Goal: Task Accomplishment & Management: Manage account settings

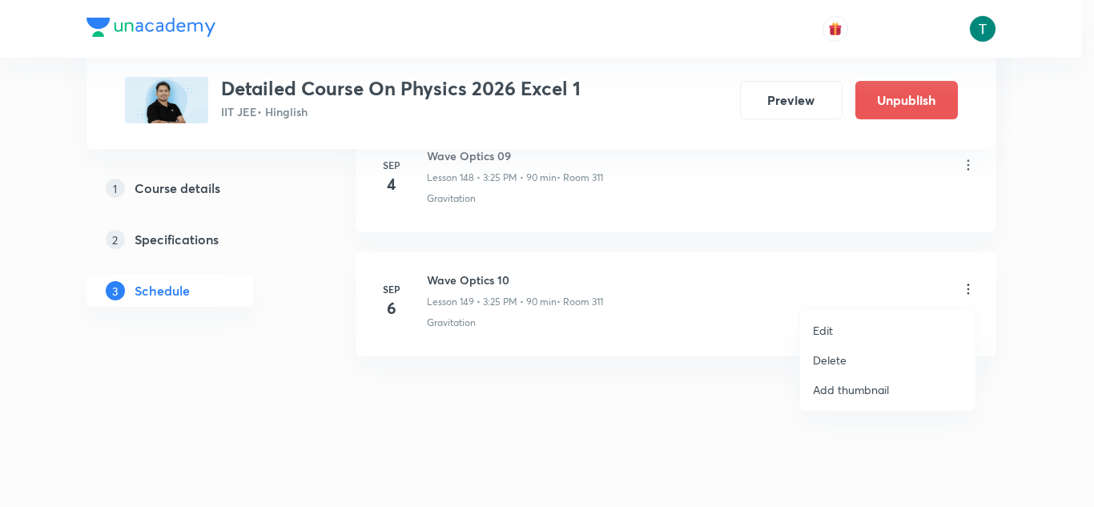
click at [843, 359] on p "Delete" at bounding box center [830, 360] width 34 height 17
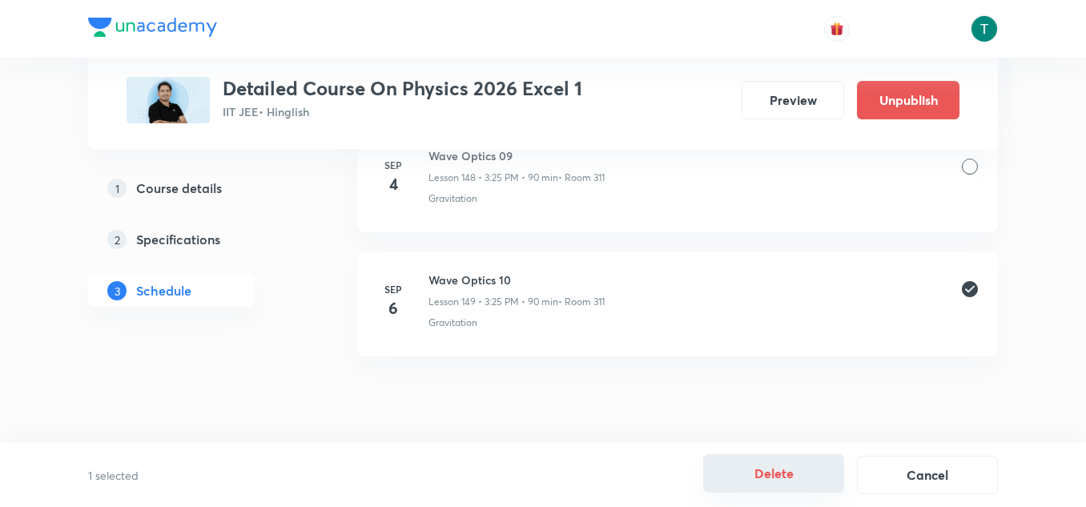
click at [764, 465] on button "Delete" at bounding box center [773, 473] width 141 height 38
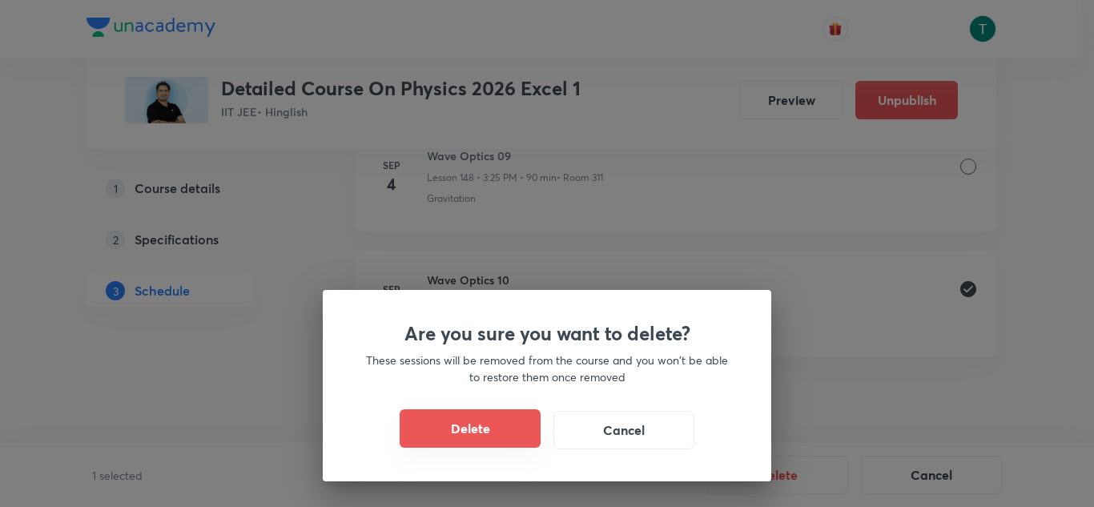
click at [484, 417] on button "Delete" at bounding box center [470, 428] width 141 height 38
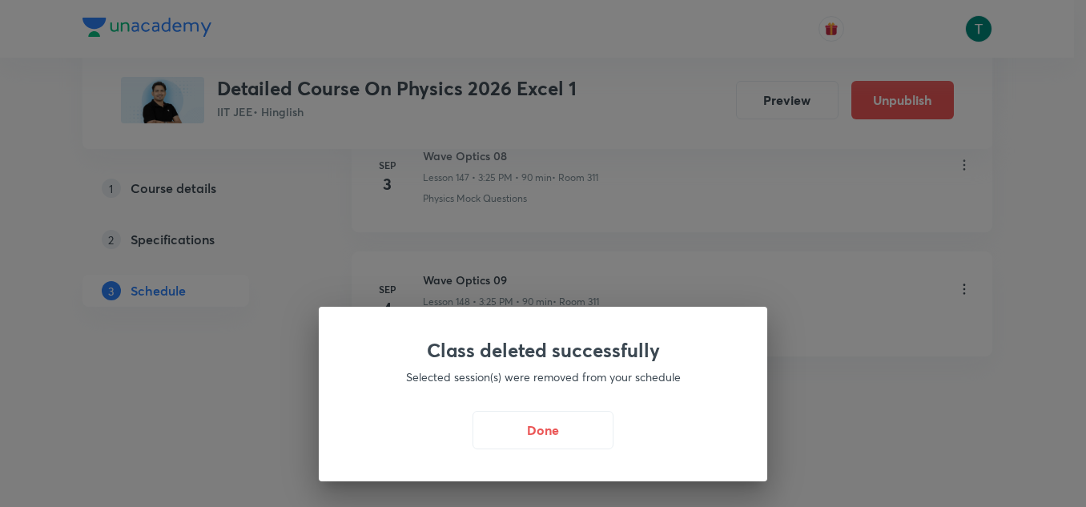
scroll to position [19152, 0]
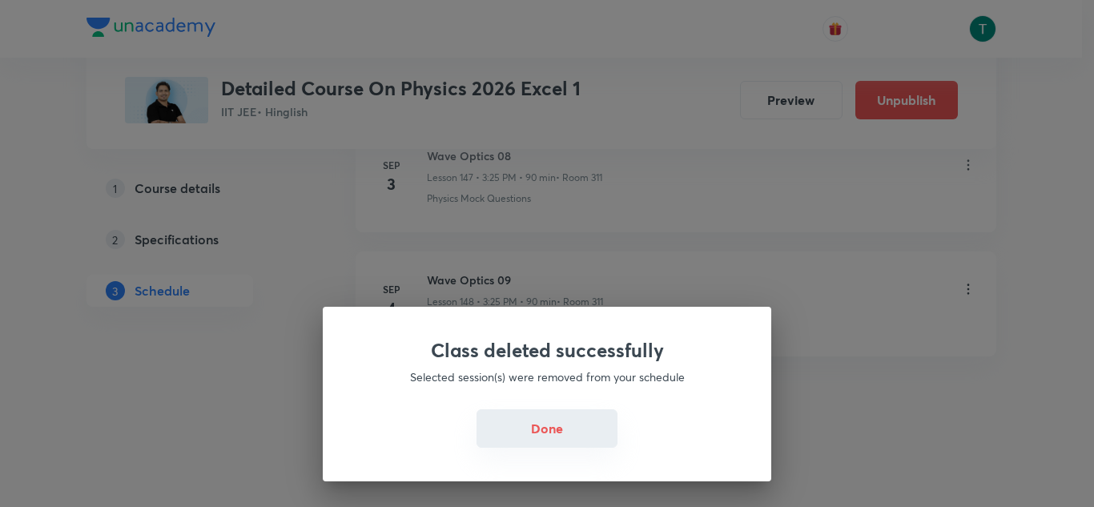
click at [506, 430] on button "Done" at bounding box center [547, 428] width 141 height 38
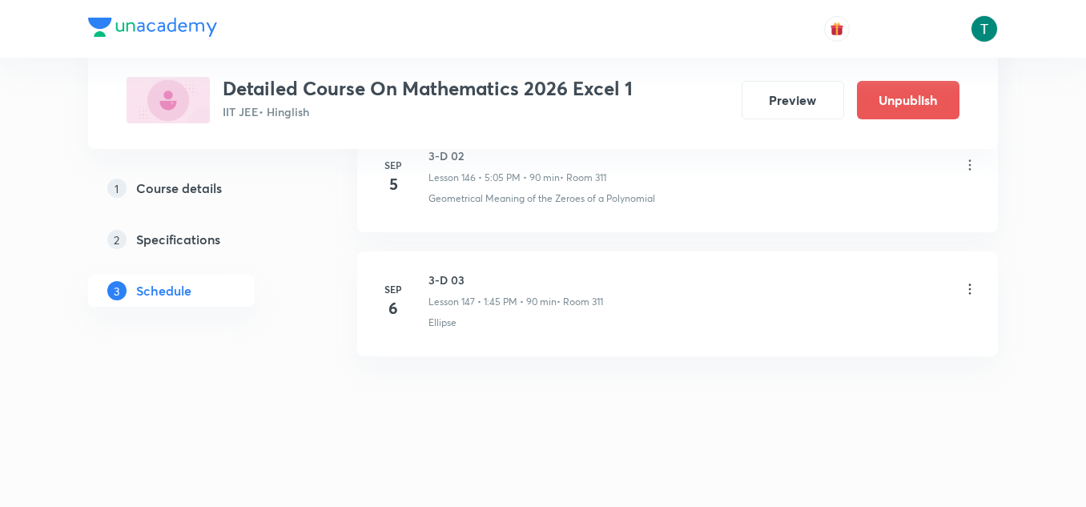
click at [972, 287] on icon at bounding box center [970, 289] width 16 height 16
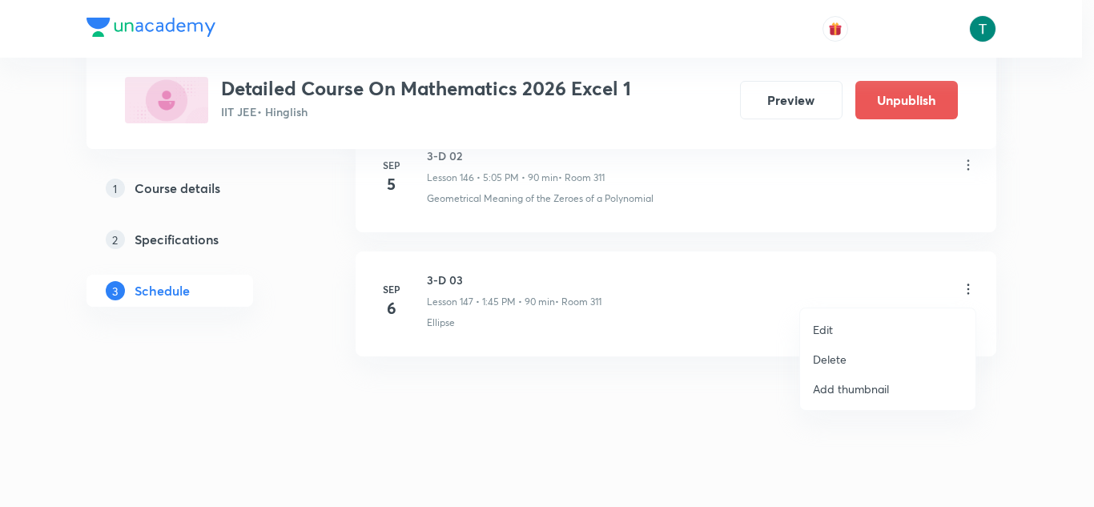
click at [828, 351] on p "Delete" at bounding box center [830, 359] width 34 height 17
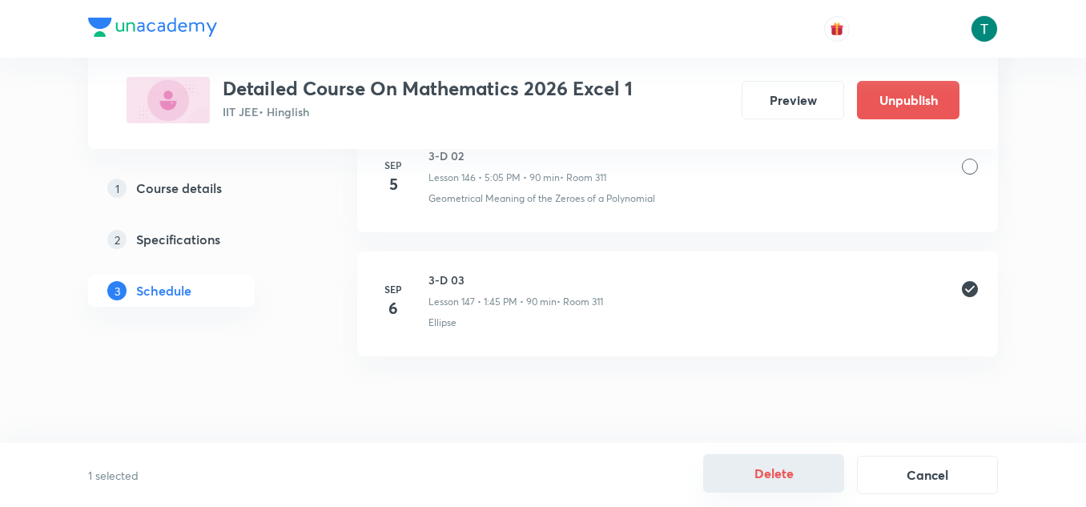
click at [770, 462] on button "Delete" at bounding box center [773, 473] width 141 height 38
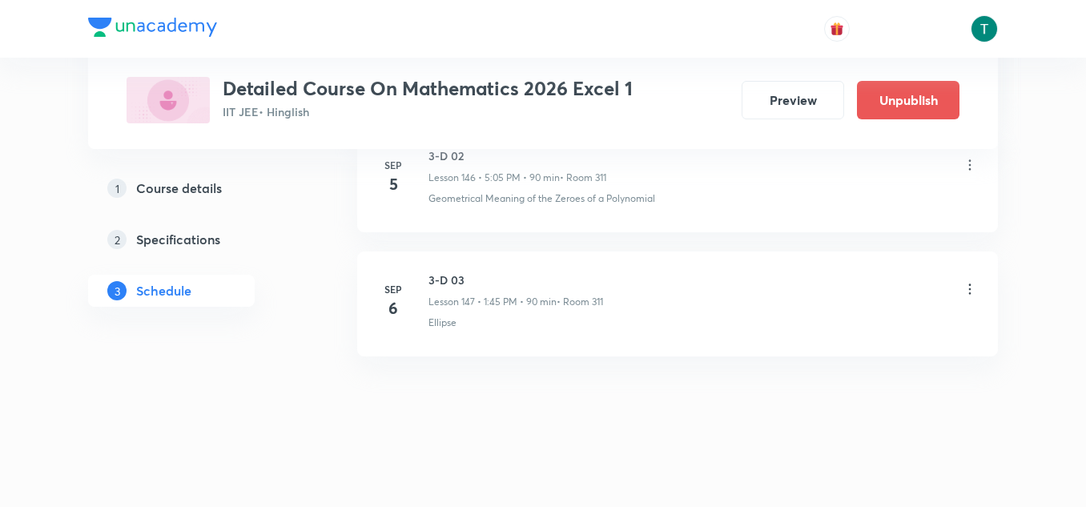
click at [967, 295] on icon at bounding box center [970, 289] width 16 height 16
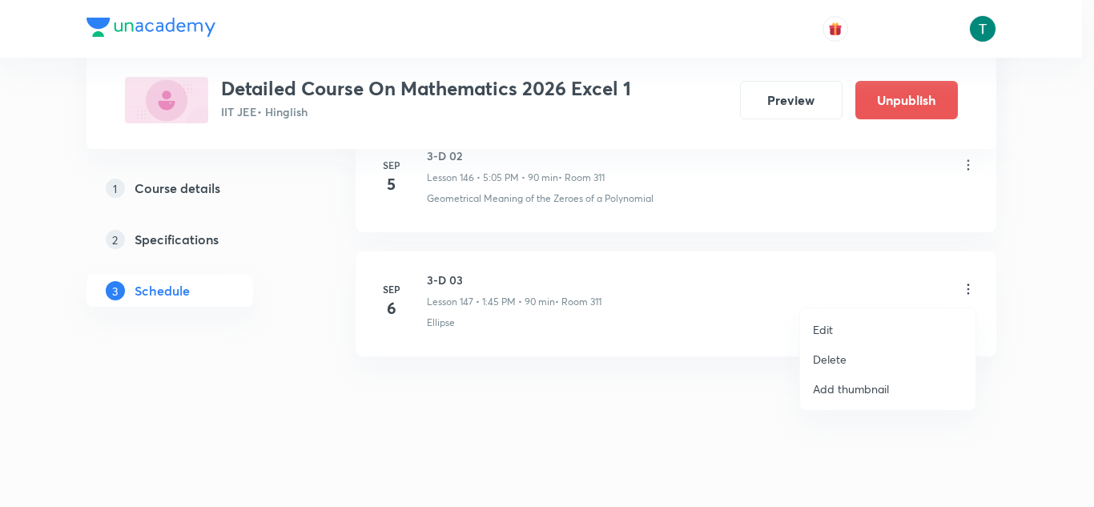
click at [842, 360] on p "Delete" at bounding box center [830, 359] width 34 height 17
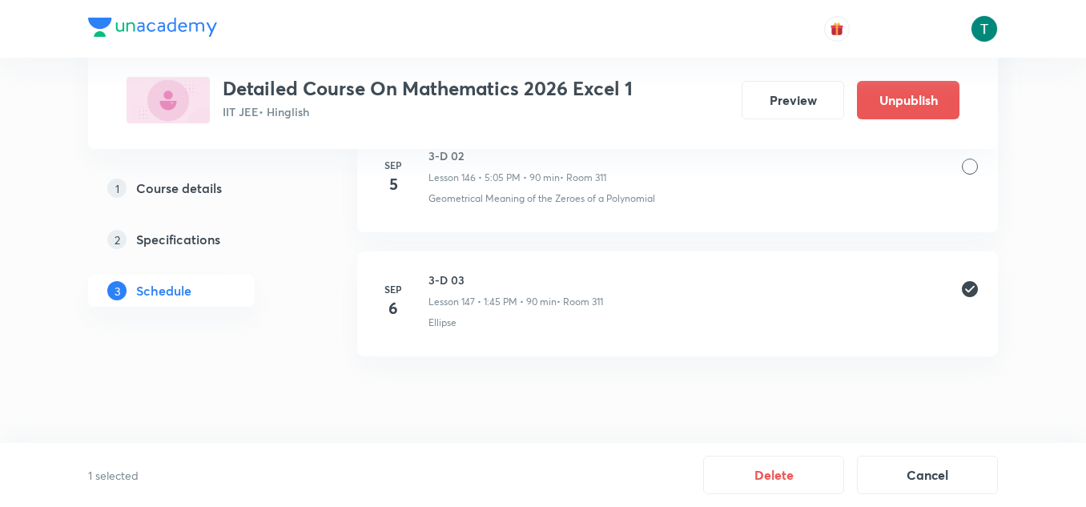
click at [762, 469] on button "Delete" at bounding box center [773, 475] width 141 height 38
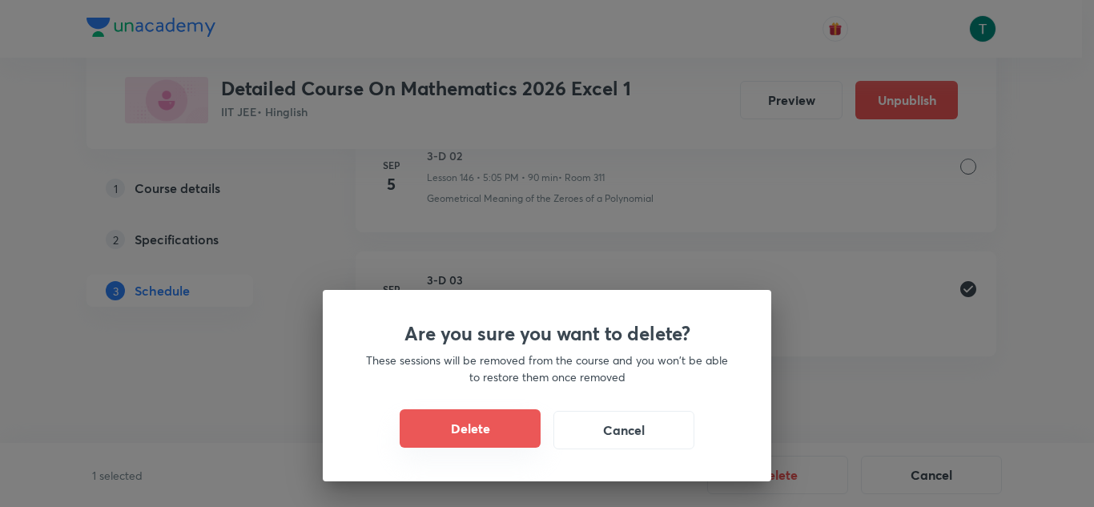
click at [462, 428] on button "Delete" at bounding box center [470, 428] width 141 height 38
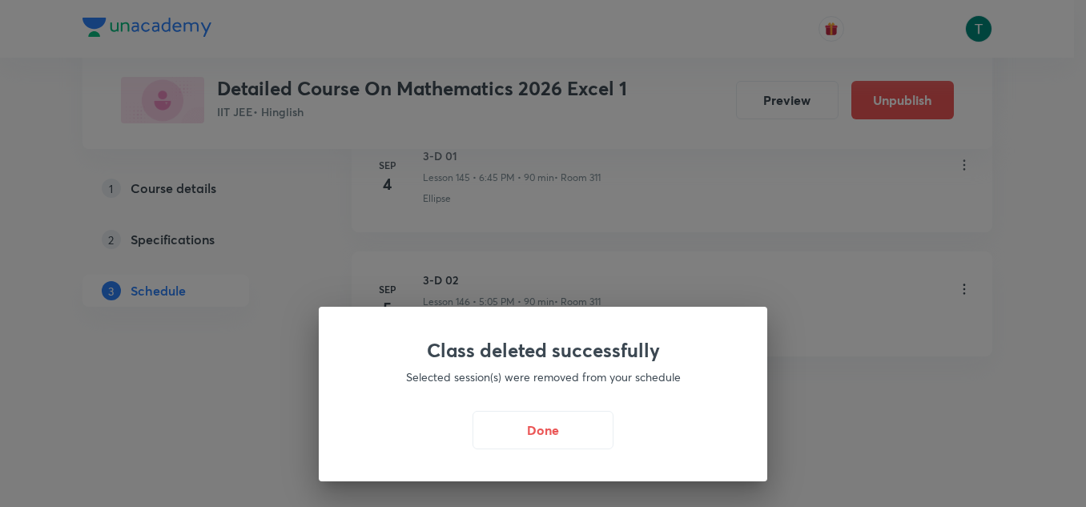
scroll to position [19007, 0]
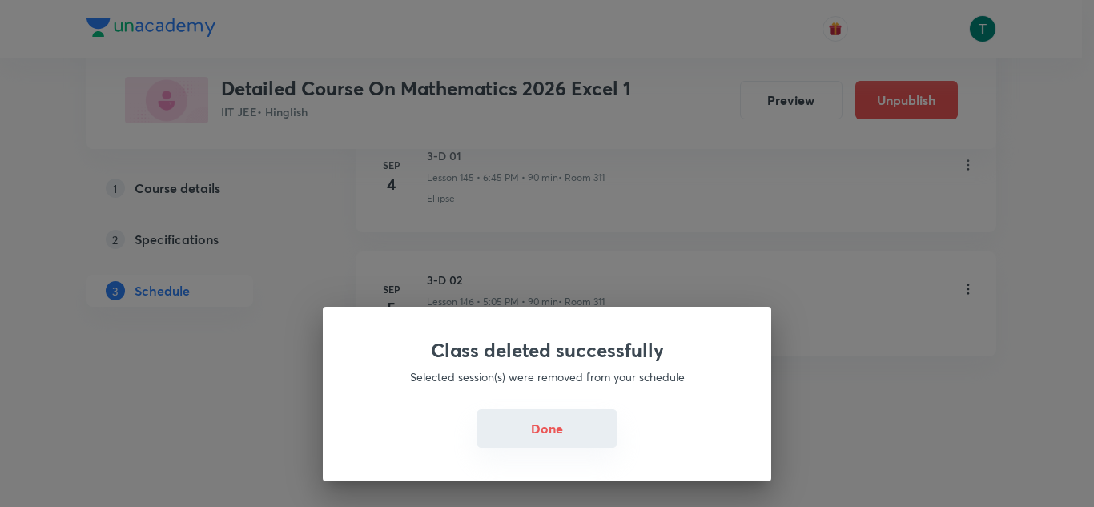
click at [586, 421] on button "Done" at bounding box center [547, 428] width 141 height 38
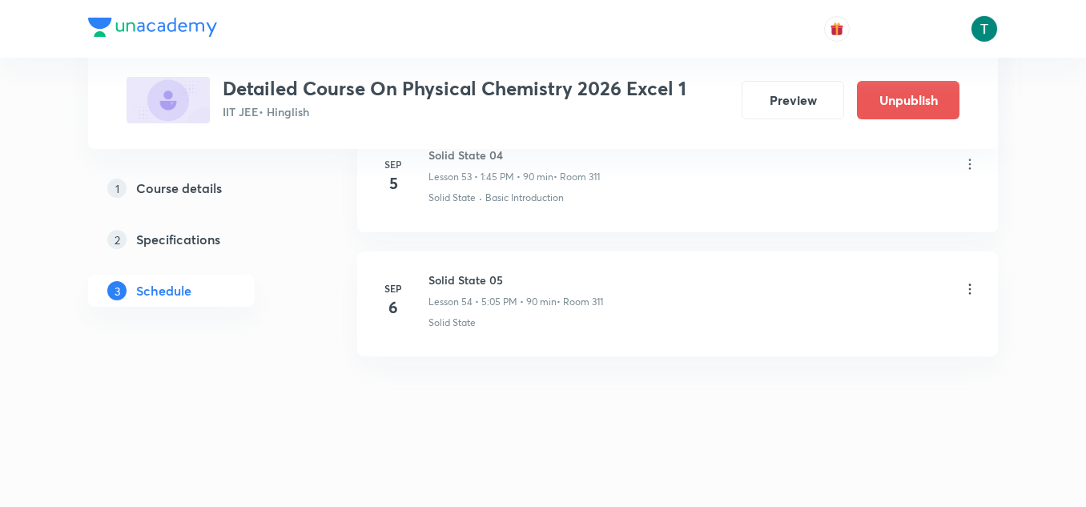
click at [967, 293] on icon at bounding box center [970, 289] width 16 height 16
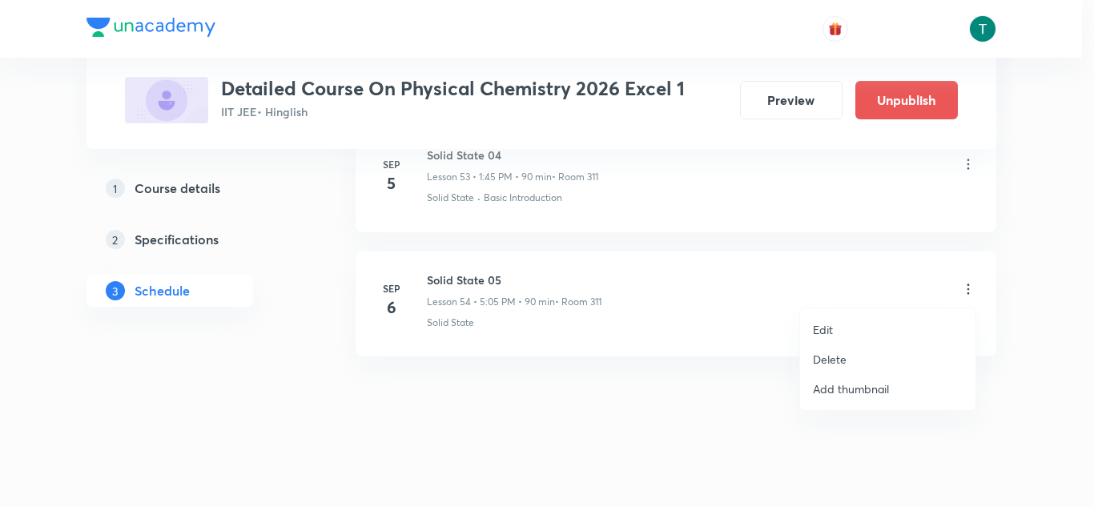
click at [836, 361] on p "Delete" at bounding box center [830, 359] width 34 height 17
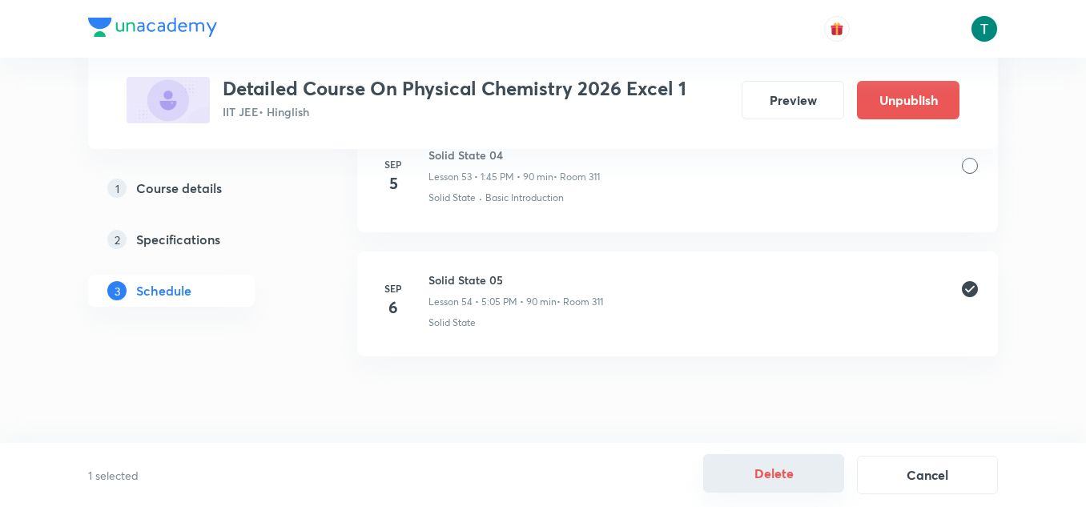
click at [744, 472] on button "Delete" at bounding box center [773, 473] width 141 height 38
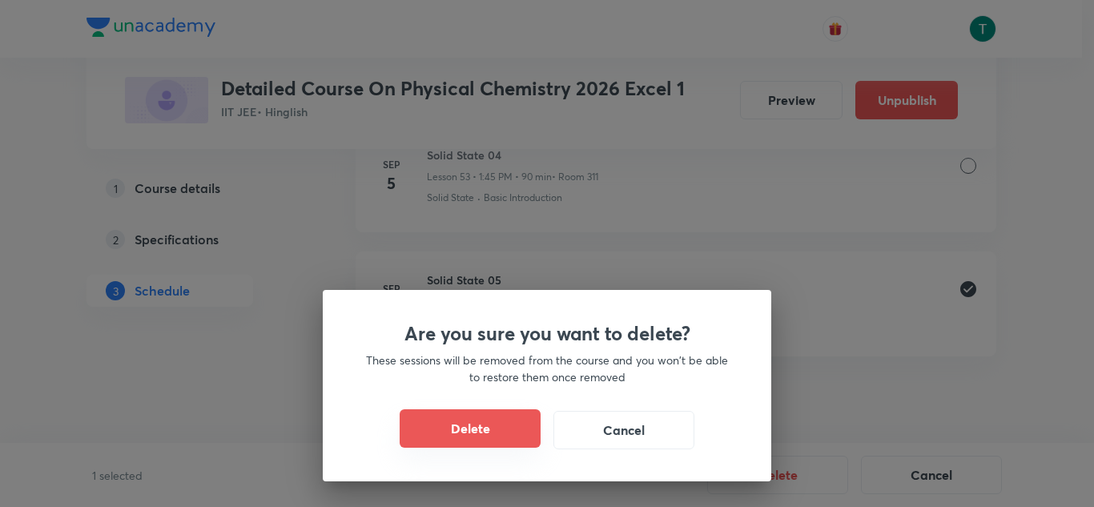
click at [461, 428] on button "Delete" at bounding box center [470, 428] width 141 height 38
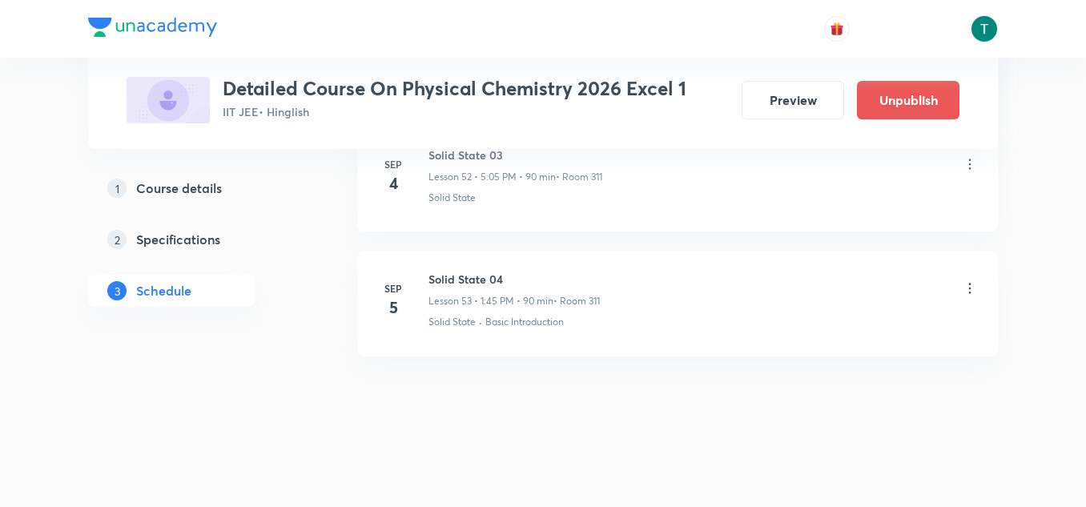
scroll to position [7359, 0]
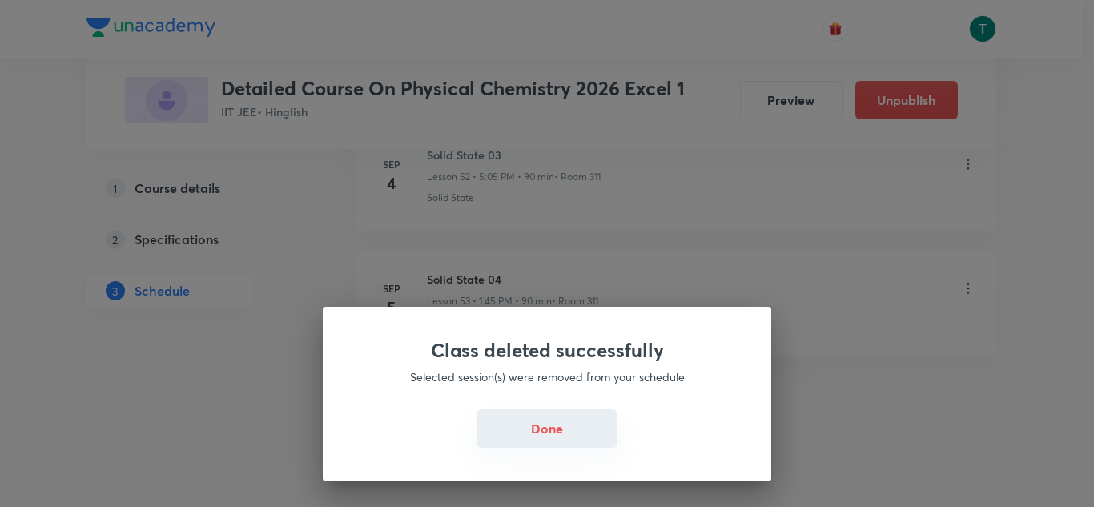
click at [537, 434] on button "Done" at bounding box center [547, 428] width 141 height 38
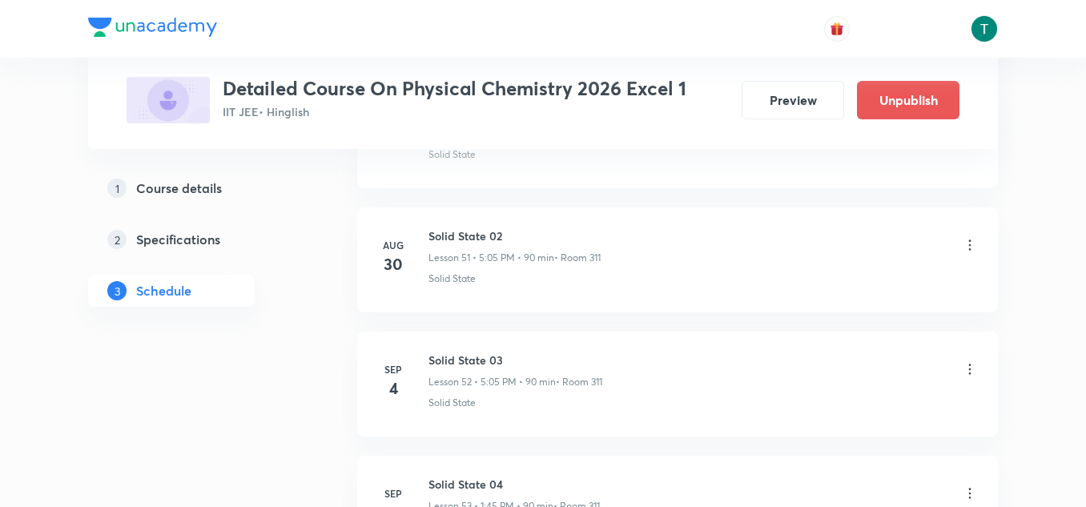
scroll to position [7176, 0]
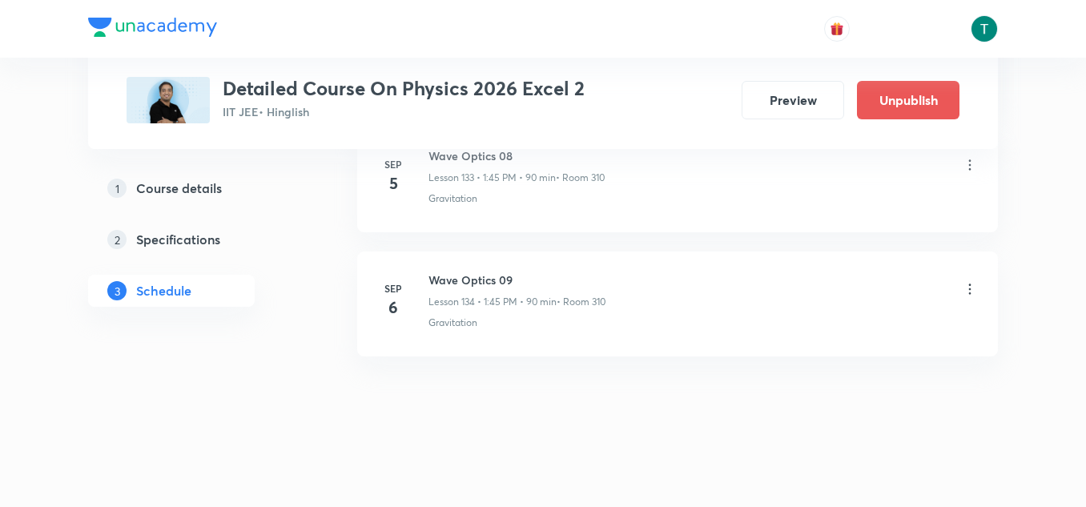
click at [972, 290] on icon at bounding box center [970, 289] width 16 height 16
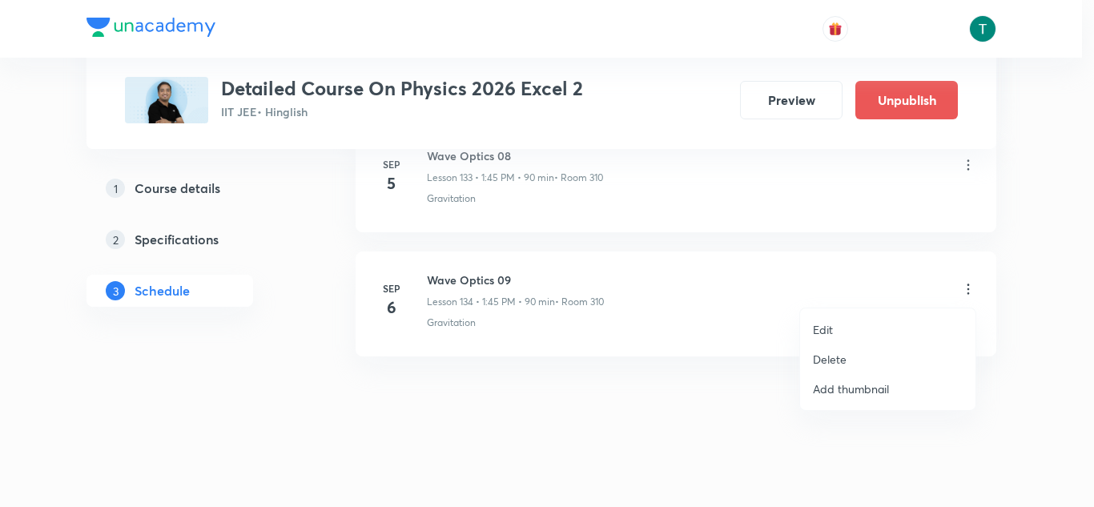
click at [843, 360] on p "Delete" at bounding box center [830, 359] width 34 height 17
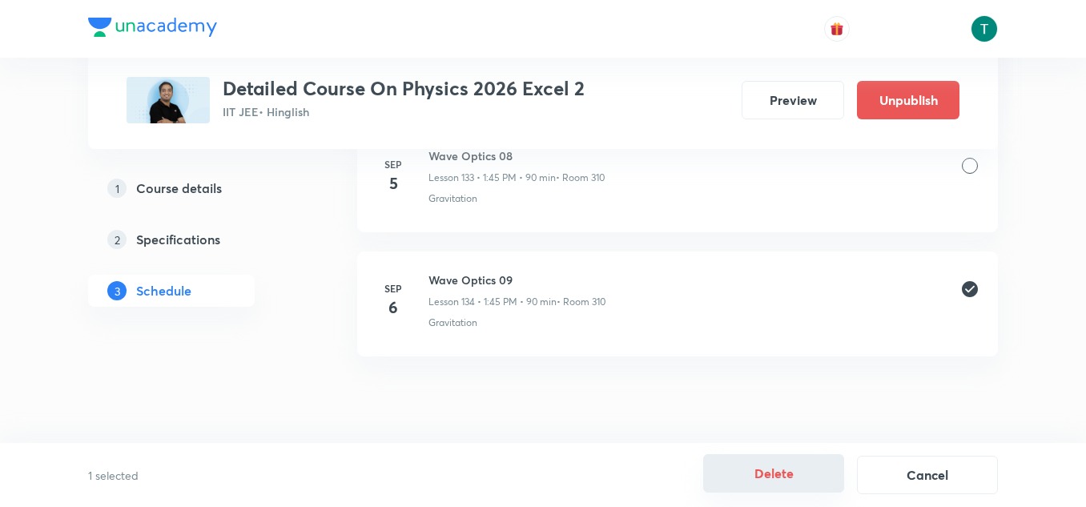
click at [770, 477] on button "Delete" at bounding box center [773, 473] width 141 height 38
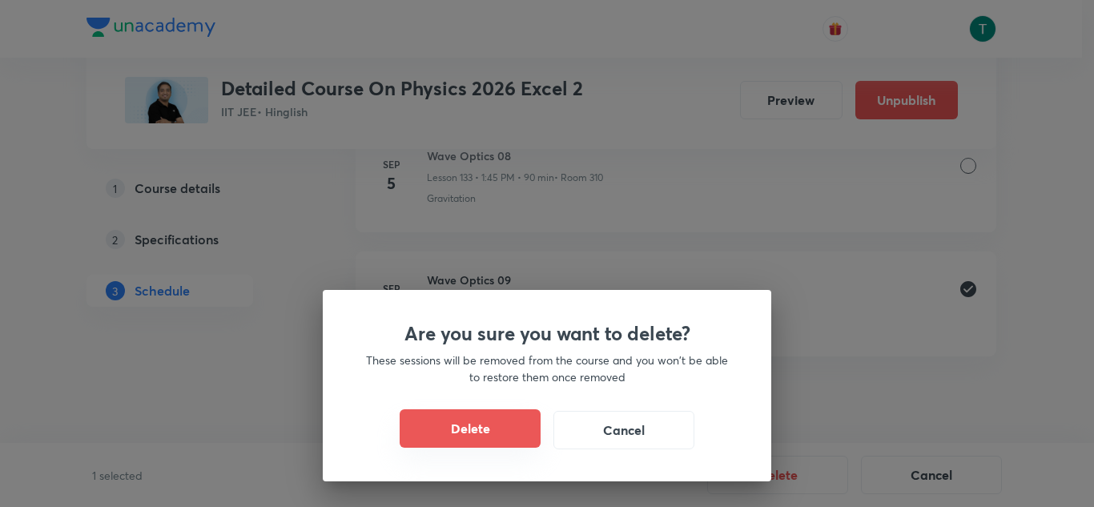
click at [485, 440] on button "Delete" at bounding box center [470, 428] width 141 height 38
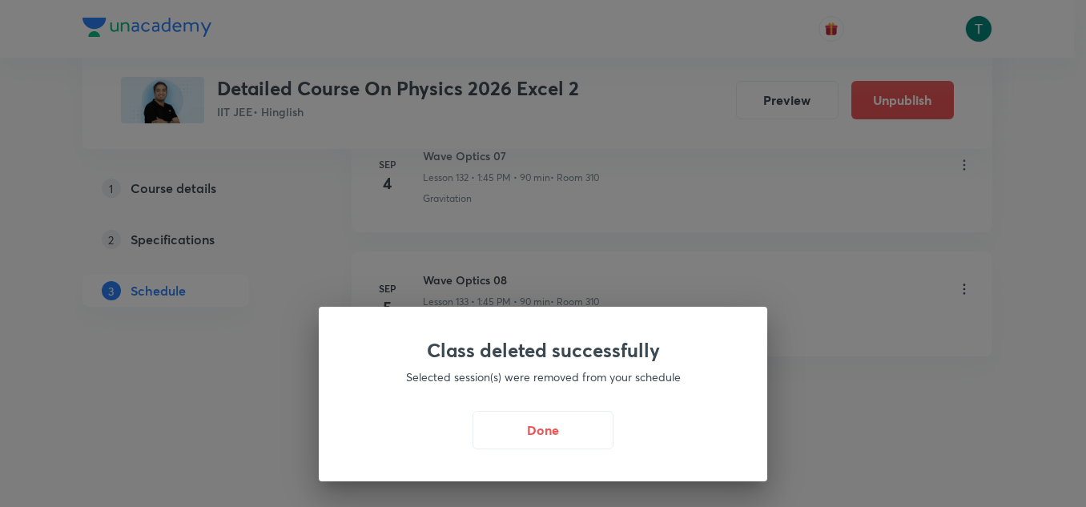
scroll to position [17392, 0]
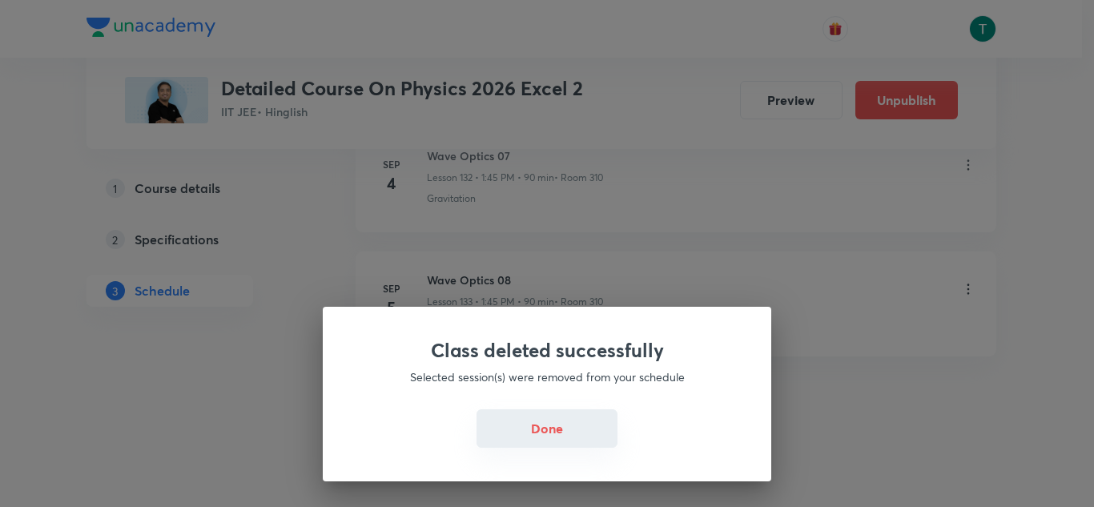
click at [522, 440] on button "Done" at bounding box center [547, 428] width 141 height 38
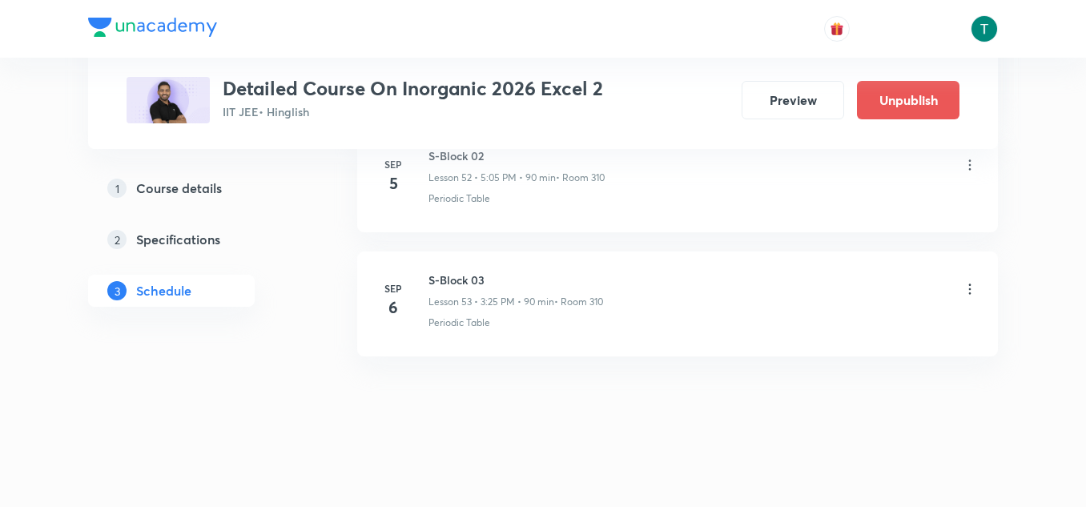
click at [964, 285] on icon at bounding box center [970, 289] width 16 height 16
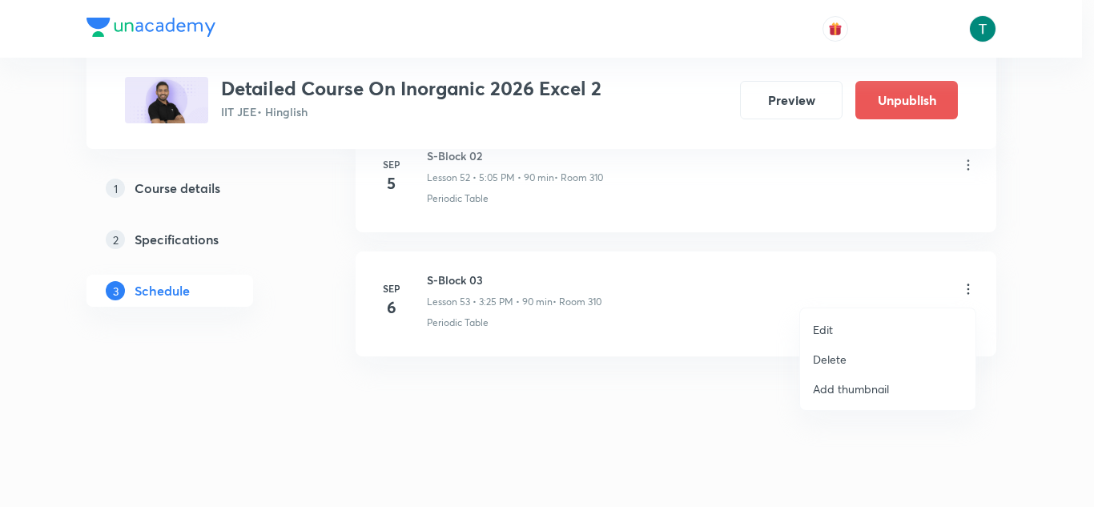
click at [829, 359] on p "Delete" at bounding box center [830, 359] width 34 height 17
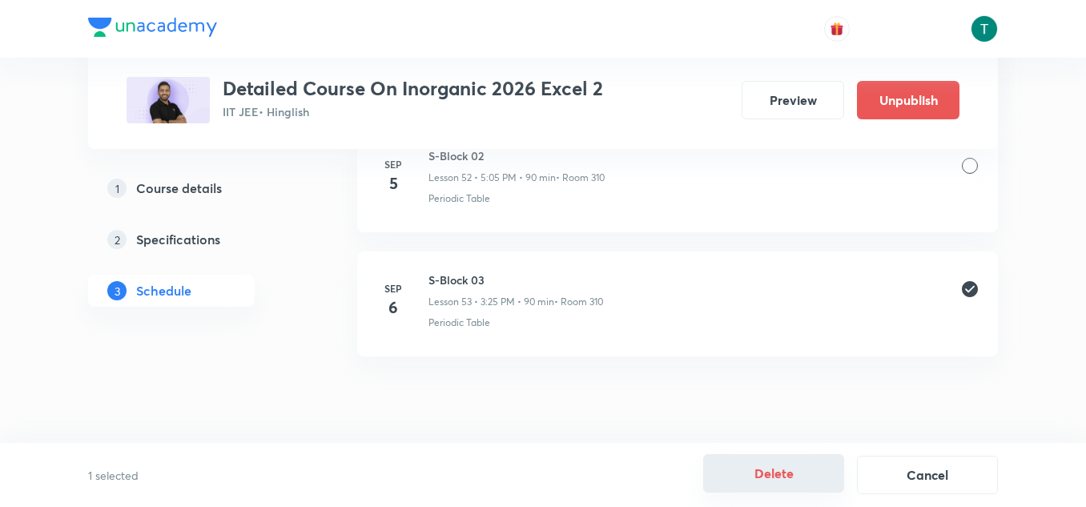
click at [775, 480] on button "Delete" at bounding box center [773, 473] width 141 height 38
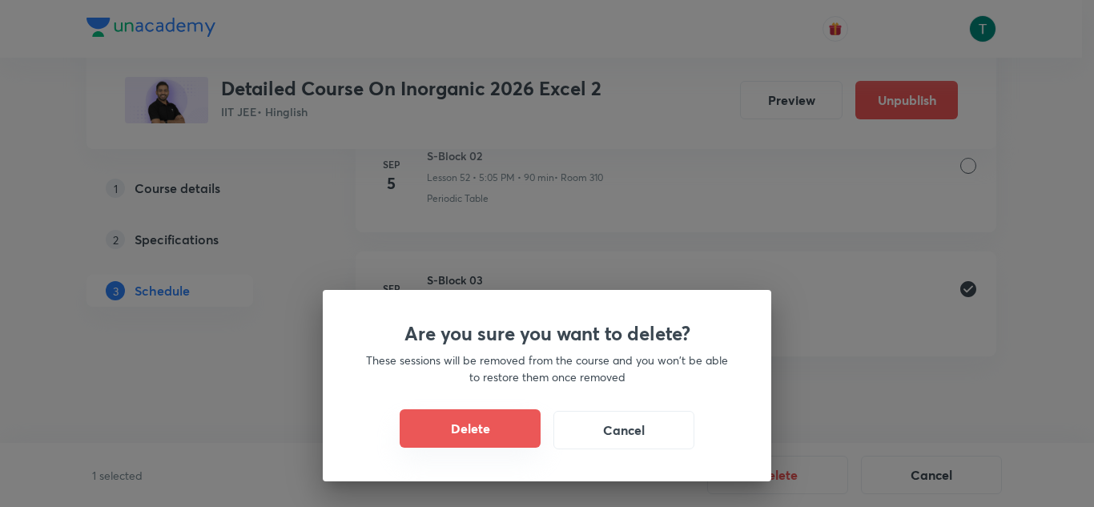
click at [478, 420] on button "Delete" at bounding box center [470, 428] width 141 height 38
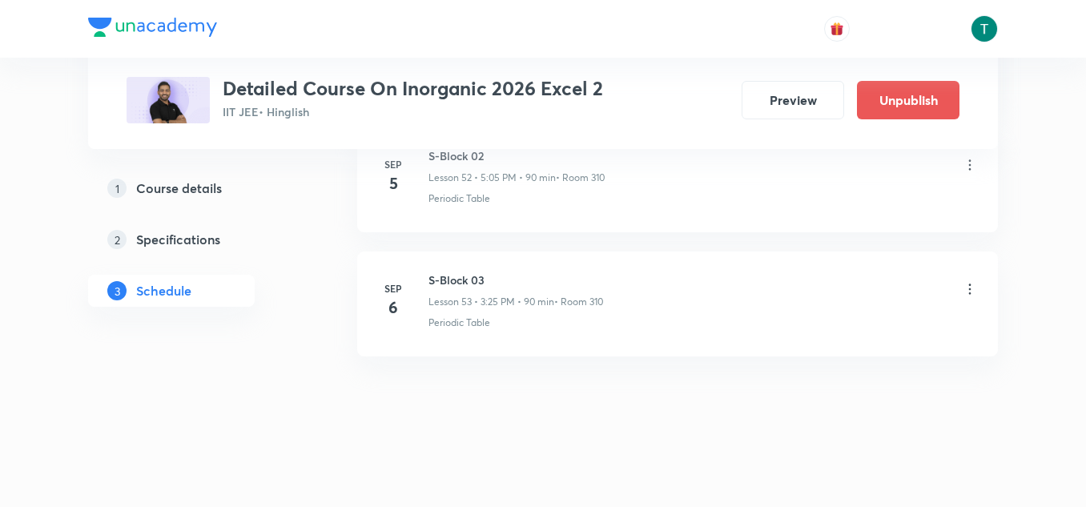
scroll to position [7337, 0]
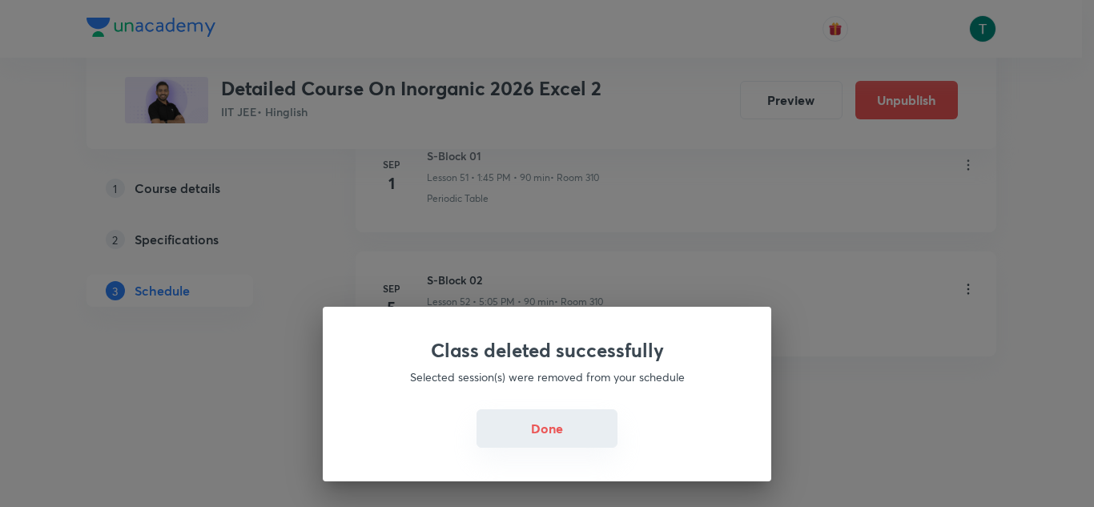
click at [540, 416] on button "Done" at bounding box center [547, 428] width 141 height 38
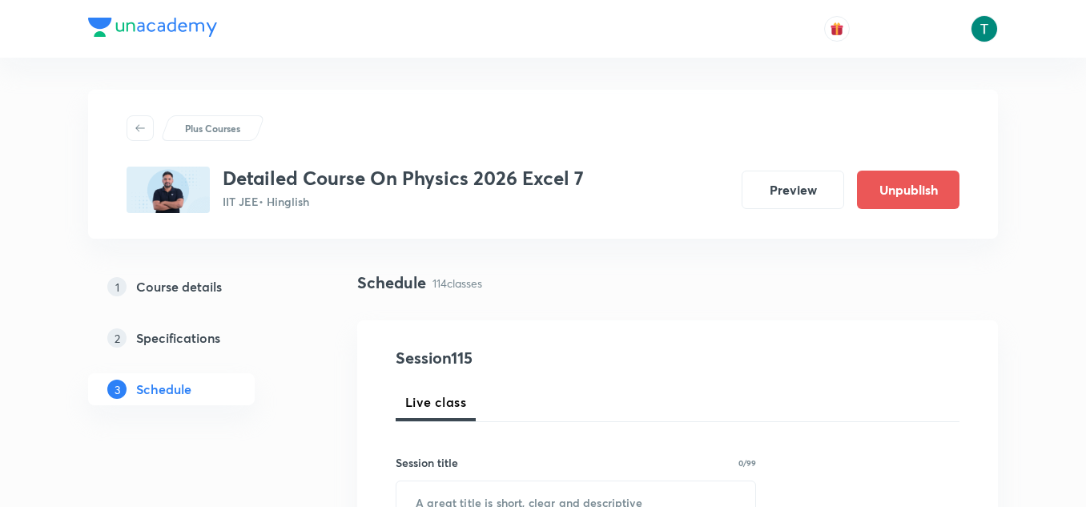
scroll to position [15035, 0]
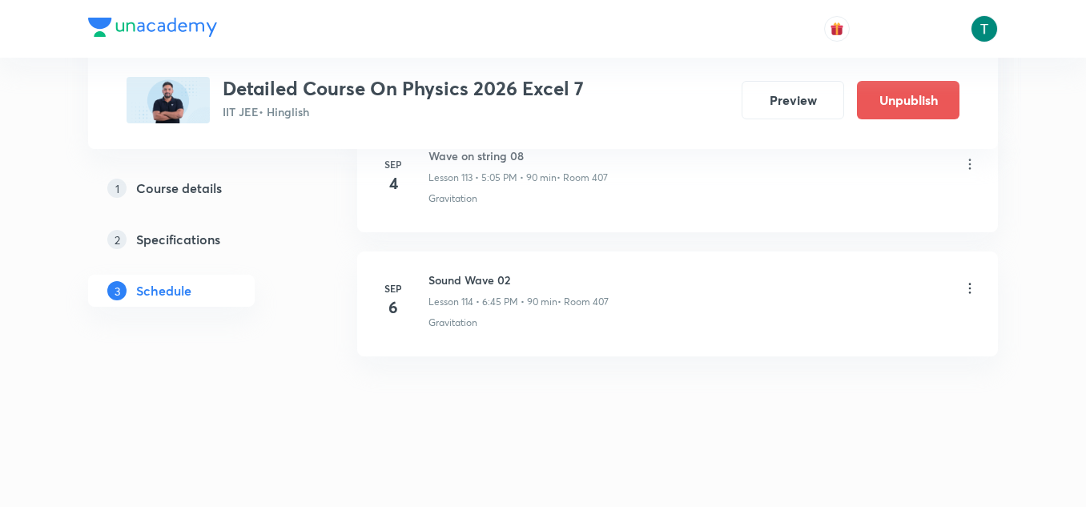
click at [968, 287] on icon at bounding box center [970, 288] width 16 height 16
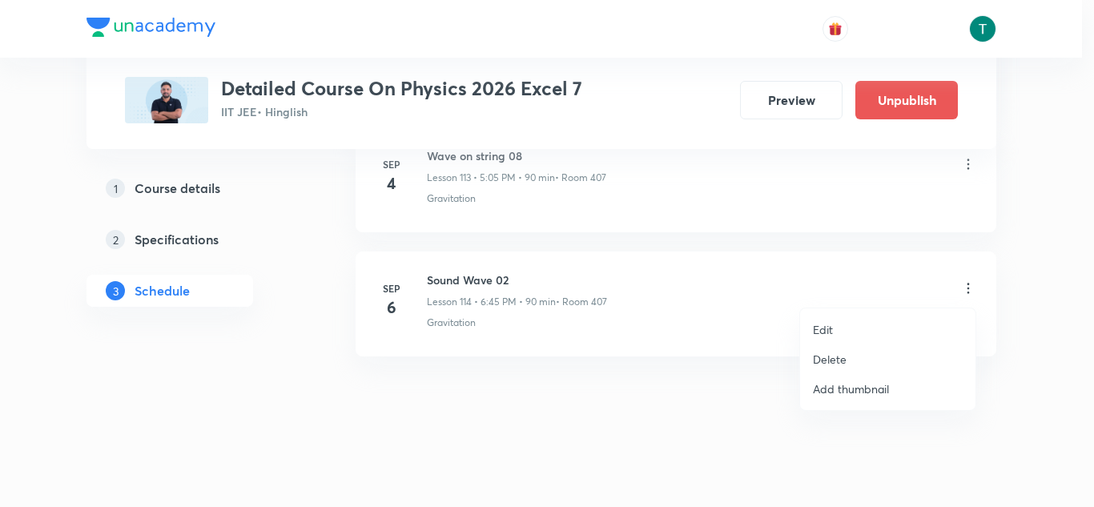
click at [845, 352] on p "Delete" at bounding box center [830, 359] width 34 height 17
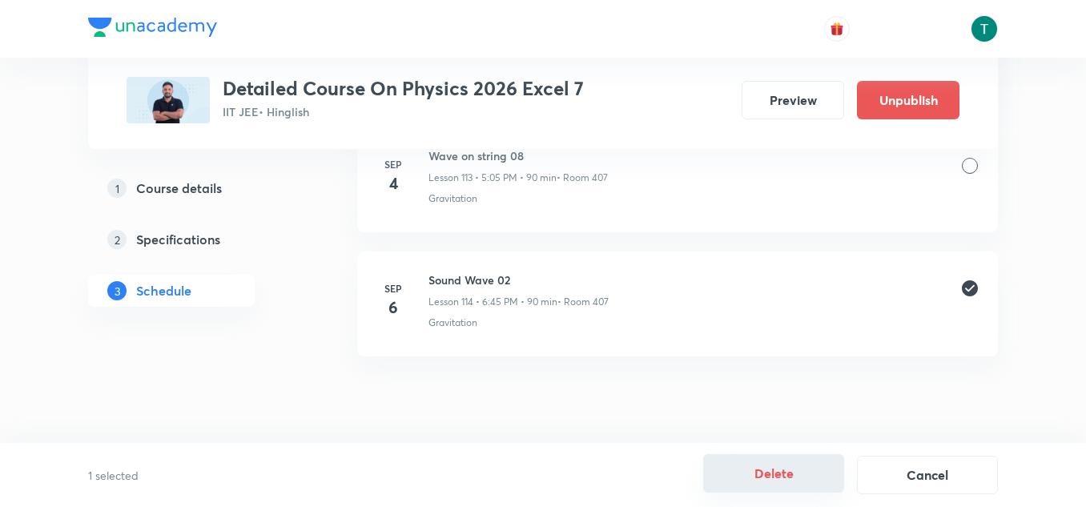
click at [758, 458] on button "Delete" at bounding box center [773, 473] width 141 height 38
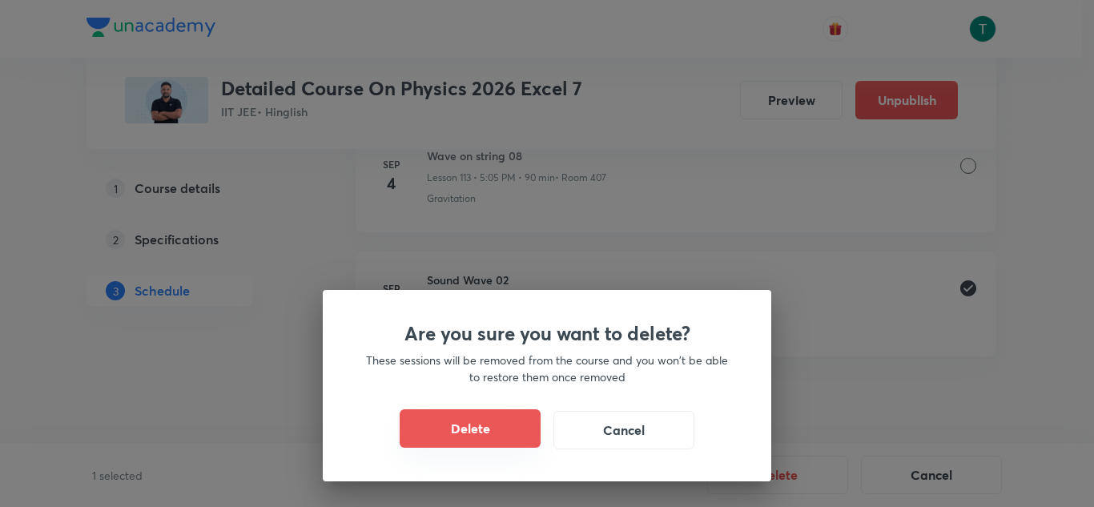
click at [428, 422] on button "Delete" at bounding box center [470, 428] width 141 height 38
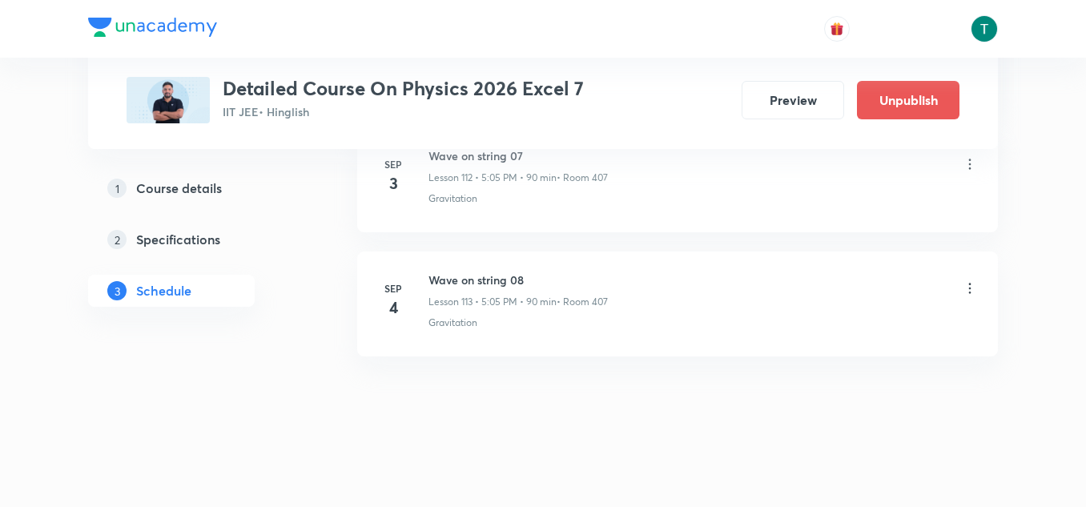
scroll to position [14911, 0]
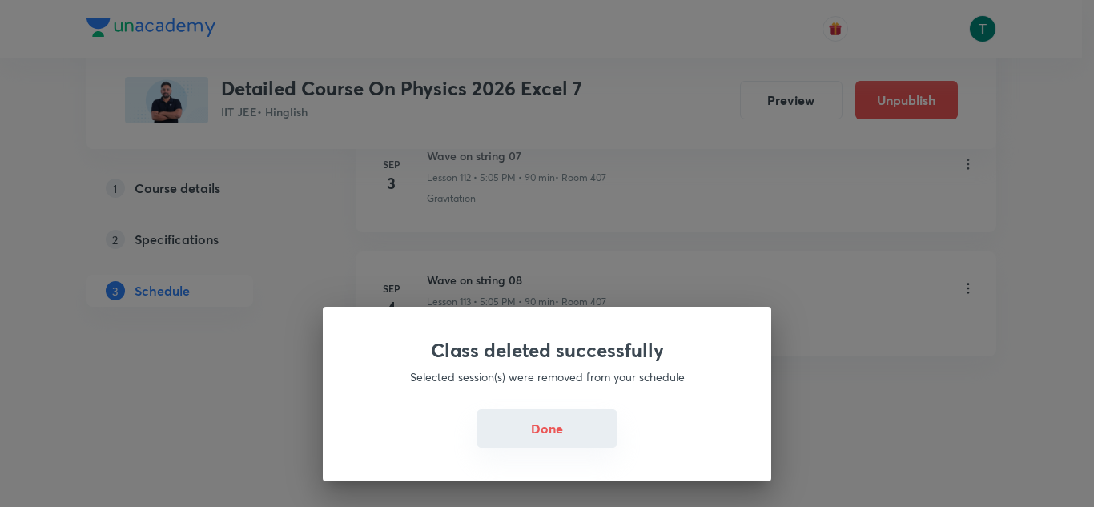
click at [567, 447] on button "Done" at bounding box center [547, 428] width 141 height 38
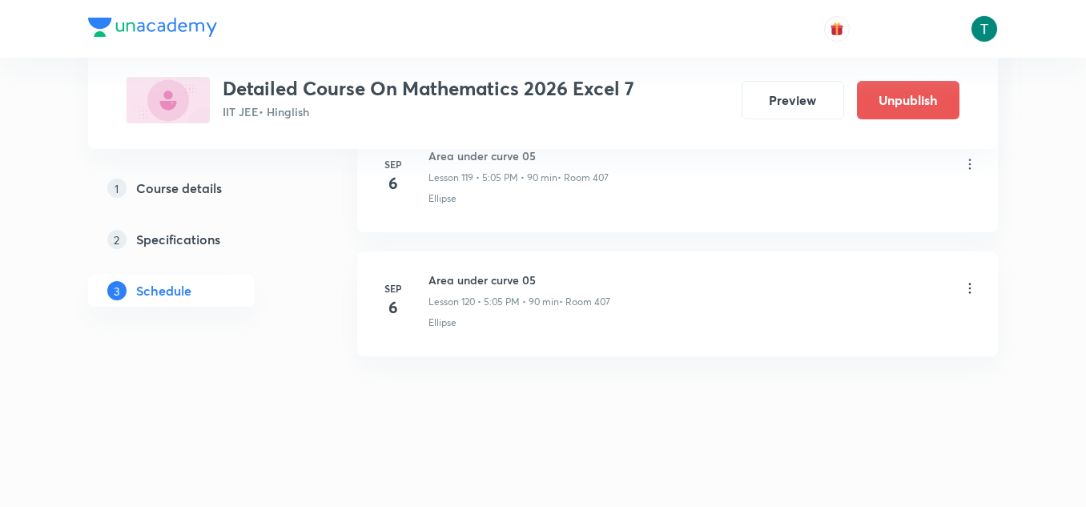
click at [966, 292] on icon at bounding box center [970, 288] width 16 height 16
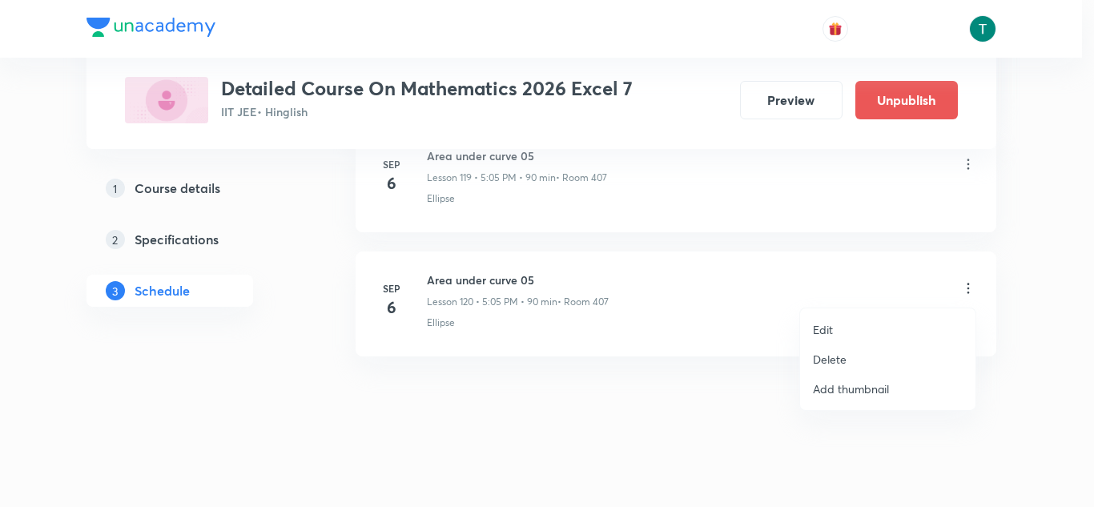
click at [842, 363] on p "Delete" at bounding box center [830, 359] width 34 height 17
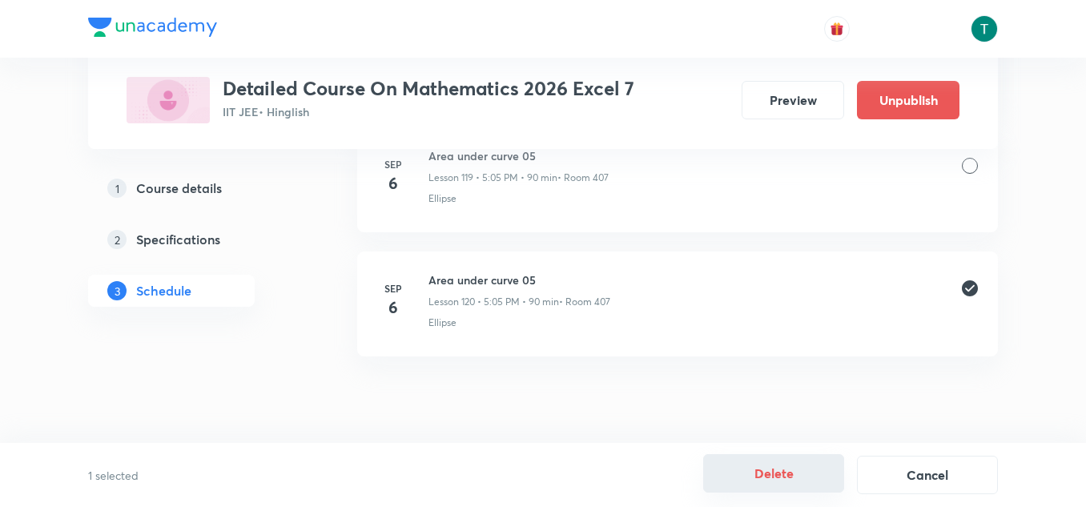
click at [762, 473] on button "Delete" at bounding box center [773, 473] width 141 height 38
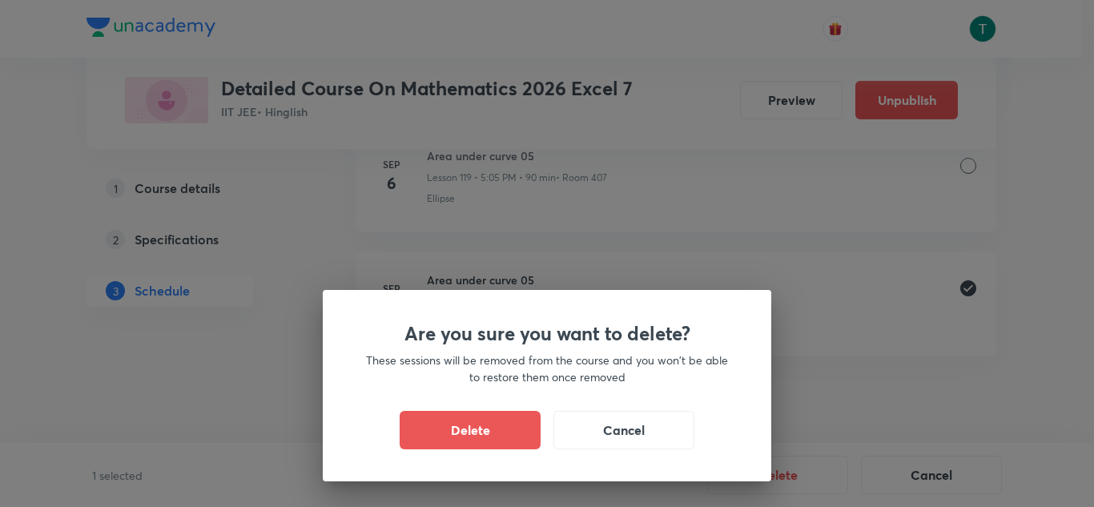
click at [497, 408] on div "Are you sure you want to delete? These sessions will be removed from the course…" at bounding box center [547, 385] width 449 height 191
click at [476, 429] on button "Delete" at bounding box center [470, 428] width 141 height 38
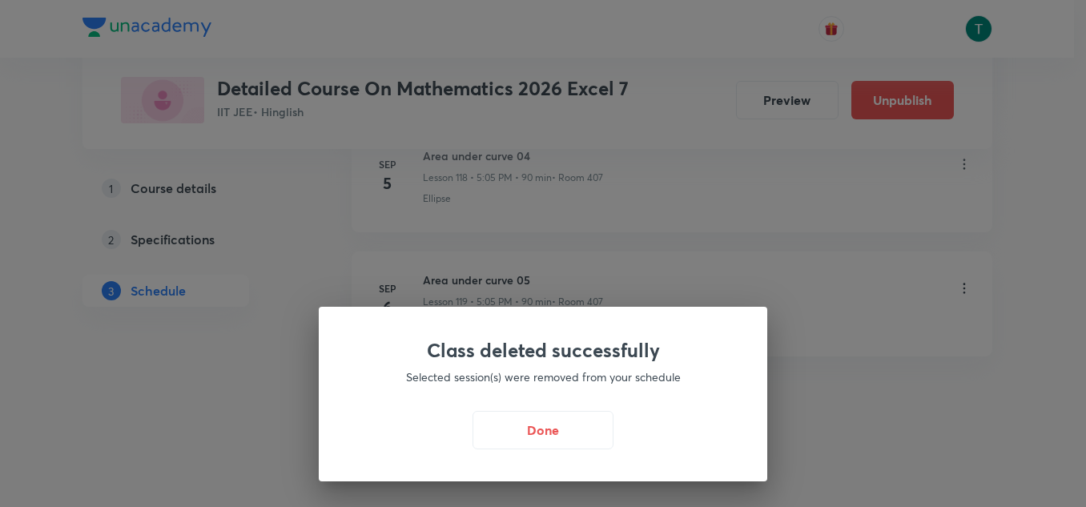
scroll to position [15657, 0]
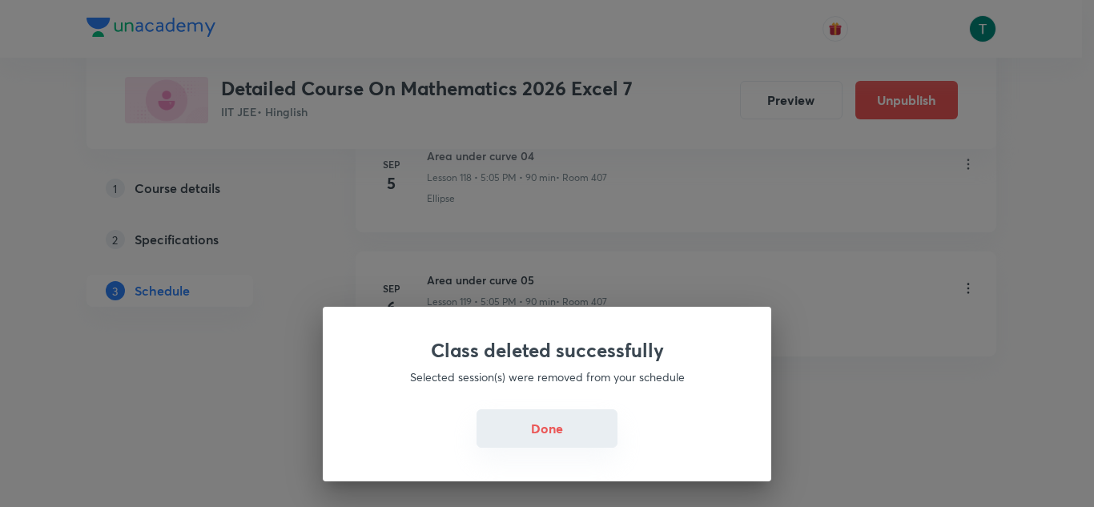
click at [545, 424] on button "Done" at bounding box center [547, 428] width 141 height 38
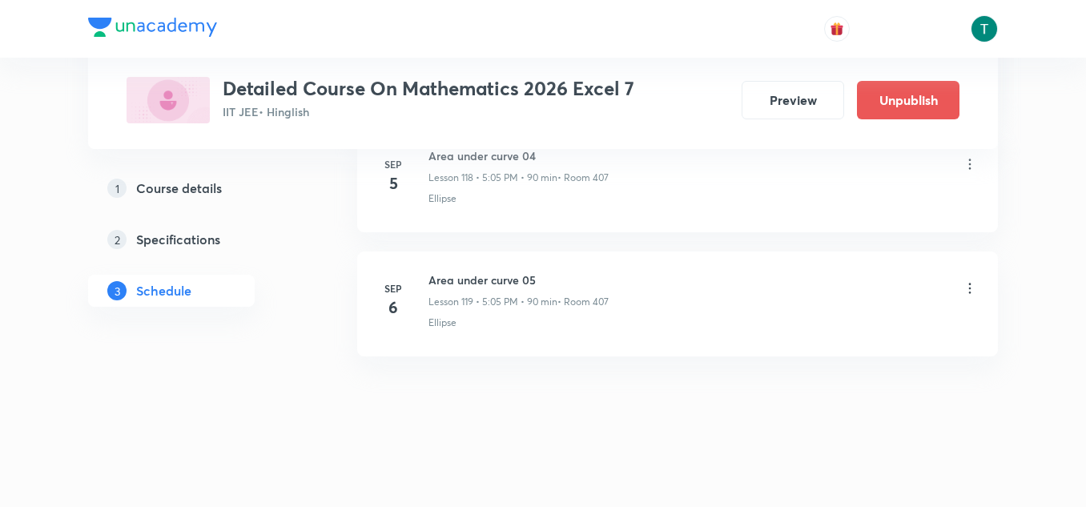
click at [973, 290] on icon at bounding box center [970, 288] width 16 height 16
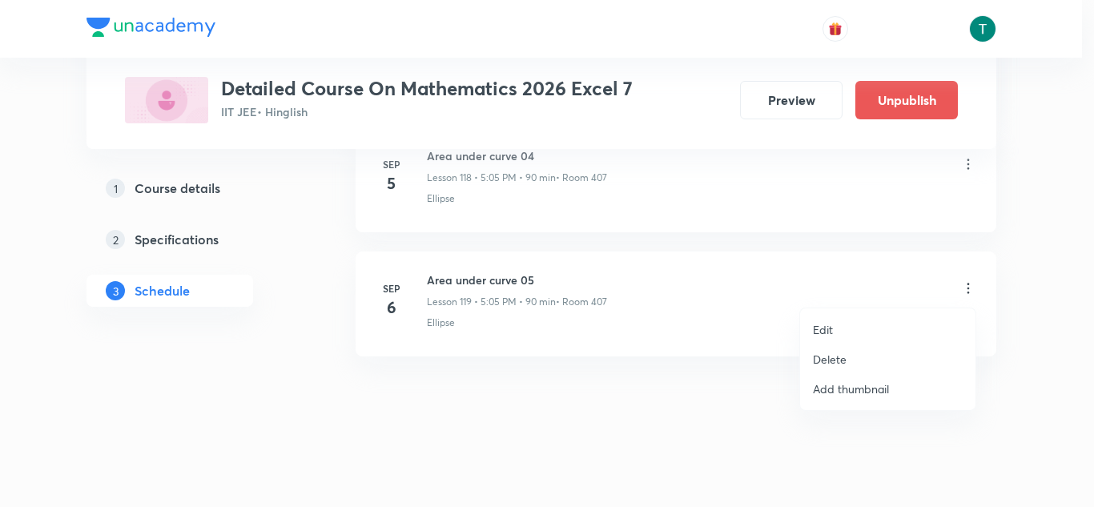
click at [850, 359] on li "Delete" at bounding box center [887, 359] width 175 height 30
click at [839, 364] on p "Delete" at bounding box center [830, 359] width 34 height 17
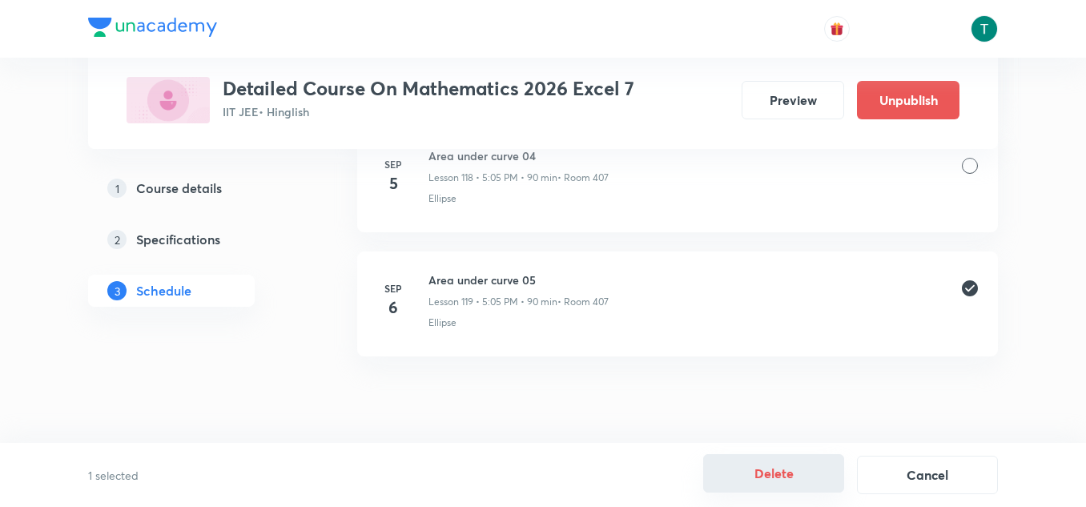
click at [768, 476] on button "Delete" at bounding box center [773, 473] width 141 height 38
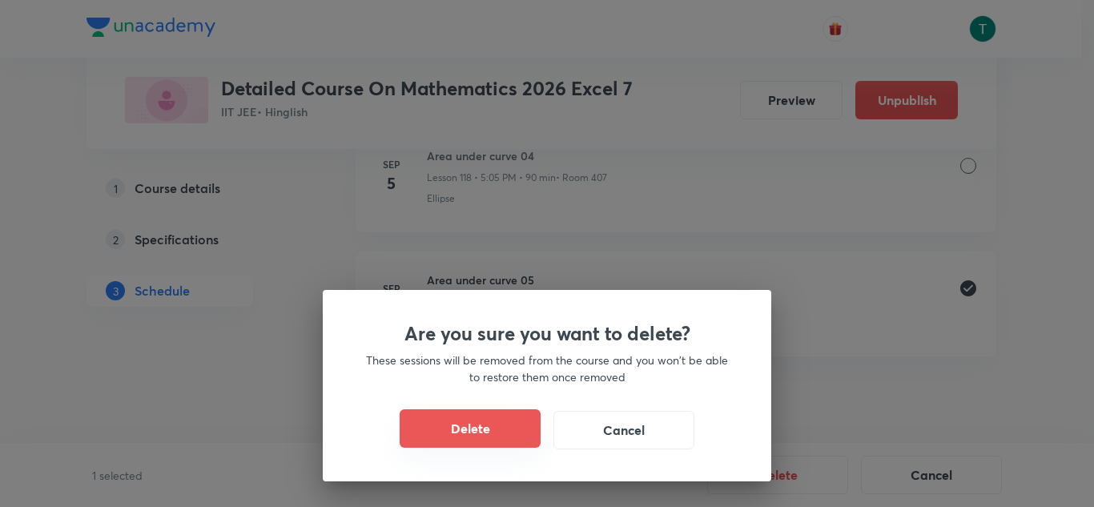
click at [450, 428] on button "Delete" at bounding box center [470, 428] width 141 height 38
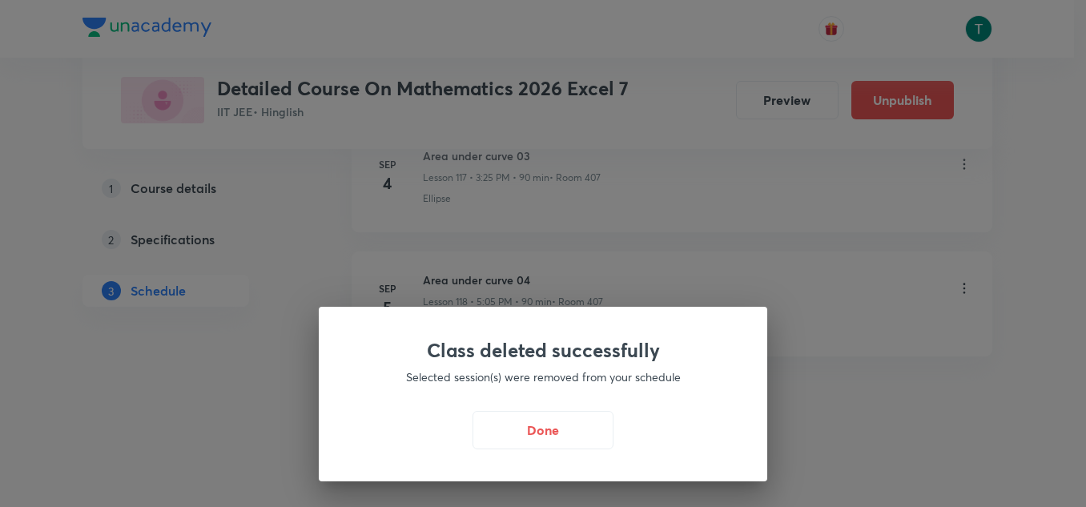
scroll to position [15420, 0]
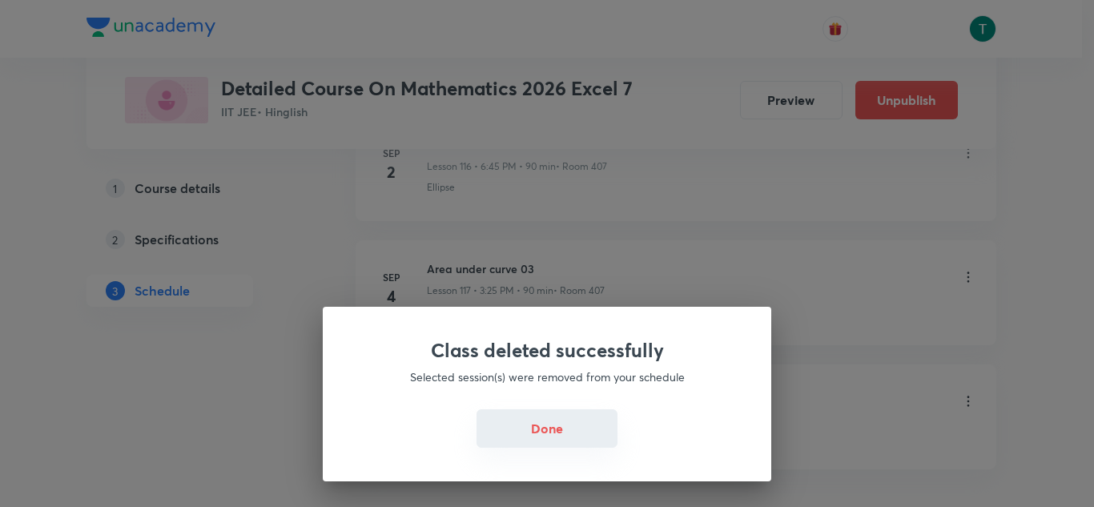
click at [553, 428] on button "Done" at bounding box center [547, 428] width 141 height 38
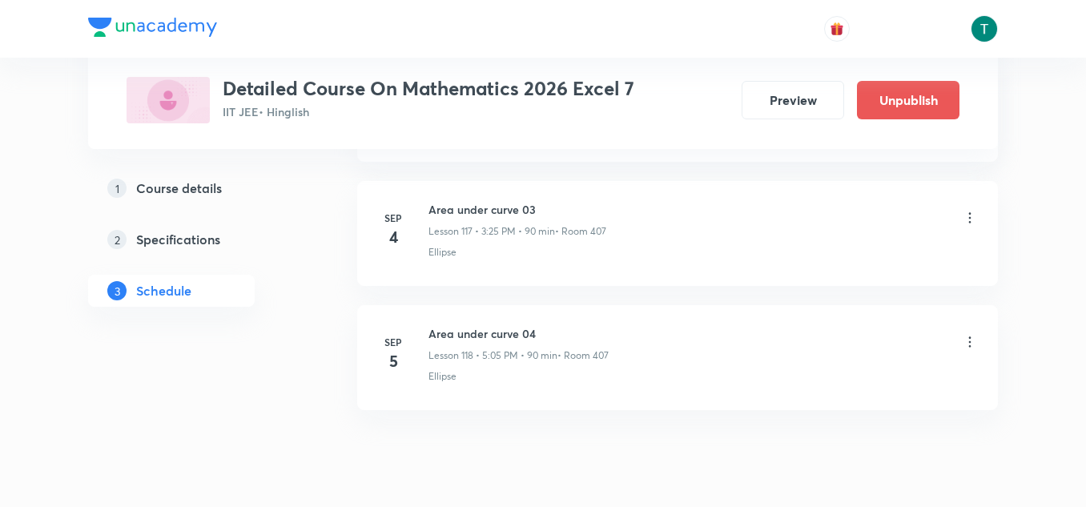
scroll to position [15532, 0]
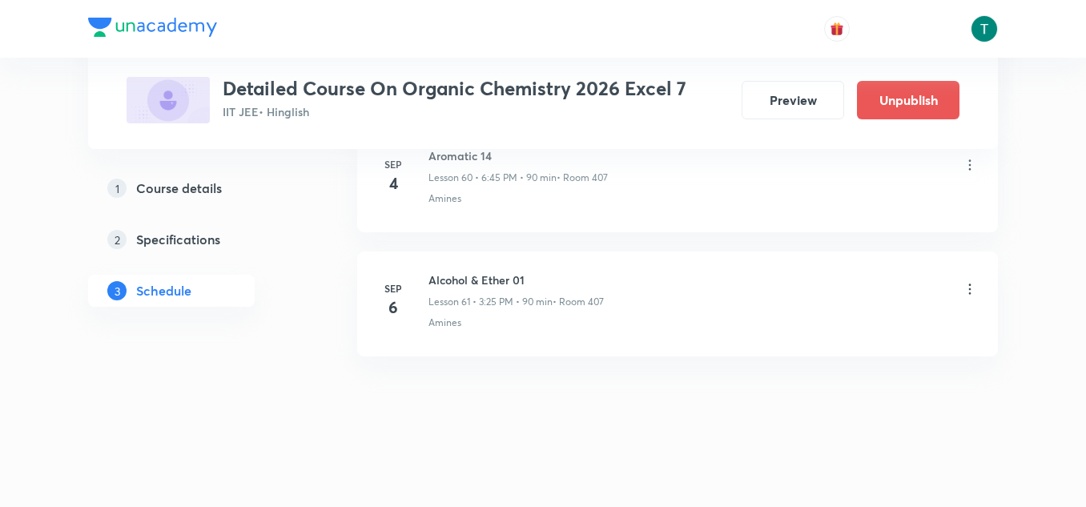
click at [970, 288] on icon at bounding box center [970, 289] width 2 height 10
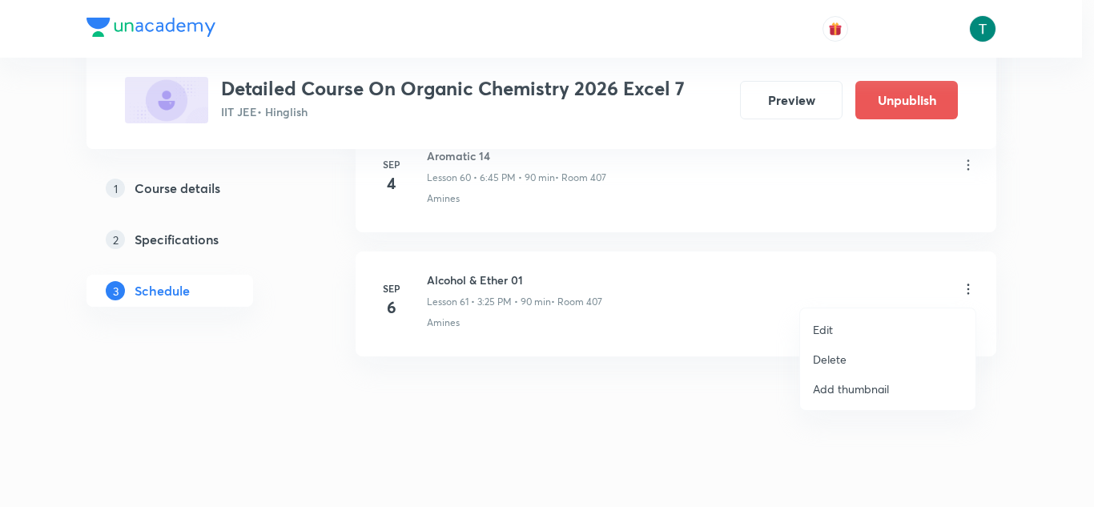
click at [841, 356] on p "Delete" at bounding box center [830, 359] width 34 height 17
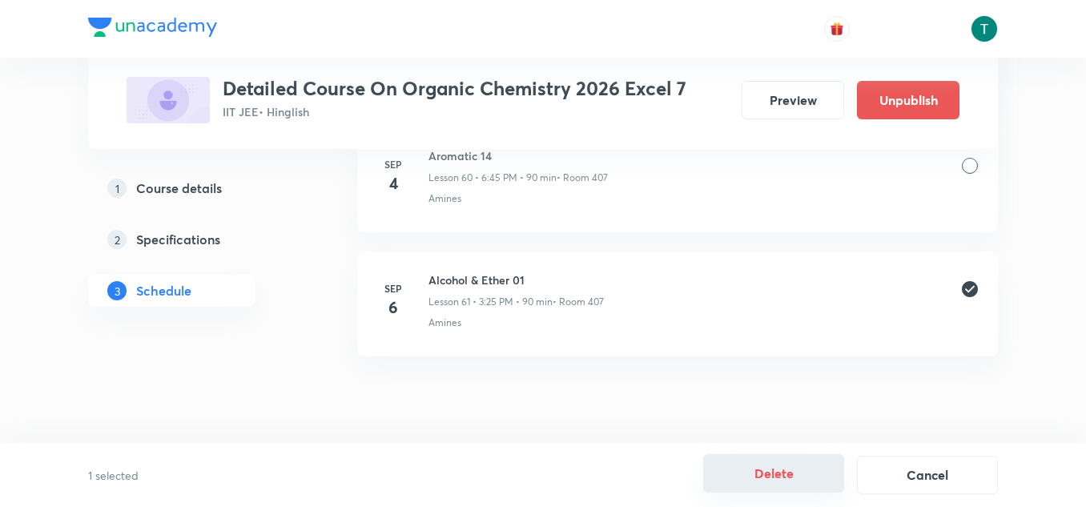
click at [773, 477] on button "Delete" at bounding box center [773, 473] width 141 height 38
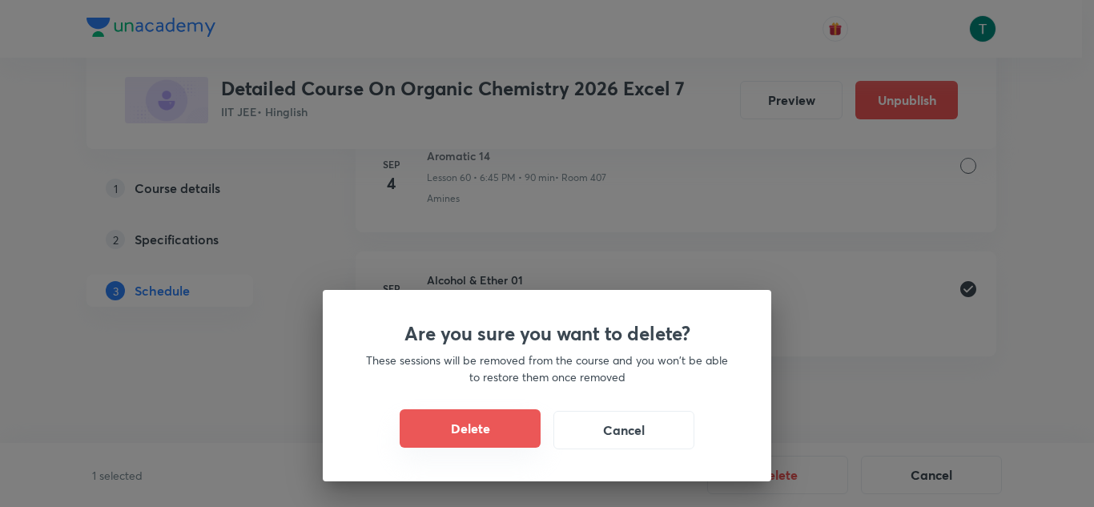
click at [432, 419] on button "Delete" at bounding box center [470, 428] width 141 height 38
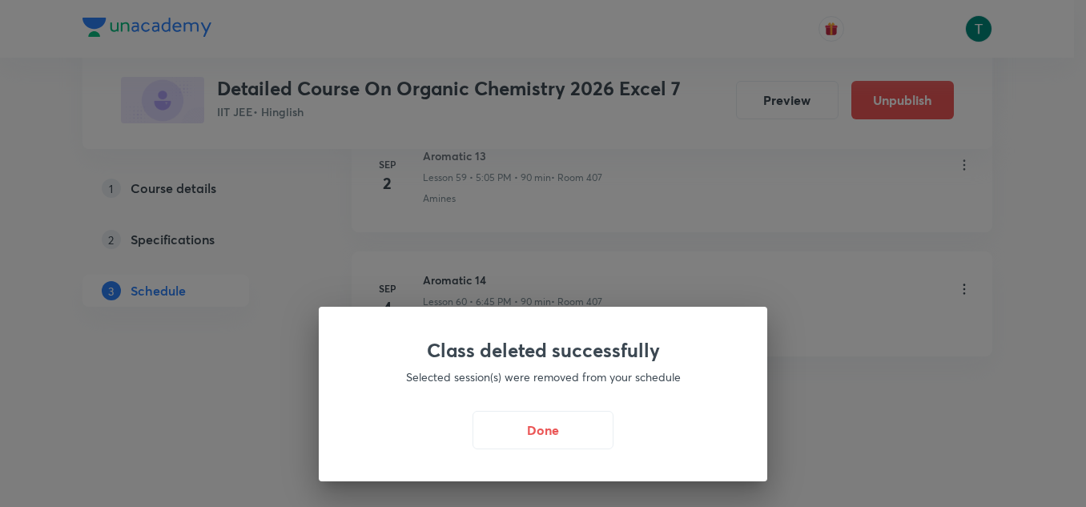
scroll to position [8226, 0]
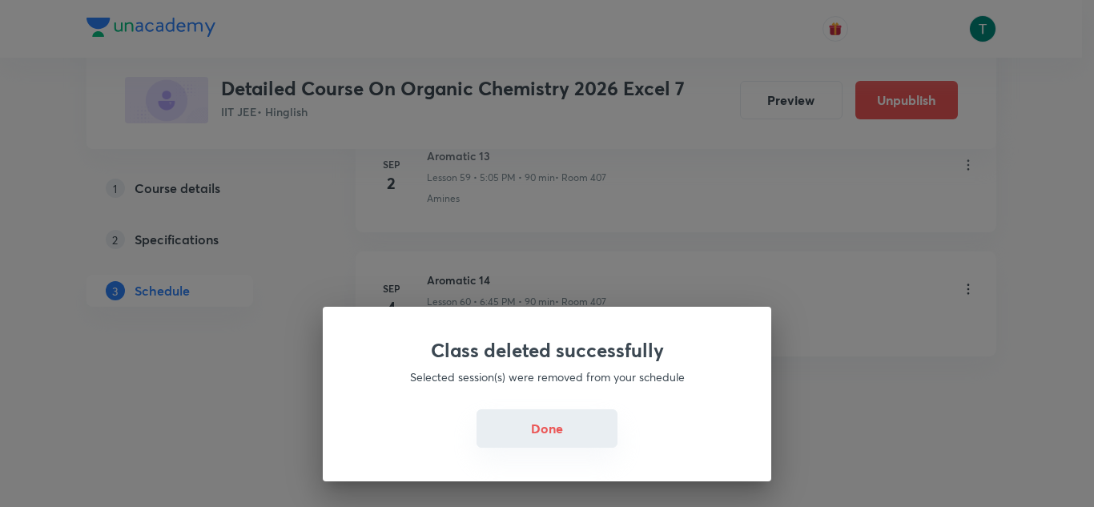
click at [550, 416] on button "Done" at bounding box center [547, 428] width 141 height 38
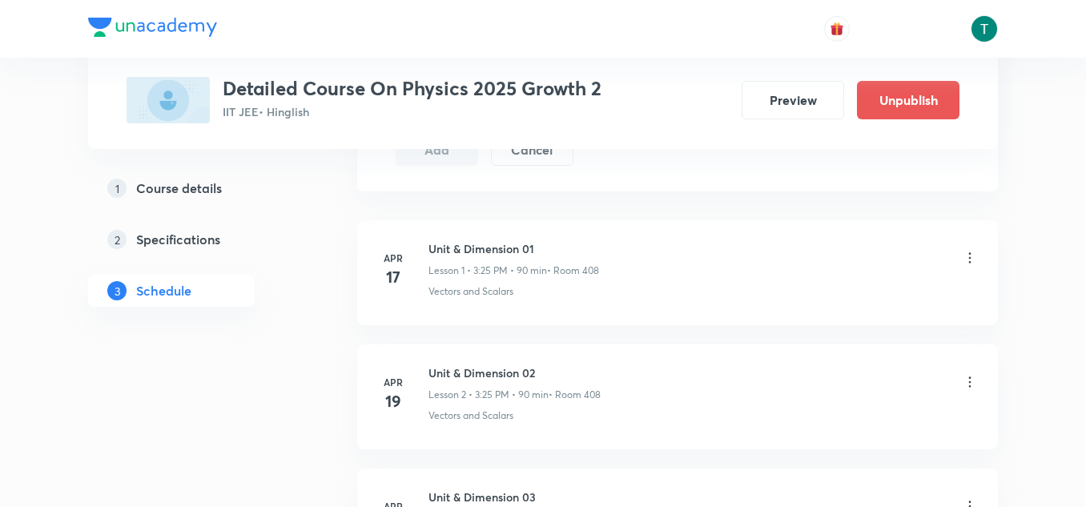
scroll to position [12325, 0]
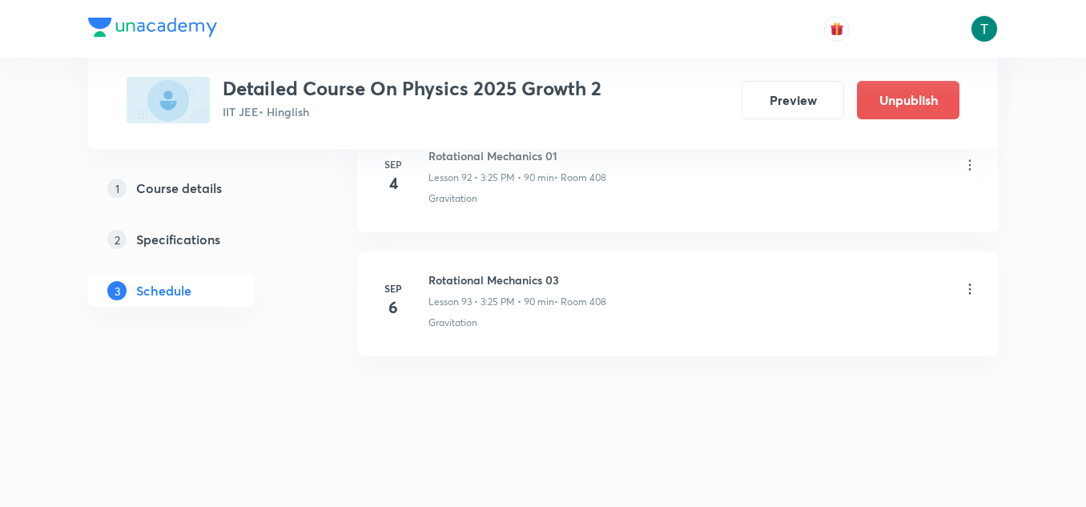
click at [969, 292] on icon at bounding box center [970, 289] width 16 height 16
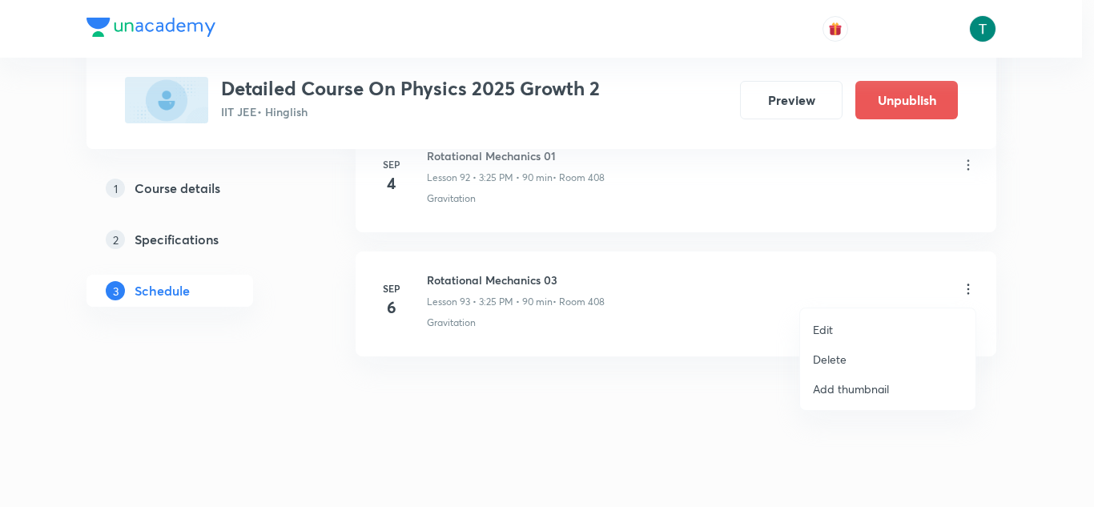
click at [833, 360] on p "Delete" at bounding box center [830, 359] width 34 height 17
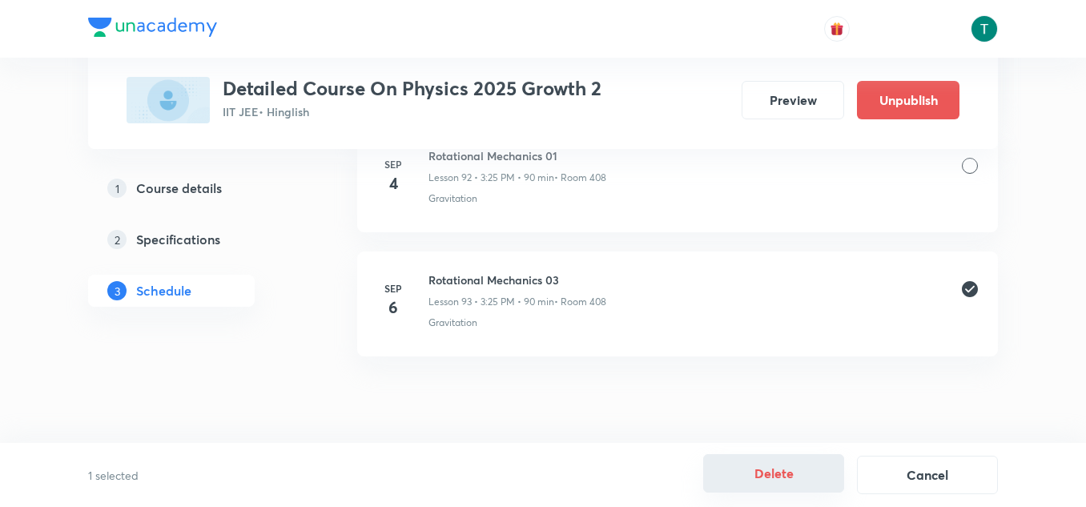
click at [786, 469] on button "Delete" at bounding box center [773, 473] width 141 height 38
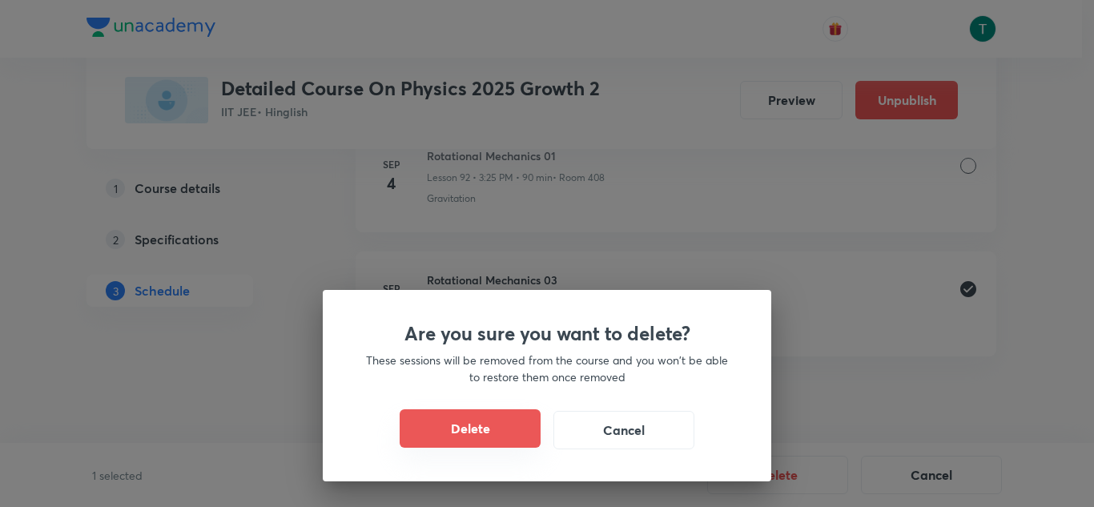
click at [486, 428] on button "Delete" at bounding box center [470, 428] width 141 height 38
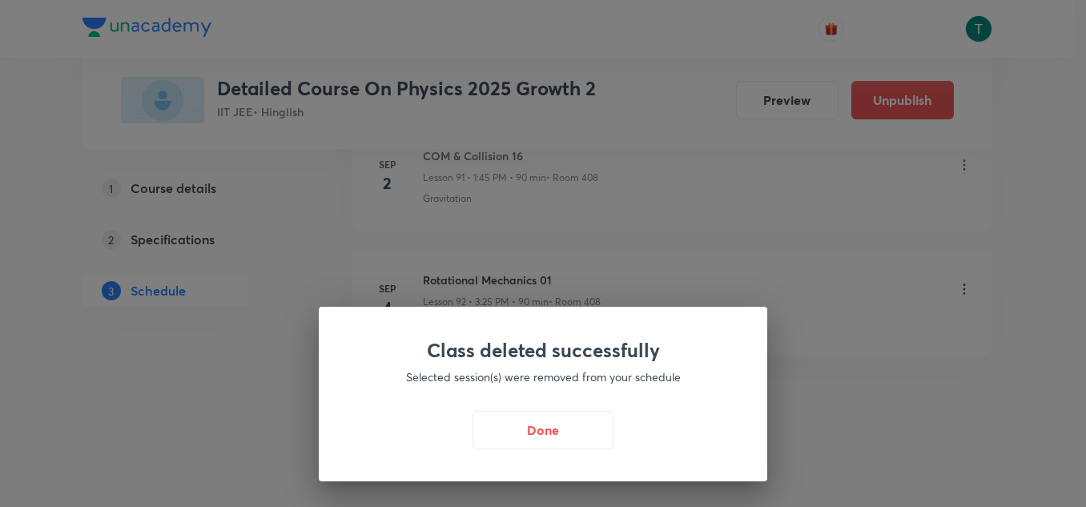
scroll to position [12201, 0]
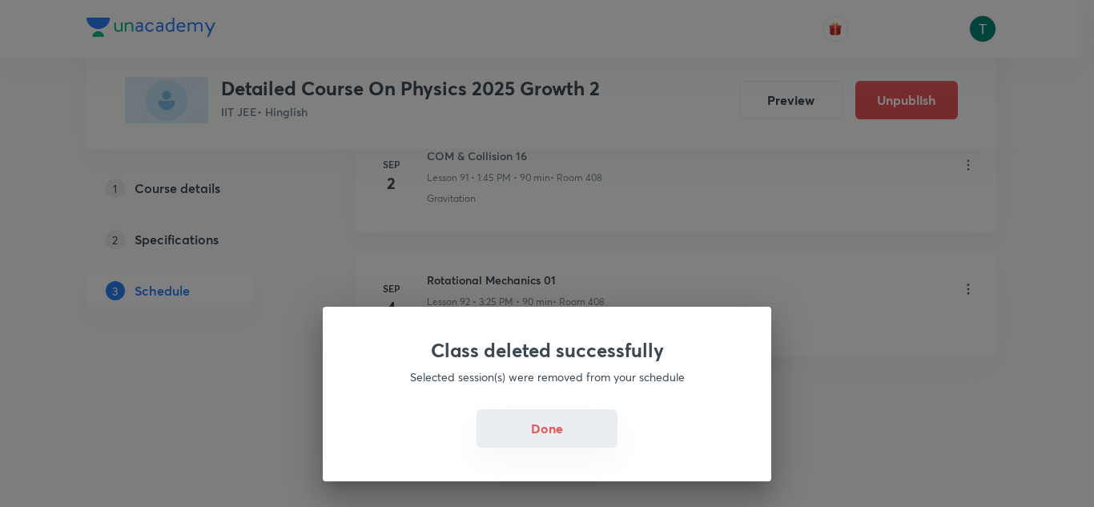
click at [546, 429] on button "Done" at bounding box center [547, 428] width 141 height 38
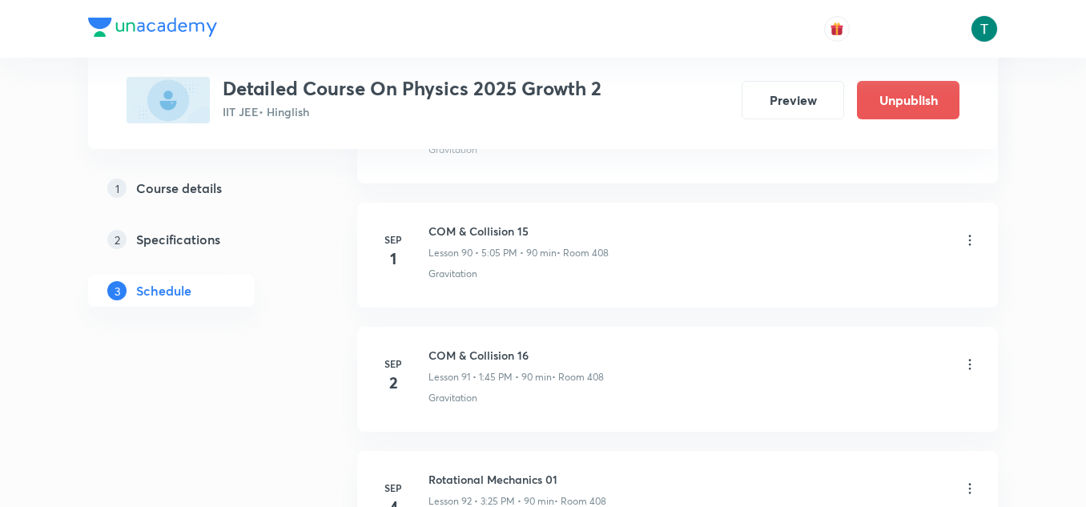
scroll to position [11967, 0]
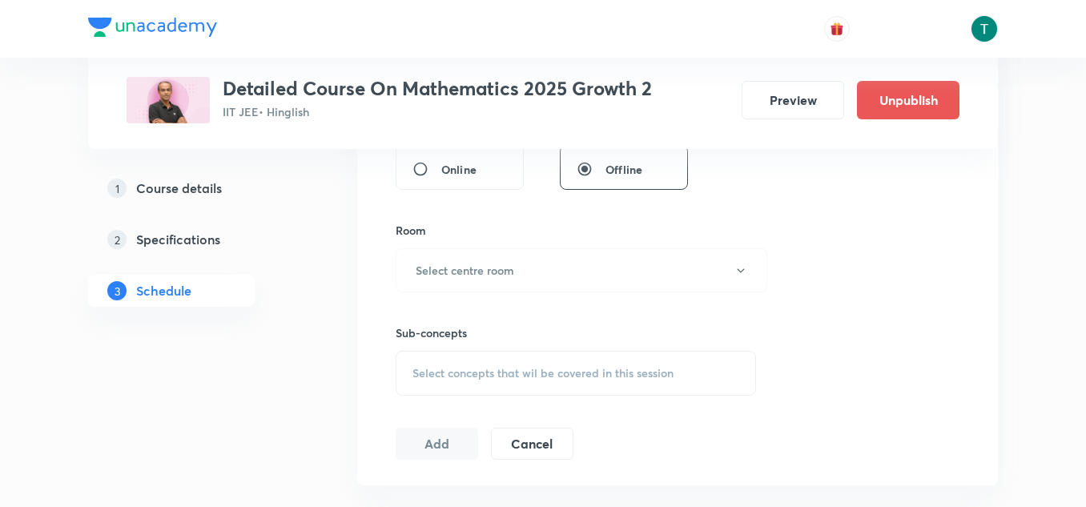
scroll to position [12180, 0]
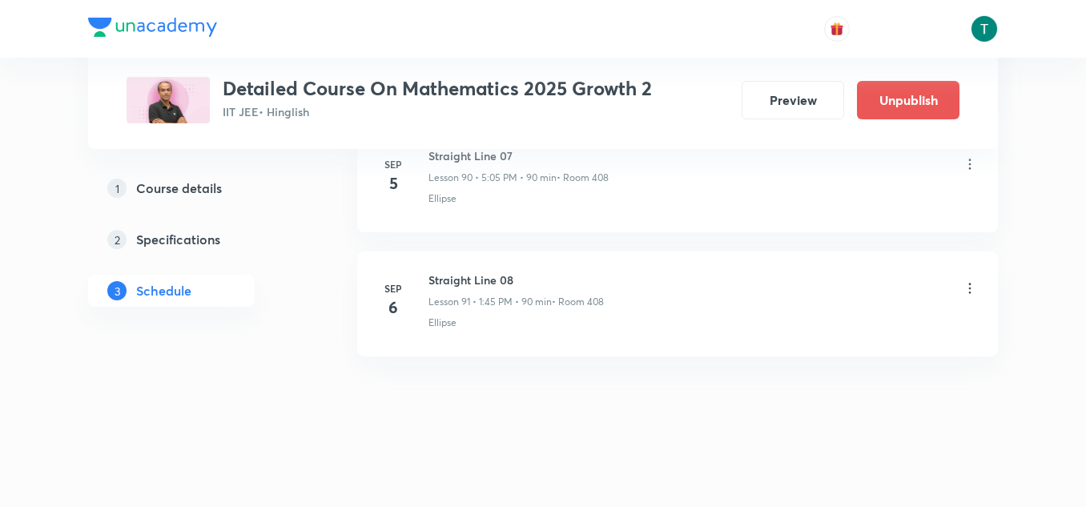
click at [971, 284] on icon at bounding box center [970, 289] width 2 height 10
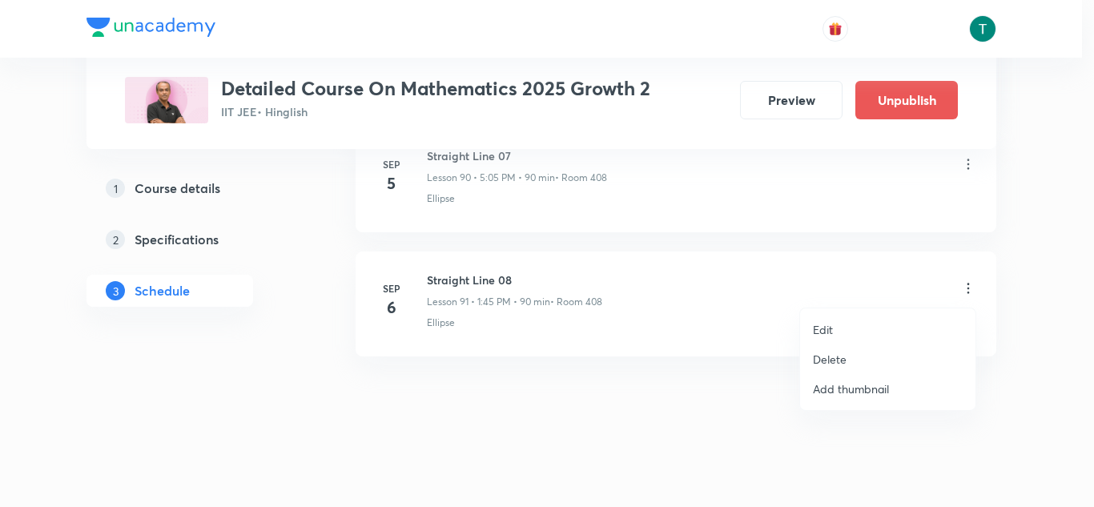
click at [851, 352] on li "Delete" at bounding box center [887, 359] width 175 height 30
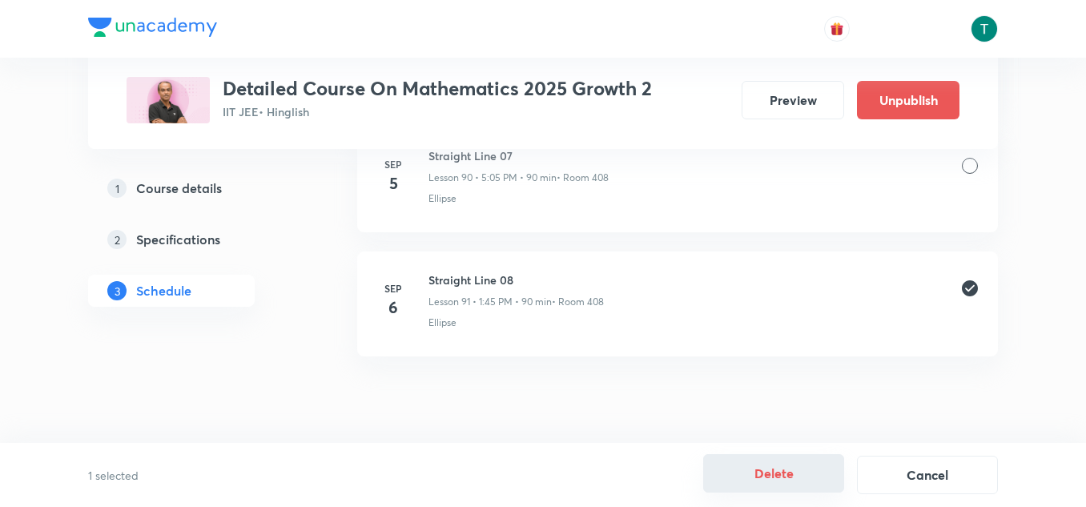
click at [747, 470] on button "Delete" at bounding box center [773, 473] width 141 height 38
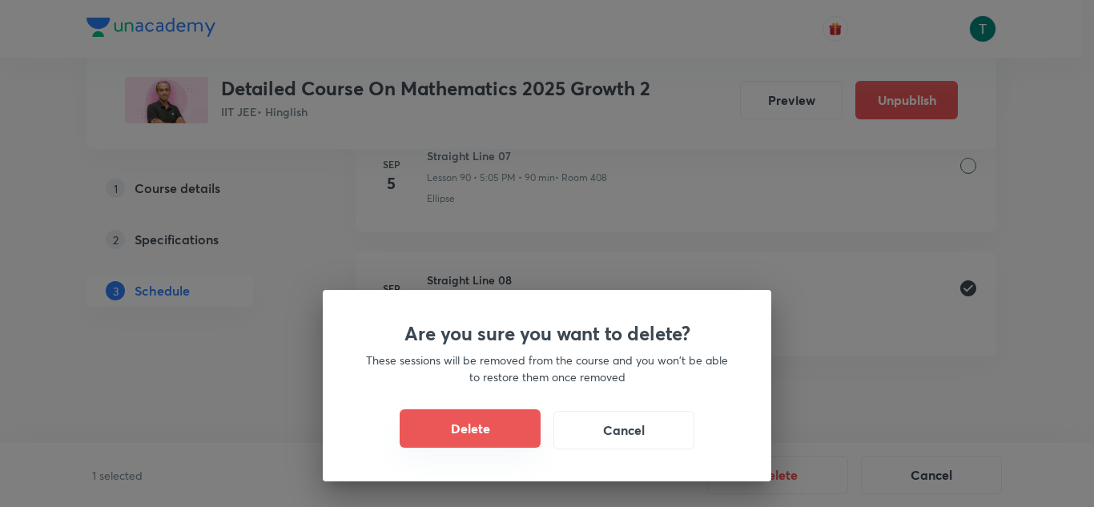
click at [475, 432] on button "Delete" at bounding box center [470, 428] width 141 height 38
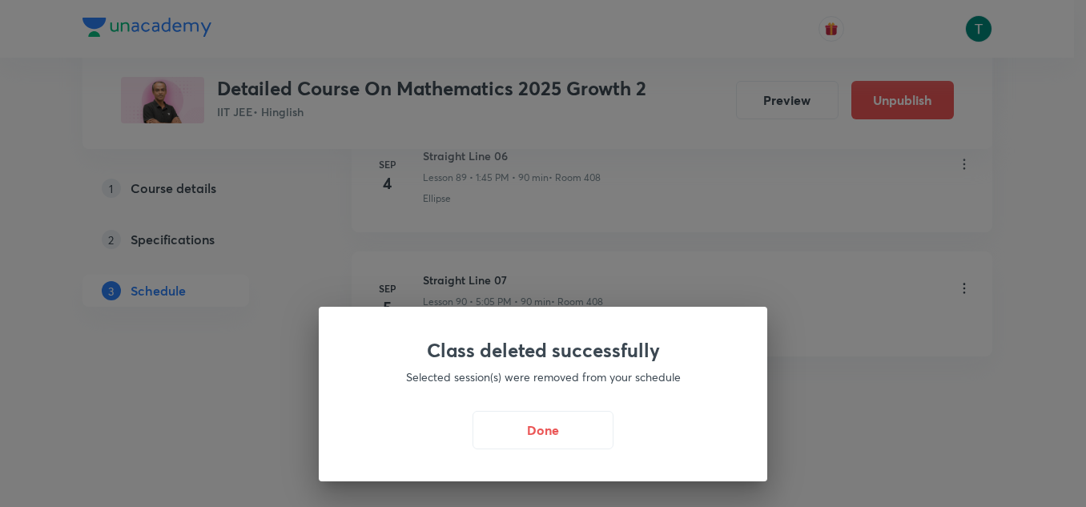
scroll to position [12056, 0]
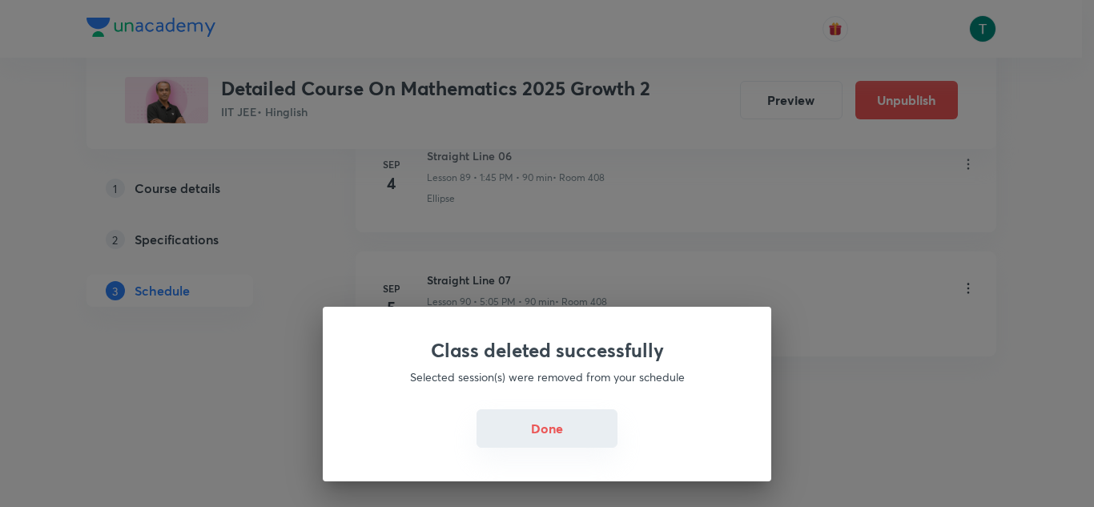
click at [557, 416] on button "Done" at bounding box center [547, 428] width 141 height 38
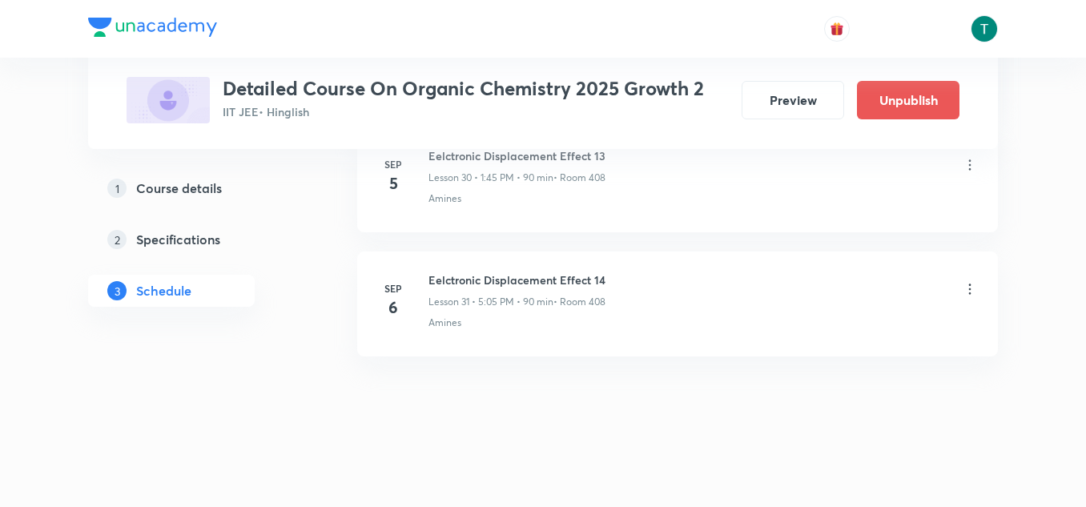
click at [964, 289] on icon at bounding box center [970, 289] width 16 height 16
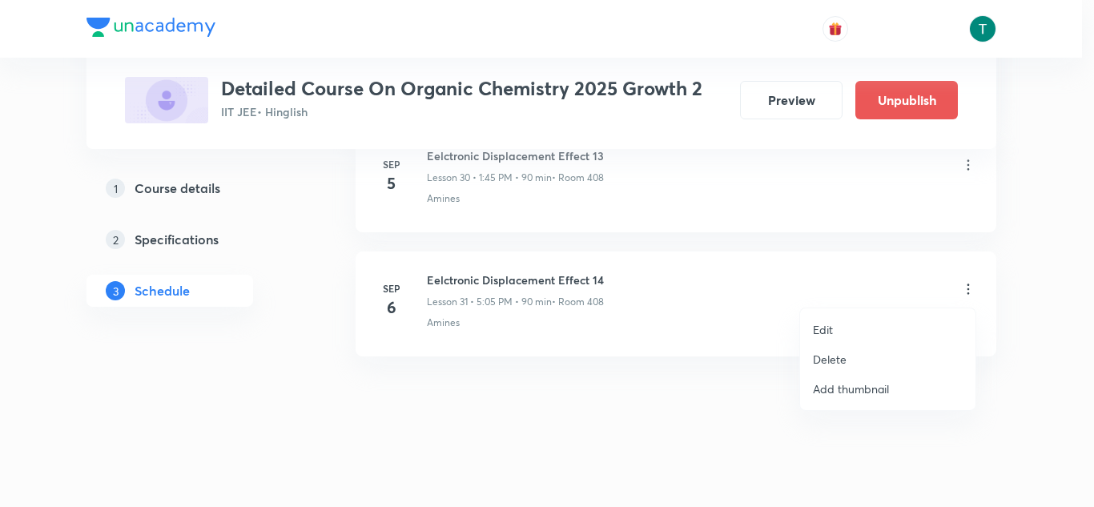
click at [842, 360] on p "Delete" at bounding box center [830, 359] width 34 height 17
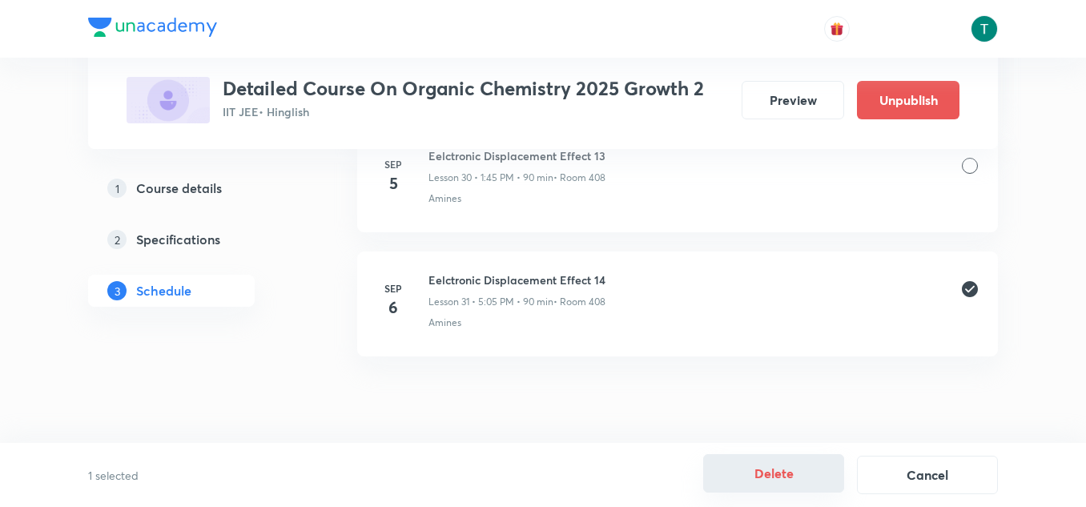
click at [750, 477] on button "Delete" at bounding box center [773, 473] width 141 height 38
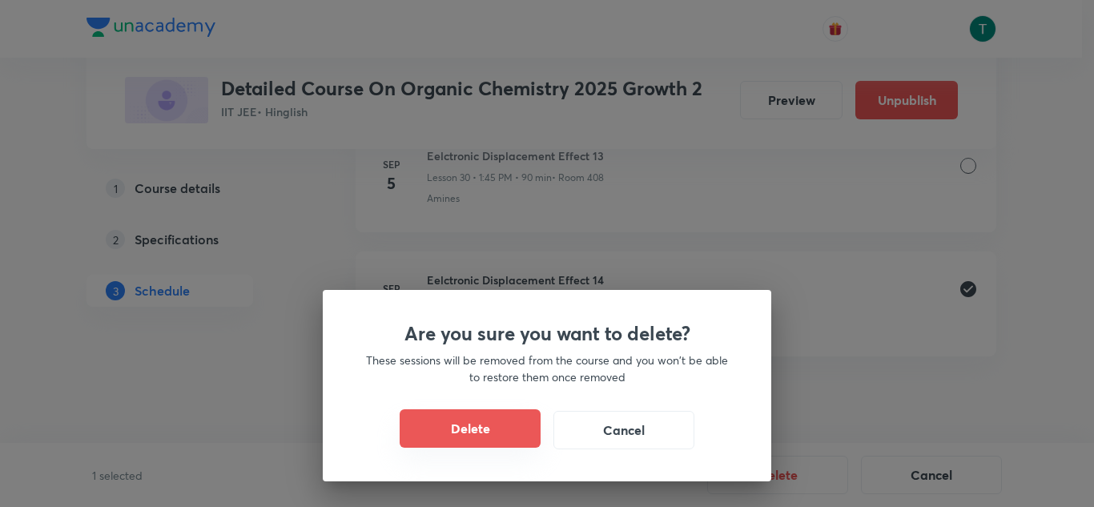
click at [493, 428] on button "Delete" at bounding box center [470, 428] width 141 height 38
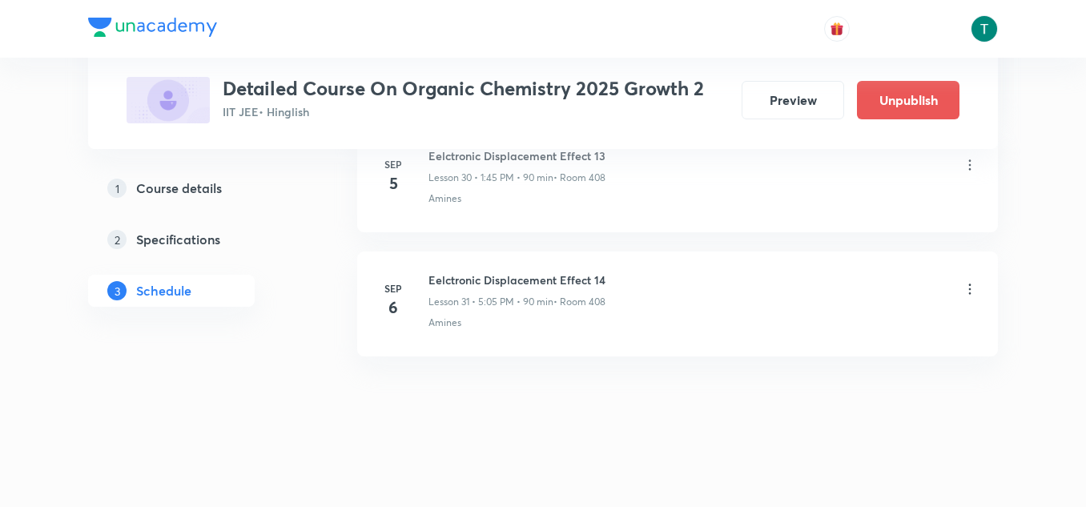
scroll to position [4502, 0]
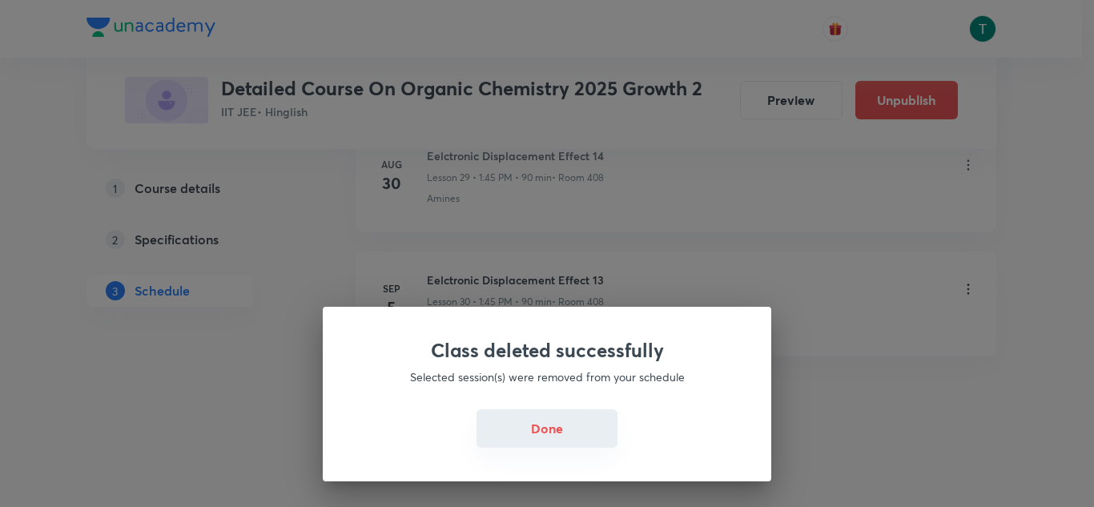
click at [537, 435] on button "Done" at bounding box center [547, 428] width 141 height 38
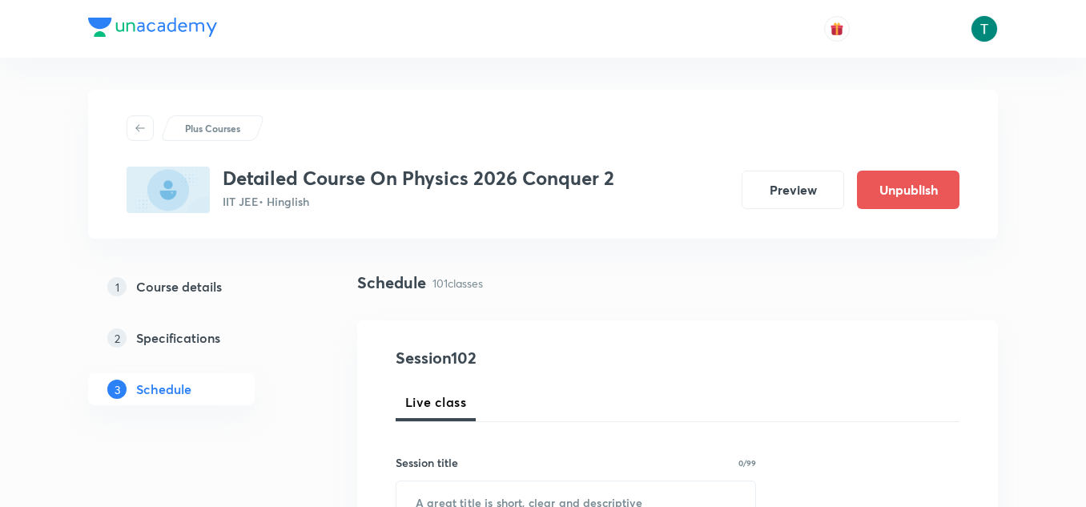
scroll to position [13420, 0]
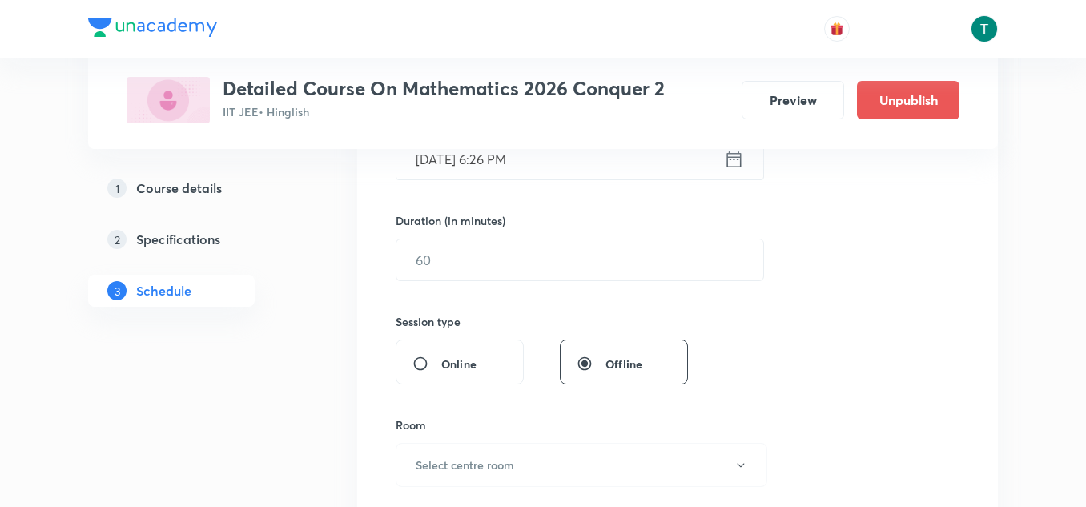
scroll to position [12696, 0]
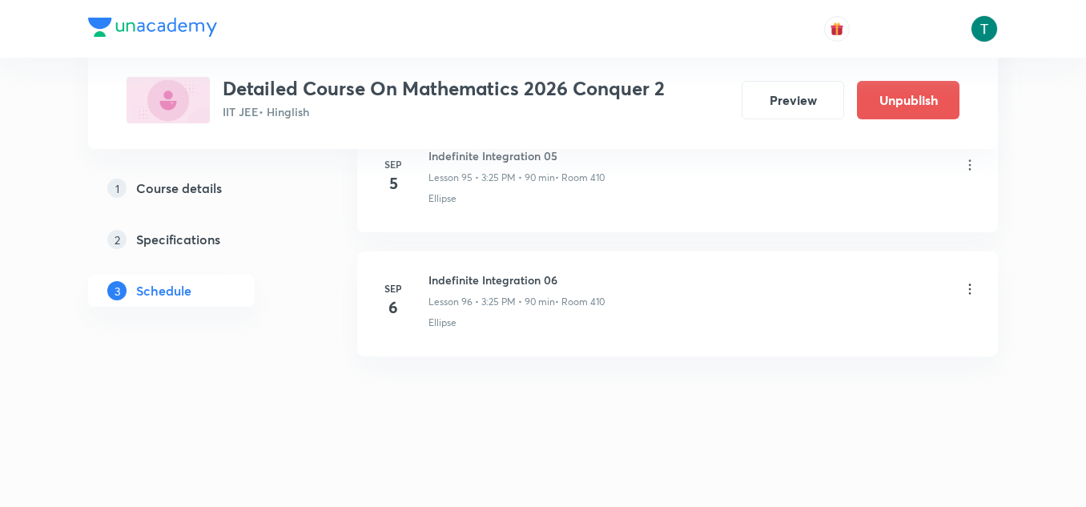
click at [964, 290] on icon at bounding box center [970, 289] width 16 height 16
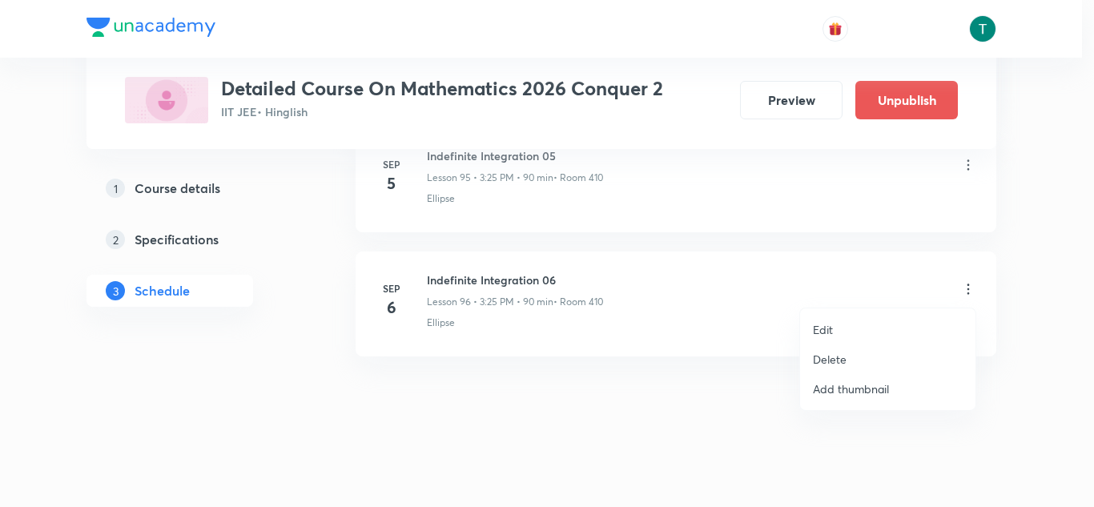
click at [835, 355] on p "Delete" at bounding box center [830, 359] width 34 height 17
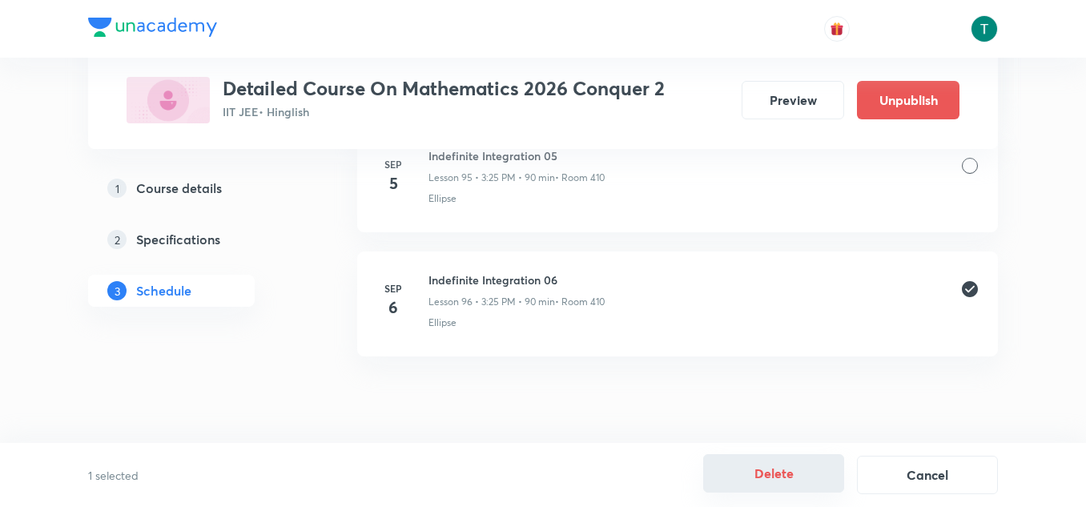
click at [794, 468] on button "Delete" at bounding box center [773, 473] width 141 height 38
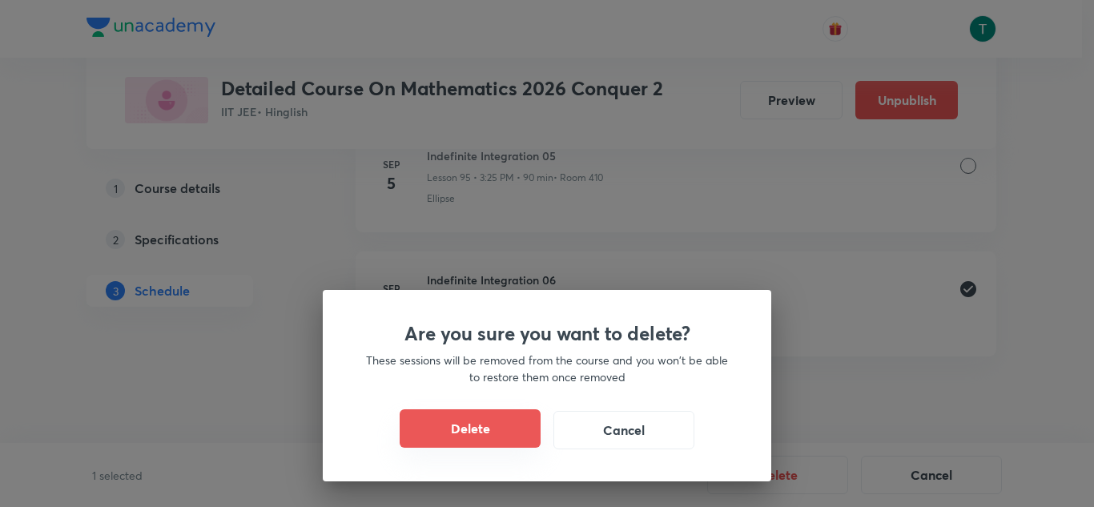
click at [452, 426] on button "Delete" at bounding box center [470, 428] width 141 height 38
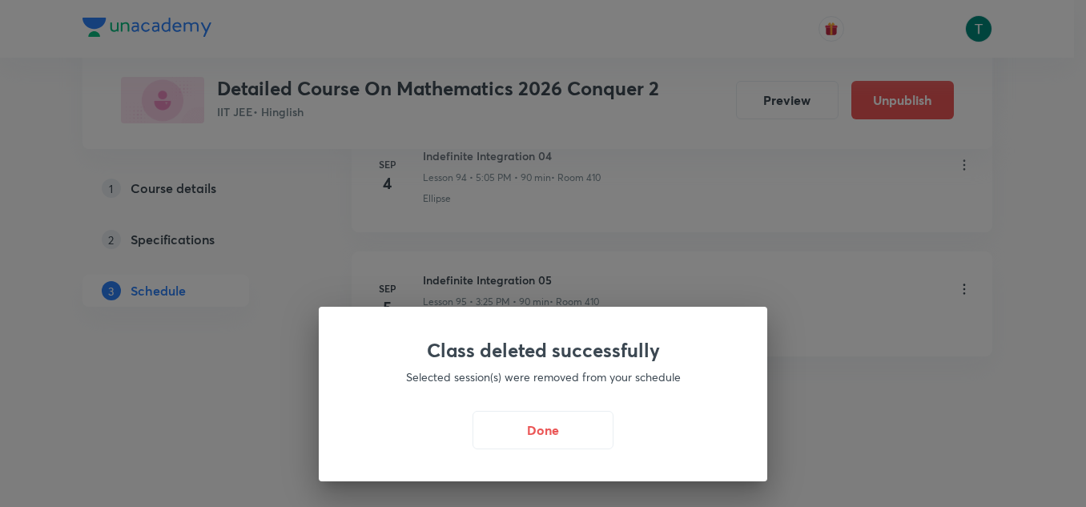
scroll to position [12571, 0]
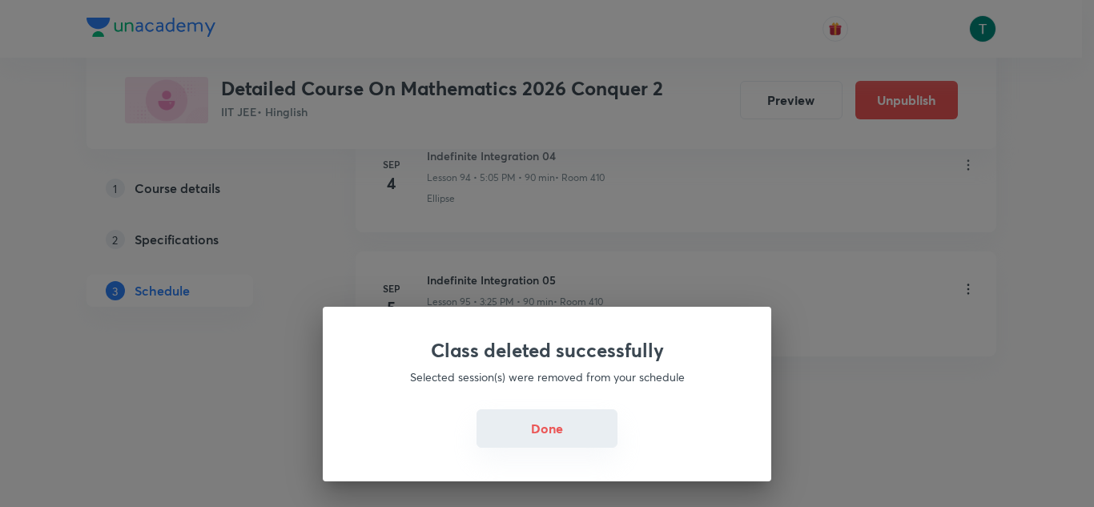
click at [522, 441] on button "Done" at bounding box center [547, 428] width 141 height 38
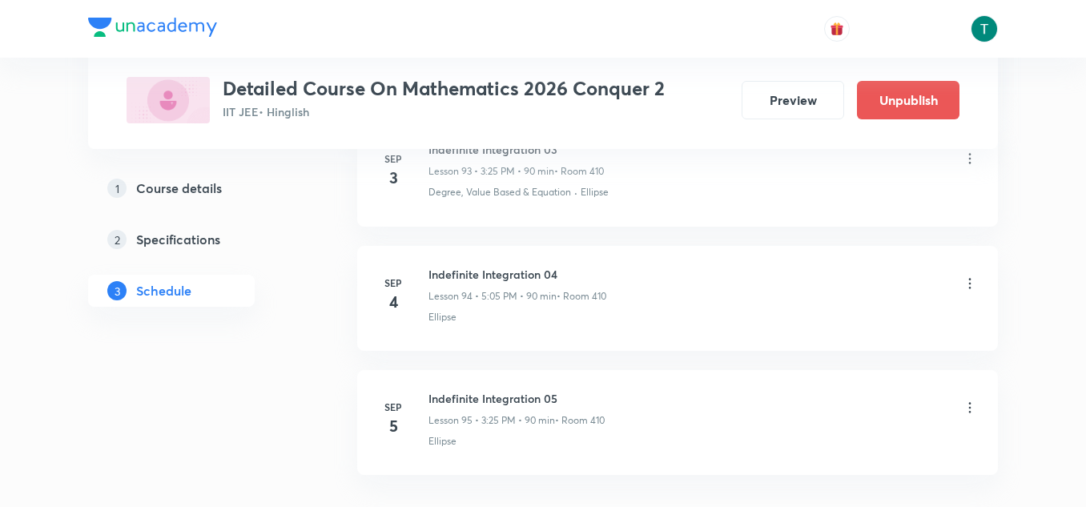
scroll to position [12437, 0]
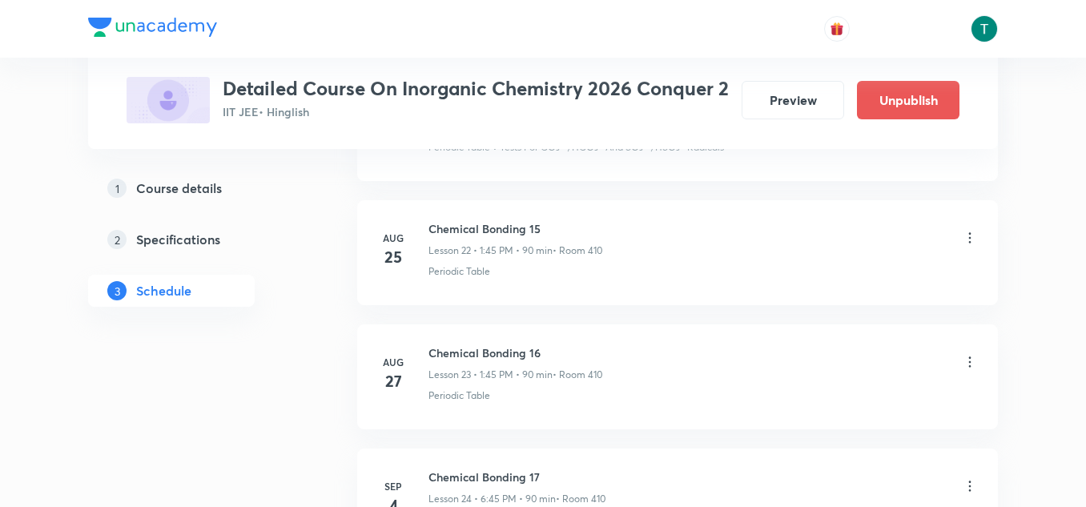
drag, startPoint x: 0, startPoint y: 0, endPoint x: 1093, endPoint y: 545, distance: 1221.4
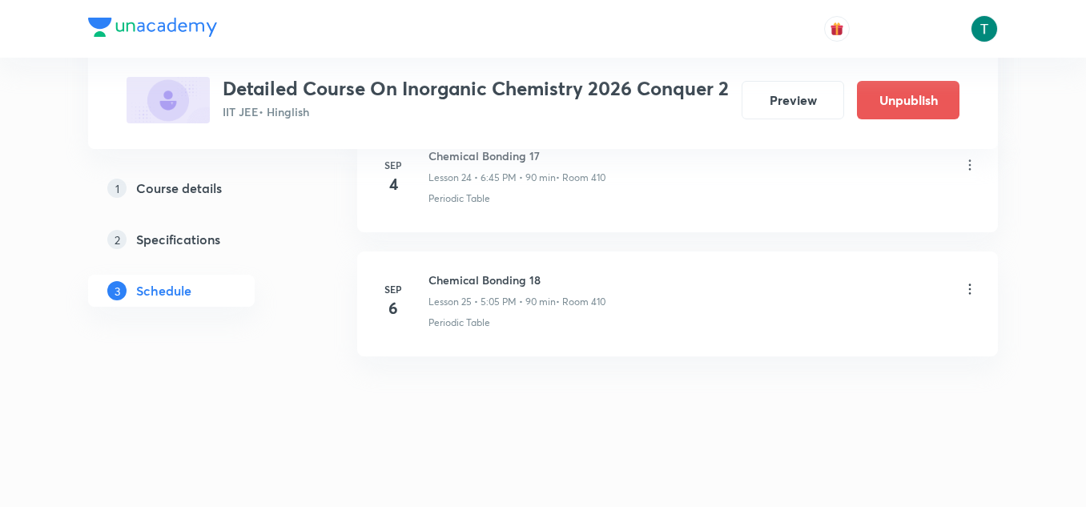
click at [965, 291] on icon at bounding box center [970, 289] width 16 height 16
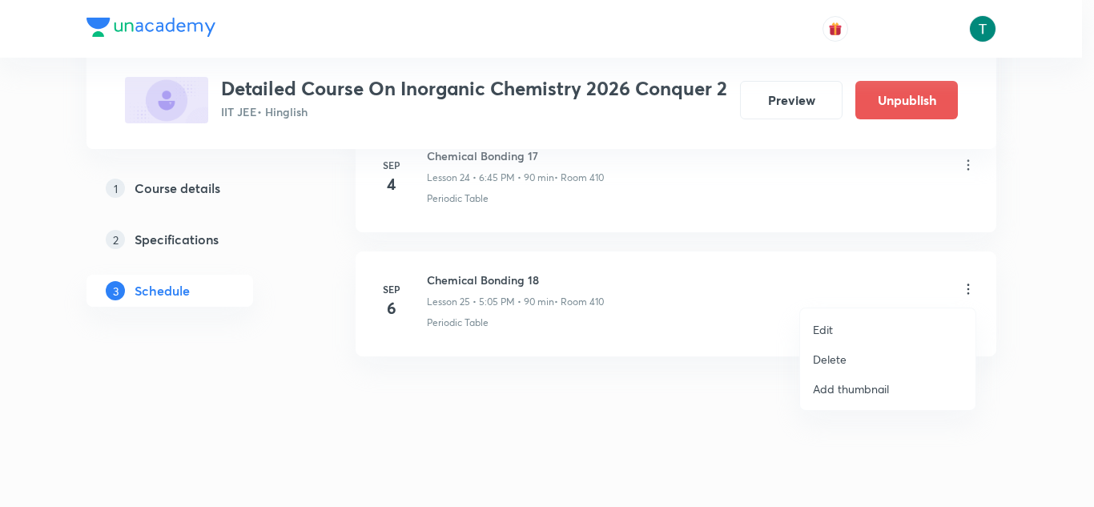
click at [845, 362] on p "Delete" at bounding box center [830, 359] width 34 height 17
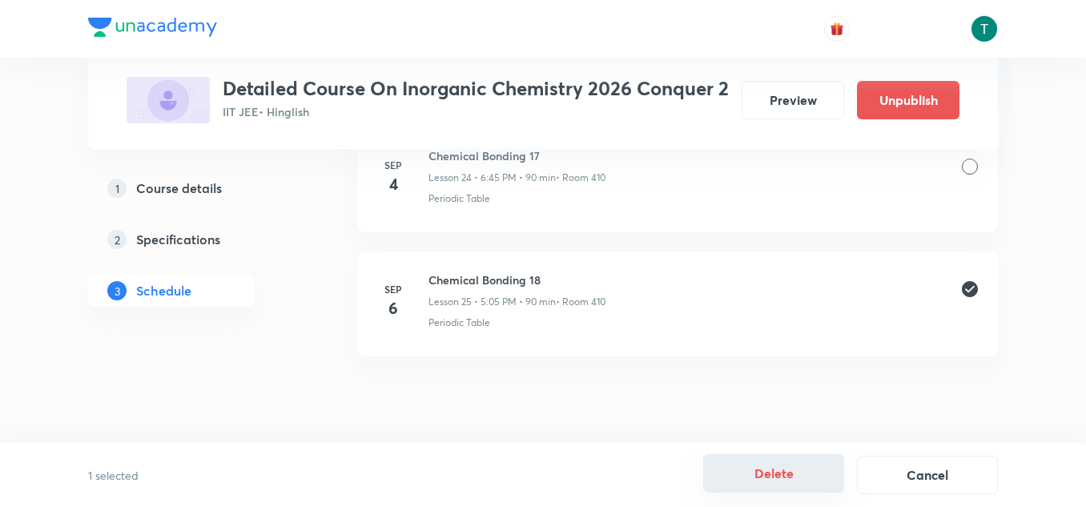
click at [771, 477] on button "Delete" at bounding box center [773, 473] width 141 height 38
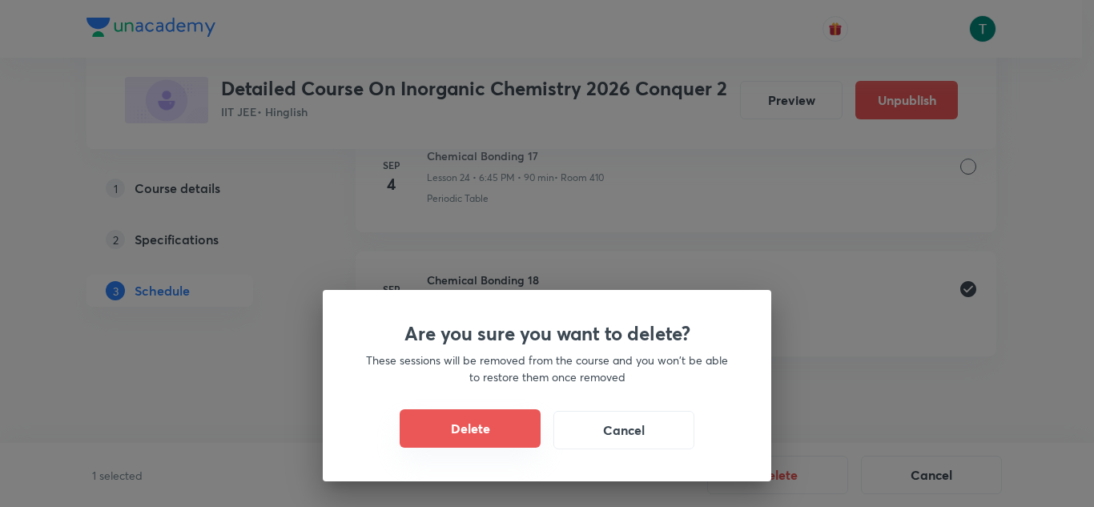
click at [493, 430] on button "Delete" at bounding box center [470, 428] width 141 height 38
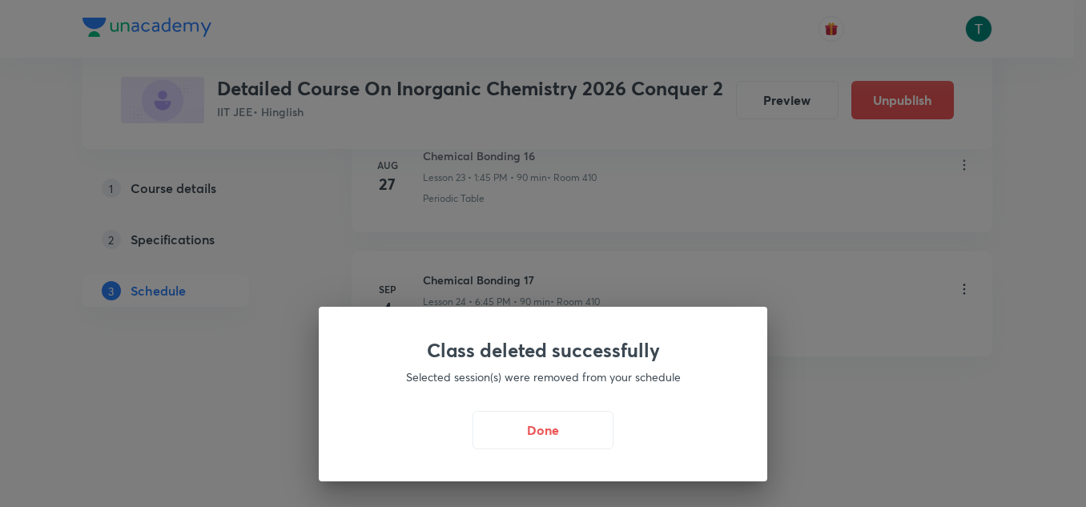
scroll to position [3777, 0]
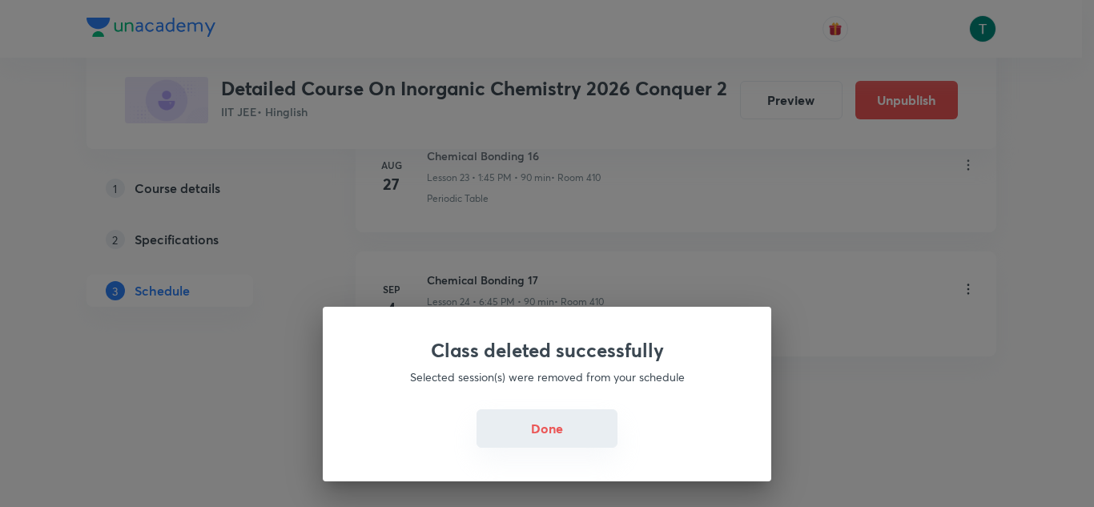
click at [561, 432] on button "Done" at bounding box center [547, 428] width 141 height 38
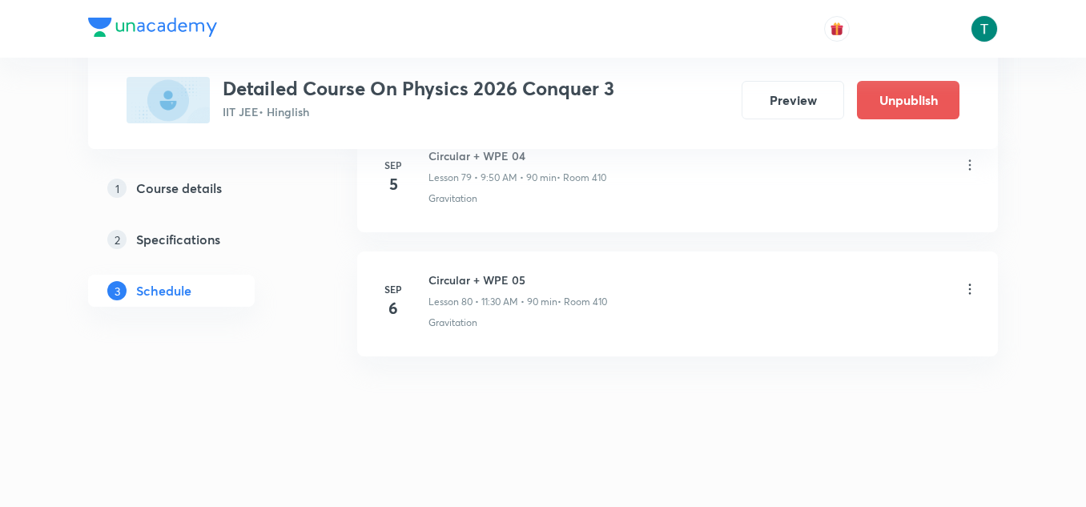
click at [972, 290] on icon at bounding box center [970, 289] width 16 height 16
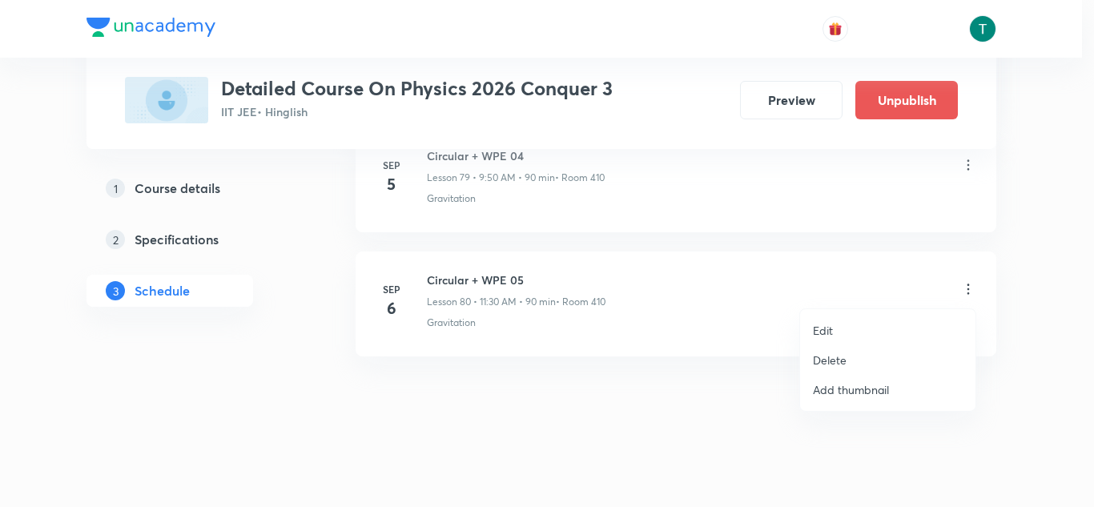
click at [840, 328] on li "Edit" at bounding box center [887, 331] width 175 height 30
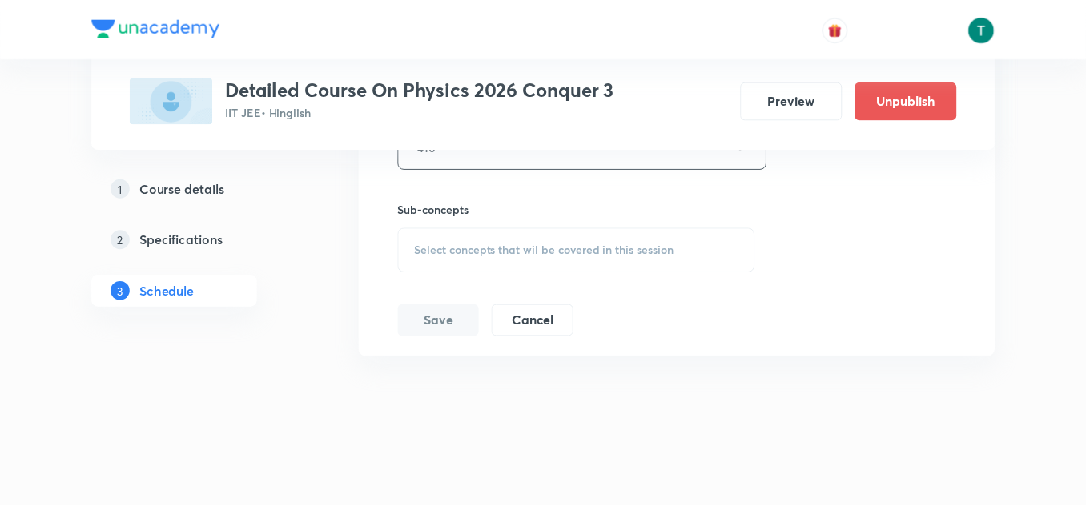
scroll to position [10672, 0]
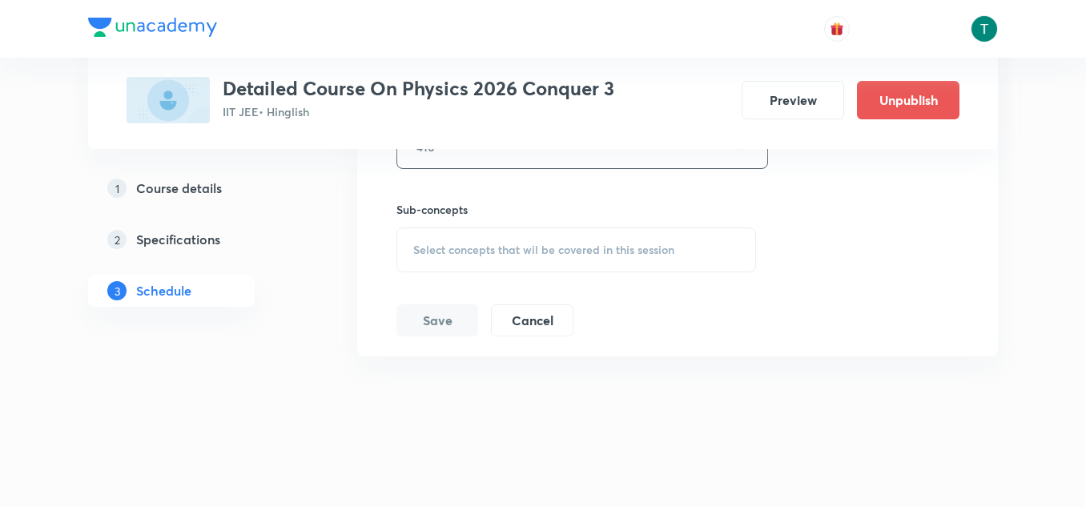
click at [569, 260] on div "Select concepts that wil be covered in this session" at bounding box center [576, 249] width 360 height 45
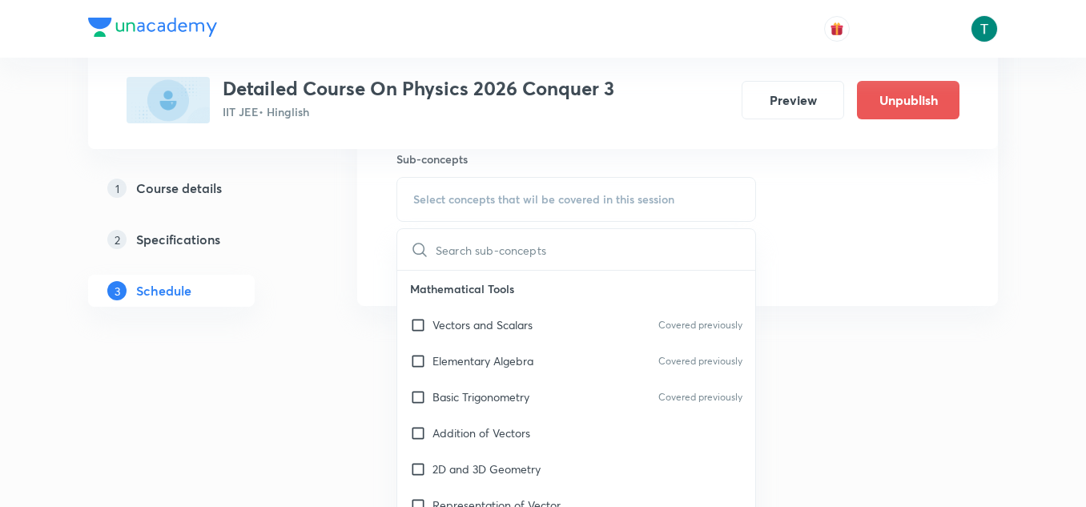
click at [493, 358] on p "Elementary Algebra" at bounding box center [483, 360] width 101 height 17
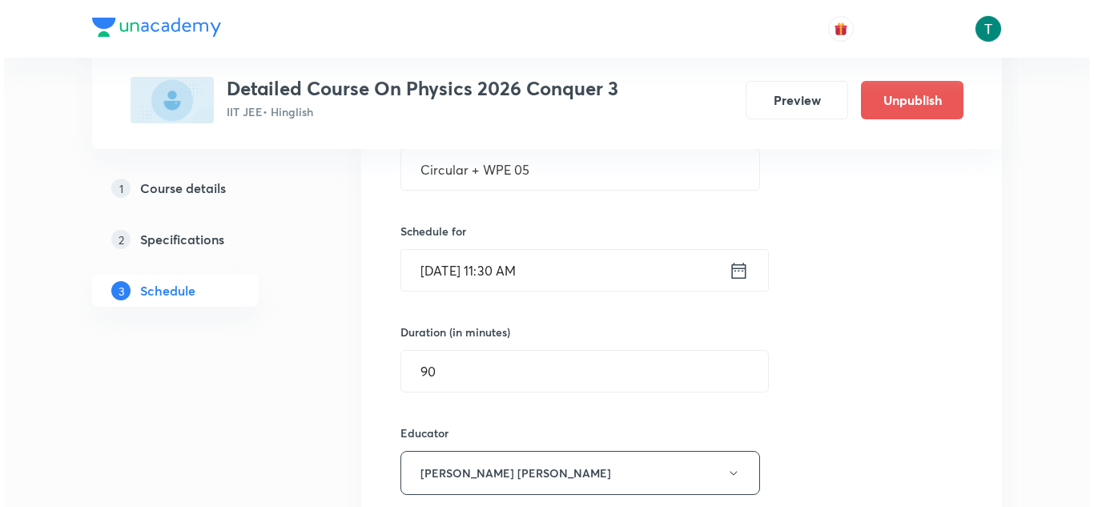
scroll to position [10166, 0]
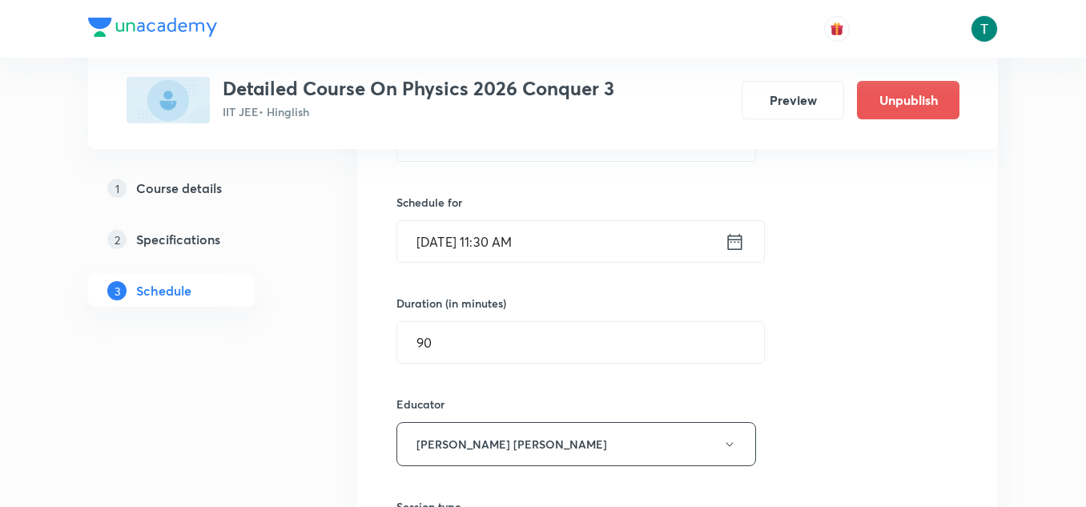
click at [512, 237] on input "Sep 6, 2025, 11:30 AM" at bounding box center [561, 241] width 328 height 41
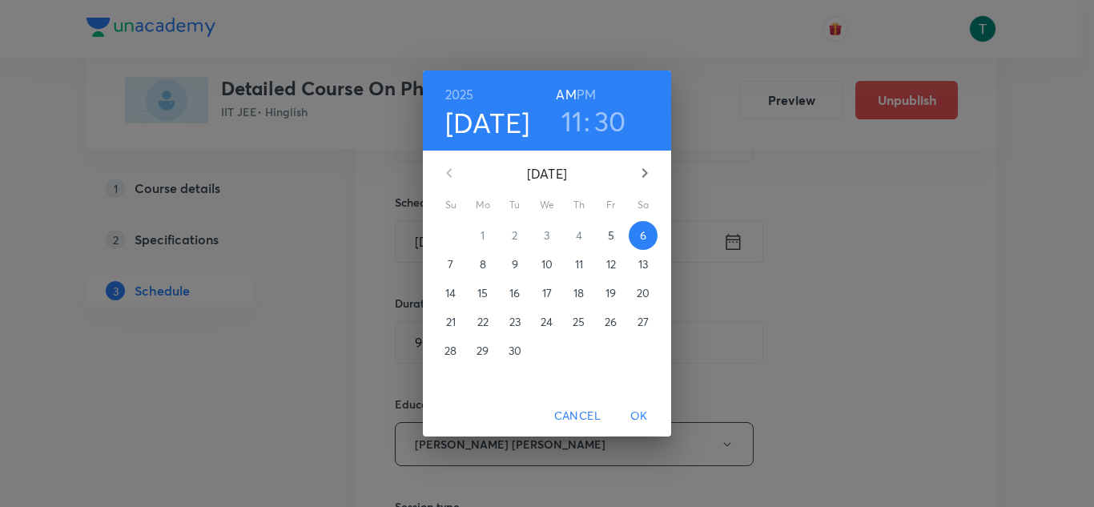
click at [569, 123] on h3 "11" at bounding box center [572, 121] width 22 height 34
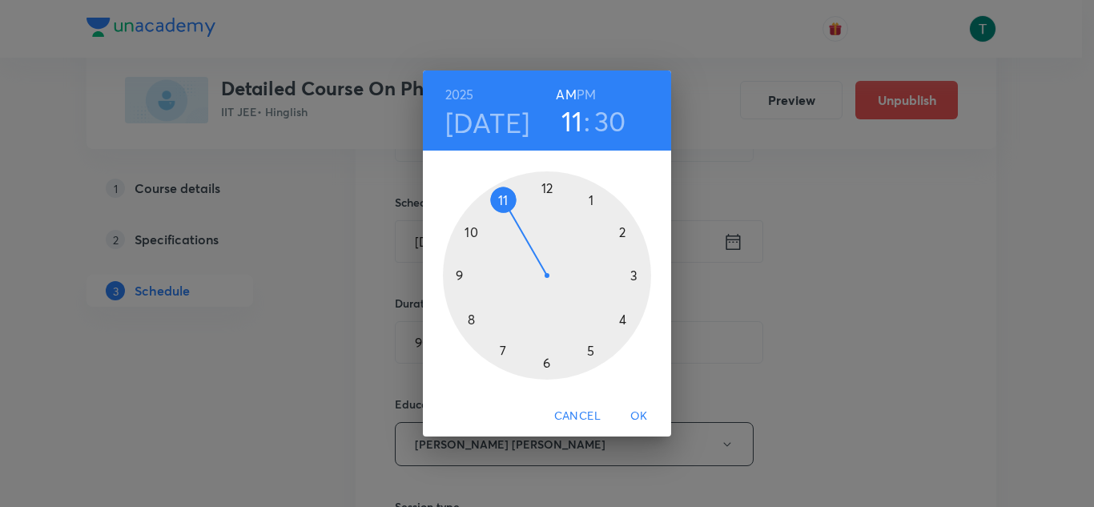
click at [544, 363] on div at bounding box center [547, 275] width 208 height 208
click at [640, 418] on span "OK" at bounding box center [639, 416] width 38 height 20
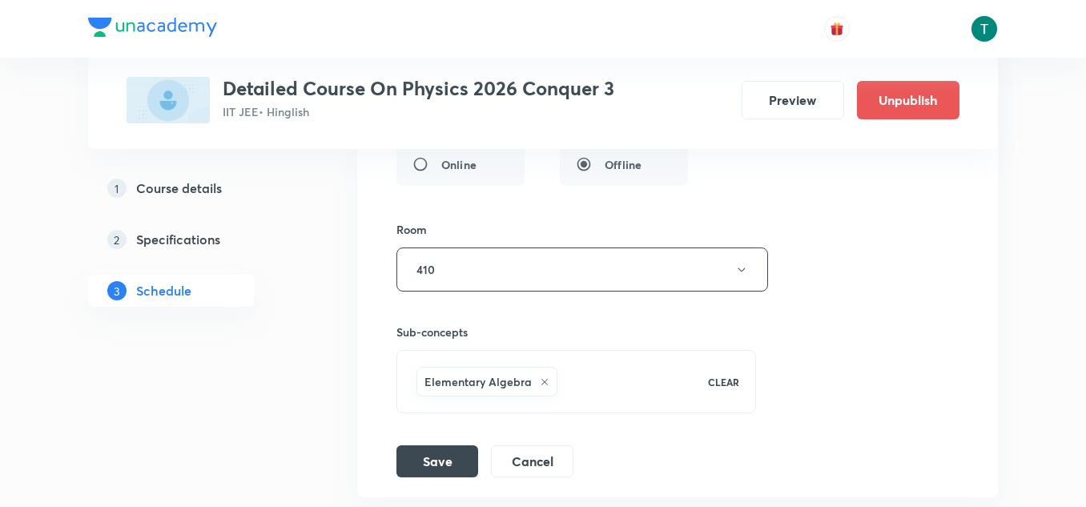
scroll to position [10608, 0]
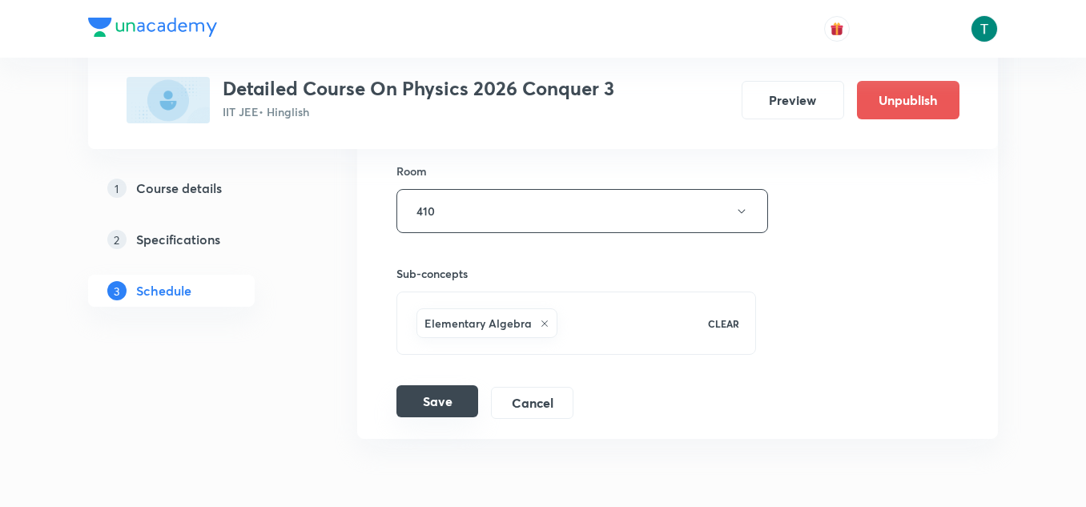
click at [439, 389] on button "Save" at bounding box center [437, 401] width 82 height 32
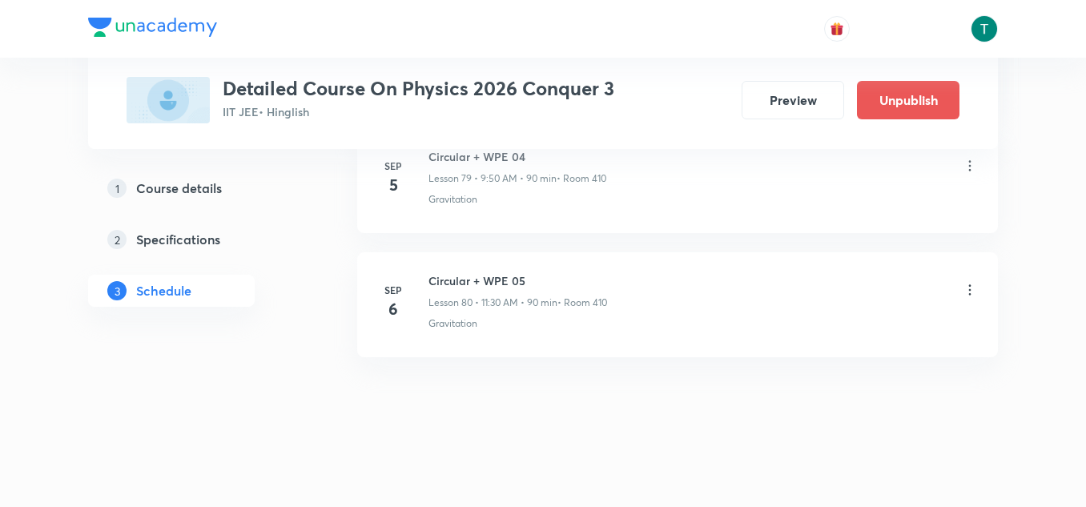
scroll to position [9972, 0]
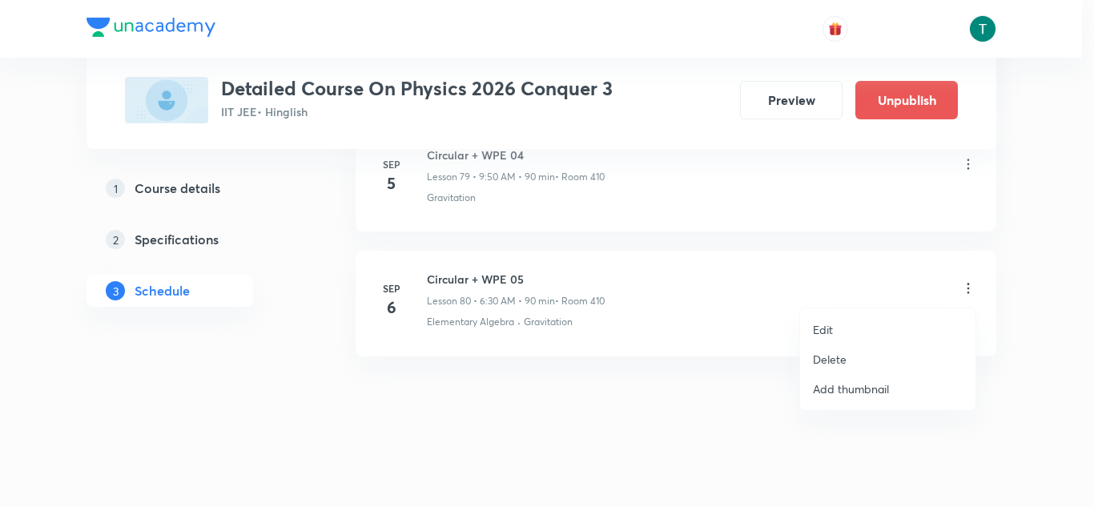
click at [829, 333] on p "Edit" at bounding box center [823, 329] width 20 height 17
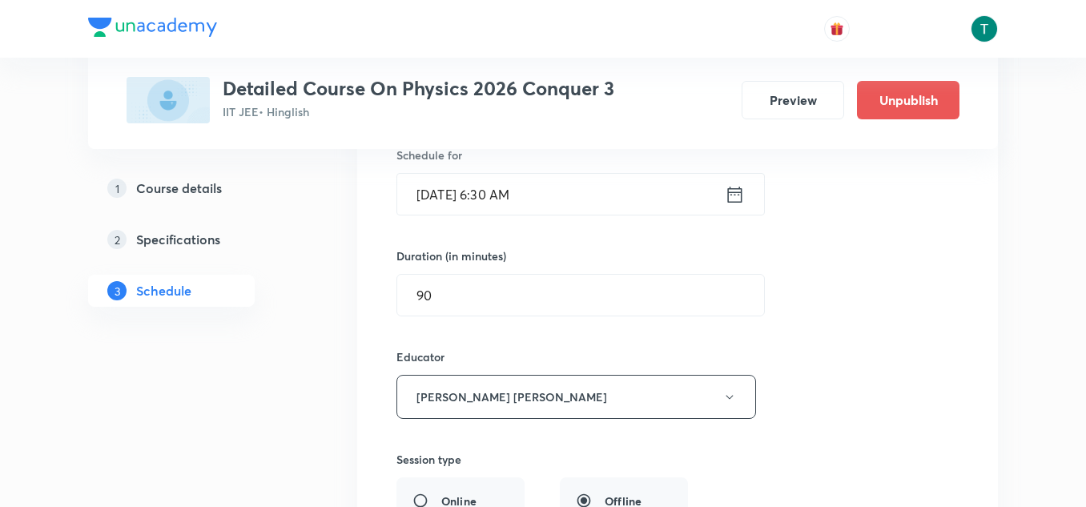
scroll to position [10211, 0]
click at [505, 197] on input "[DATE] 6:30 AM" at bounding box center [561, 196] width 328 height 41
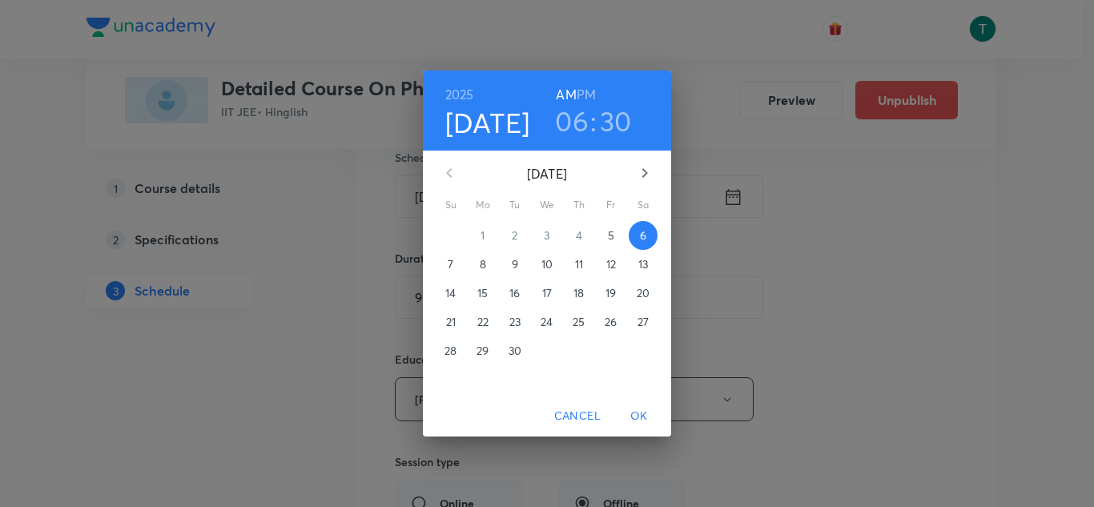
click at [574, 120] on h3 "06" at bounding box center [572, 121] width 34 height 34
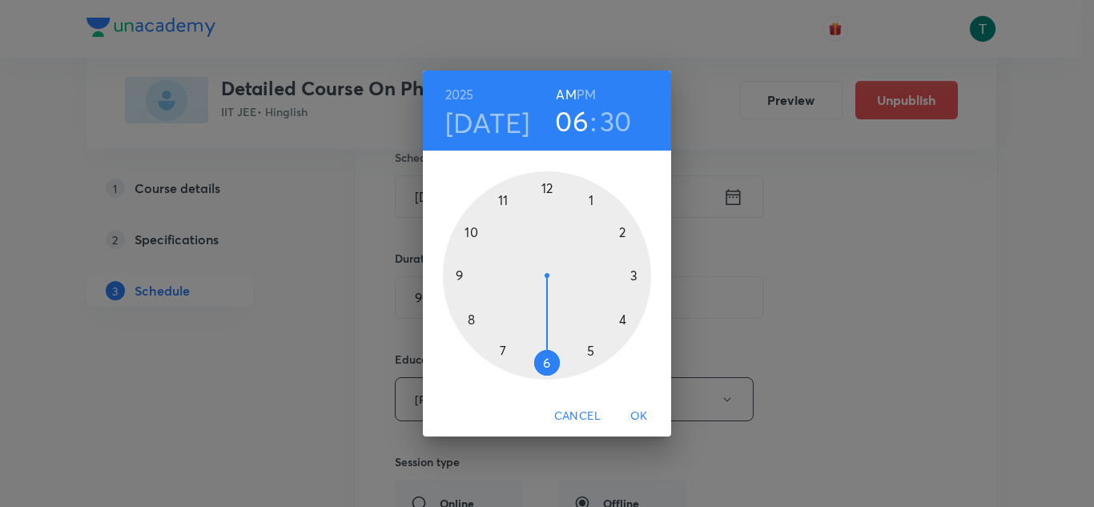
click at [472, 319] on div at bounding box center [547, 275] width 208 height 208
click at [622, 232] on div at bounding box center [547, 275] width 208 height 208
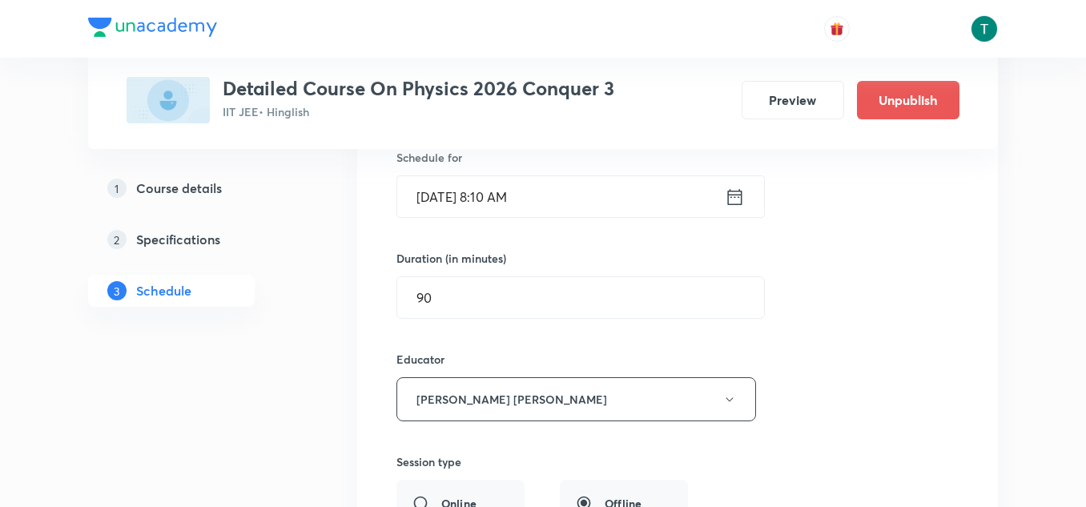
scroll to position [10691, 0]
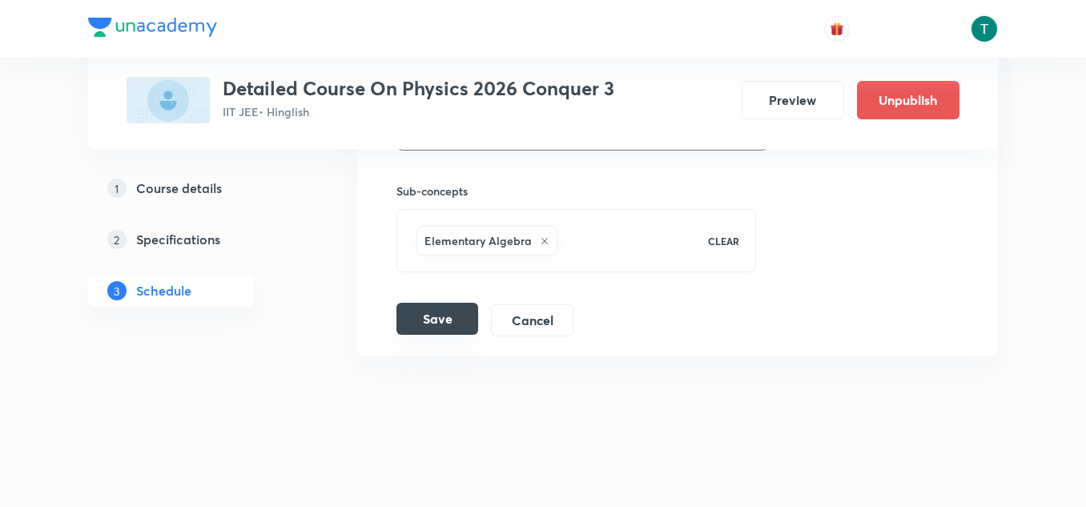
click at [452, 321] on button "Save" at bounding box center [437, 319] width 82 height 32
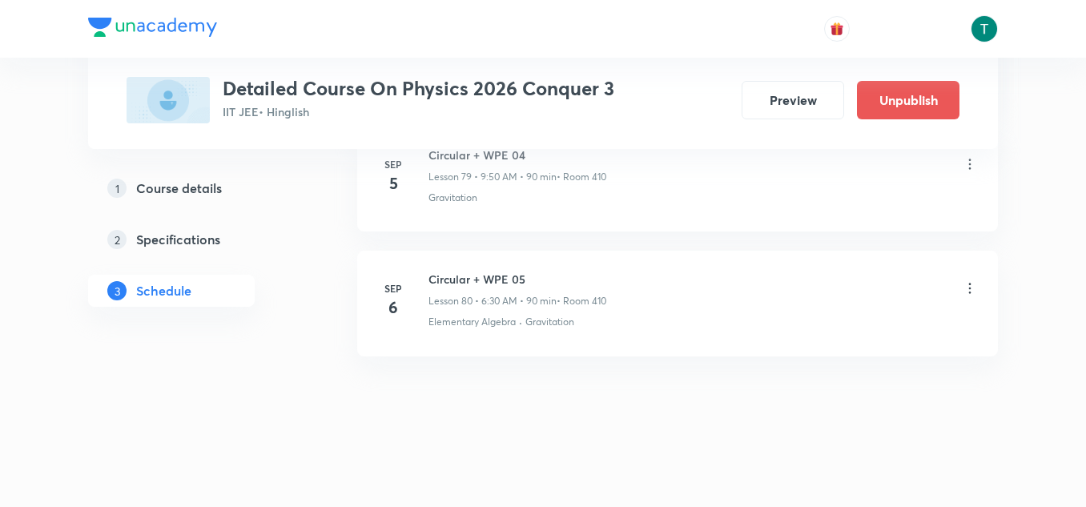
scroll to position [9973, 0]
click at [967, 289] on icon at bounding box center [970, 289] width 16 height 16
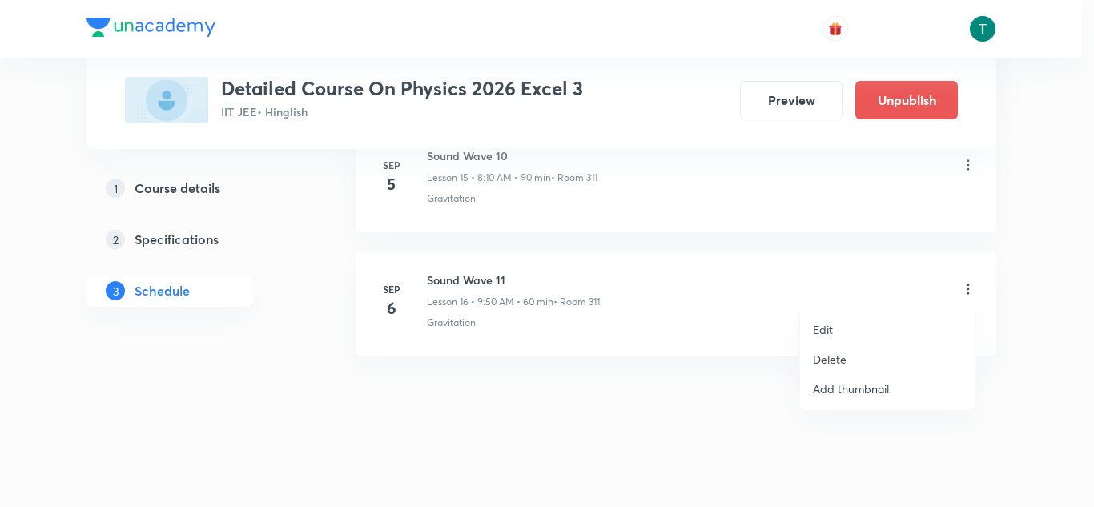
click at [838, 358] on p "Delete" at bounding box center [830, 359] width 34 height 17
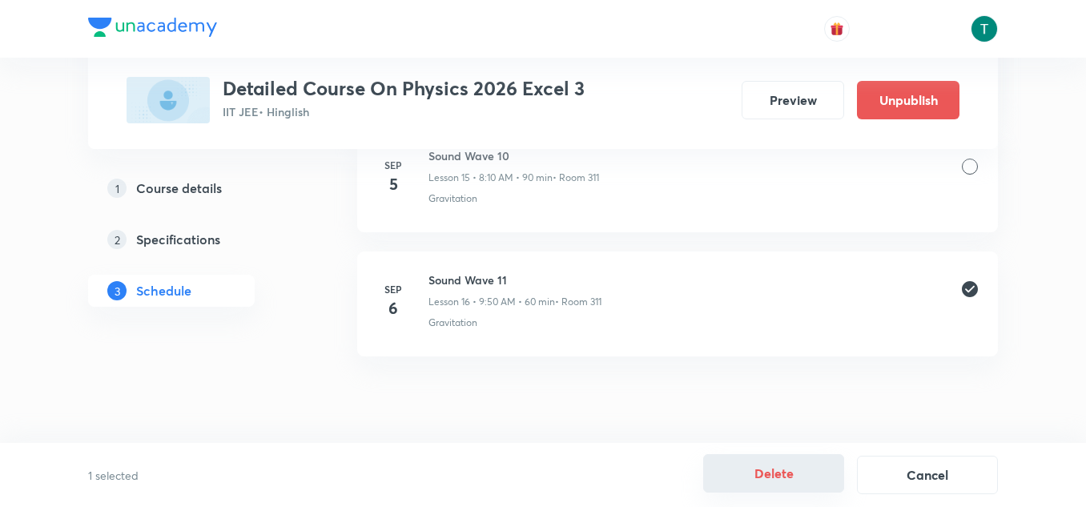
click at [795, 467] on button "Delete" at bounding box center [773, 473] width 141 height 38
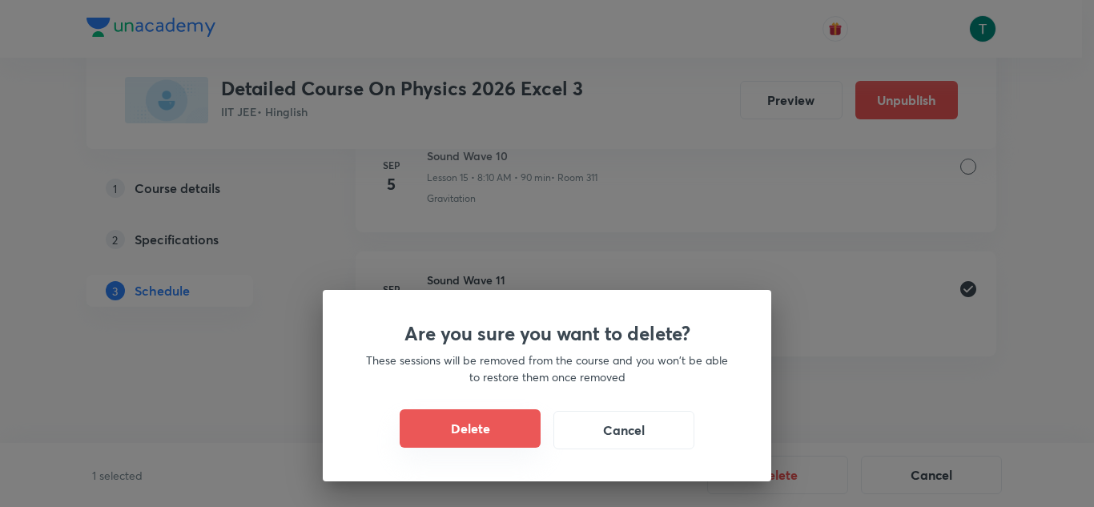
click at [507, 428] on button "Delete" at bounding box center [470, 428] width 141 height 38
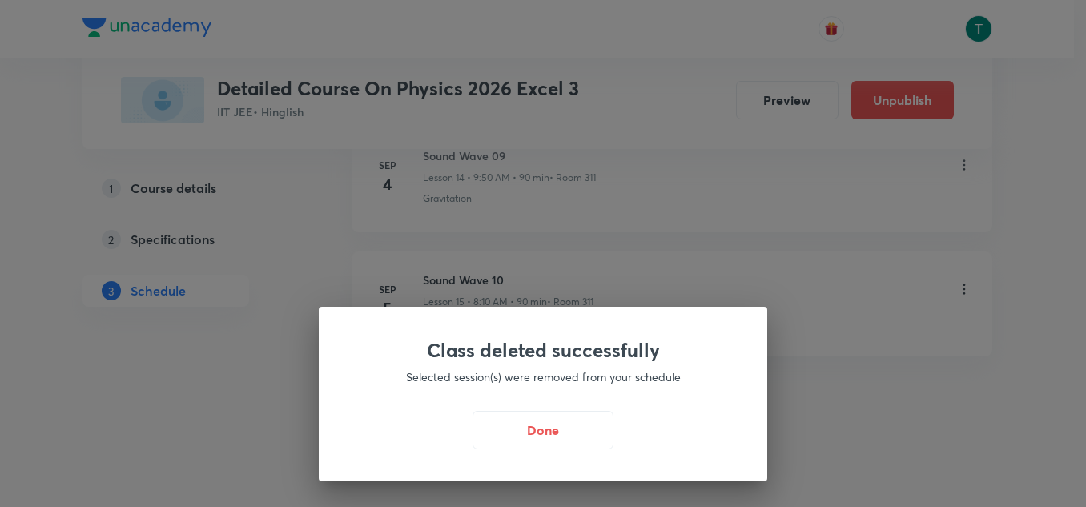
scroll to position [2639, 0]
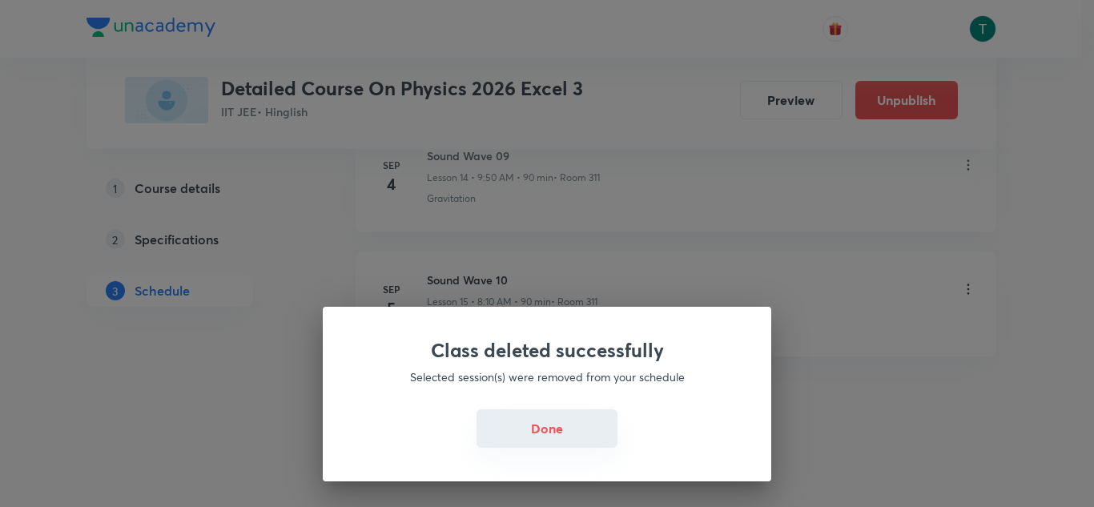
click at [540, 433] on button "Done" at bounding box center [547, 428] width 141 height 38
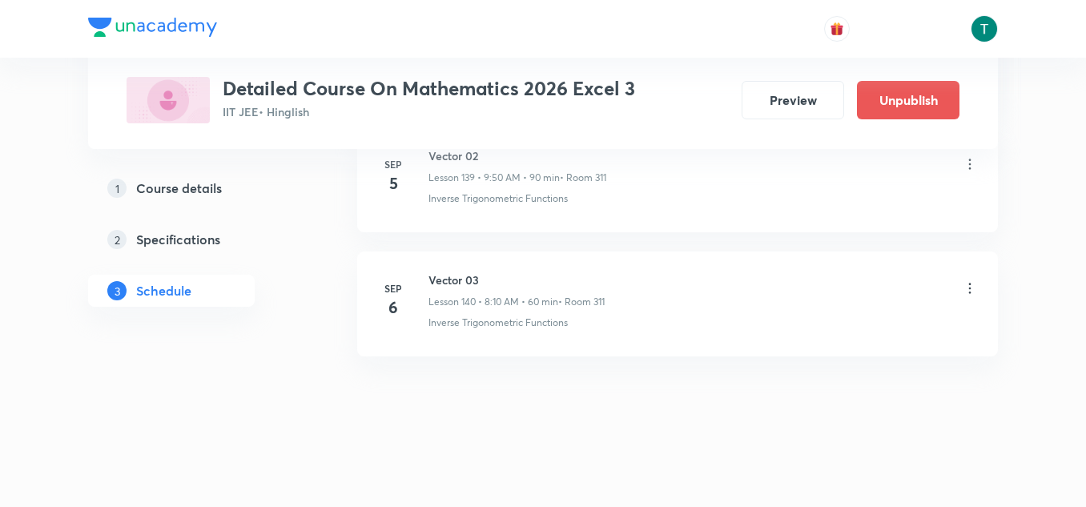
scroll to position [18159, 0]
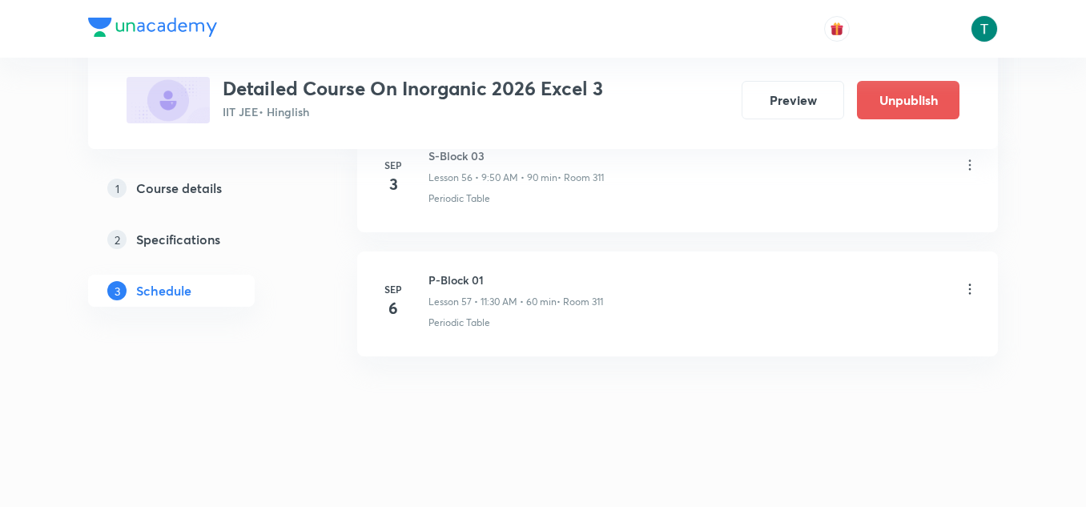
click at [968, 288] on icon at bounding box center [970, 289] width 16 height 16
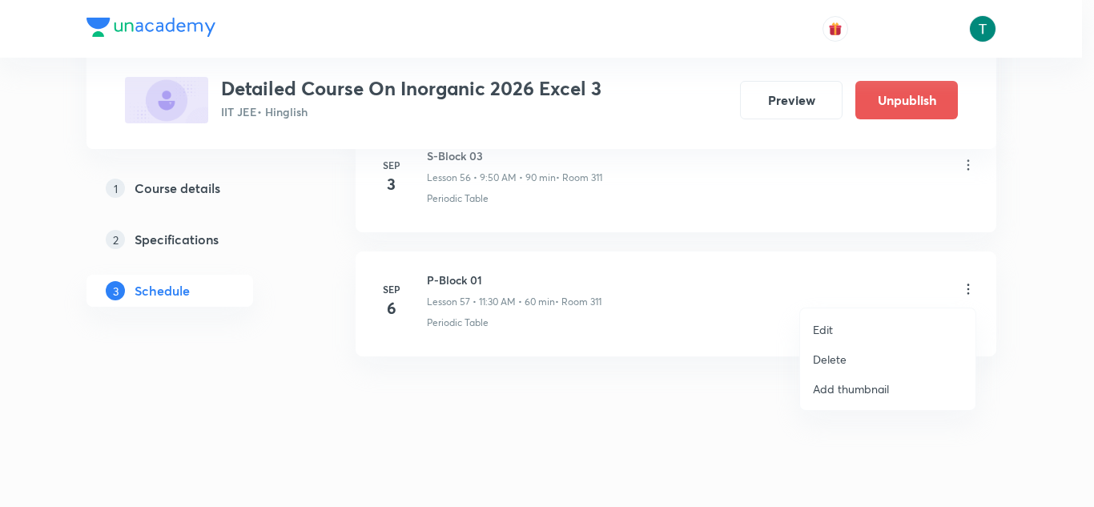
click at [819, 365] on p "Delete" at bounding box center [830, 359] width 34 height 17
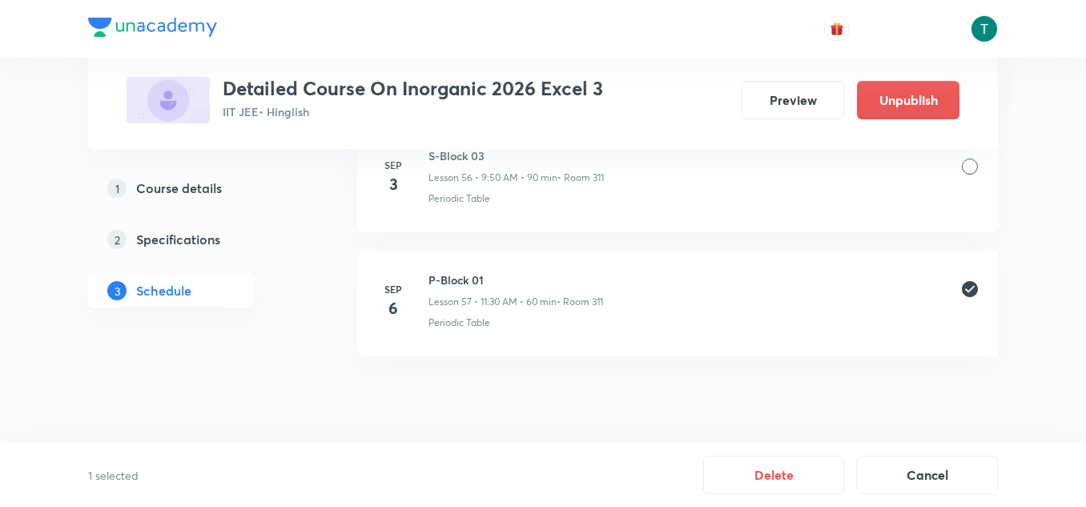
click at [779, 480] on button "Delete" at bounding box center [773, 475] width 141 height 38
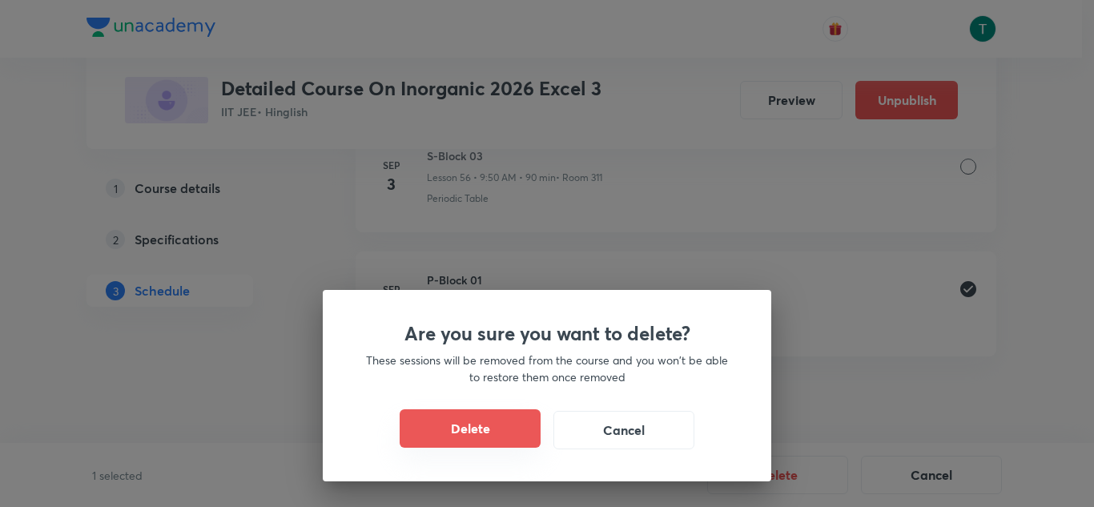
click at [453, 416] on button "Delete" at bounding box center [470, 428] width 141 height 38
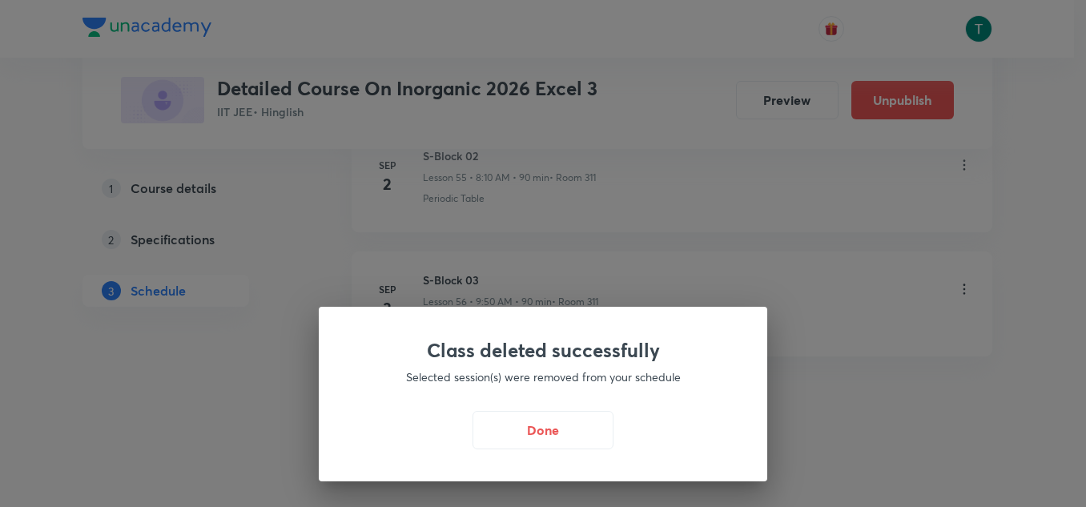
scroll to position [7731, 0]
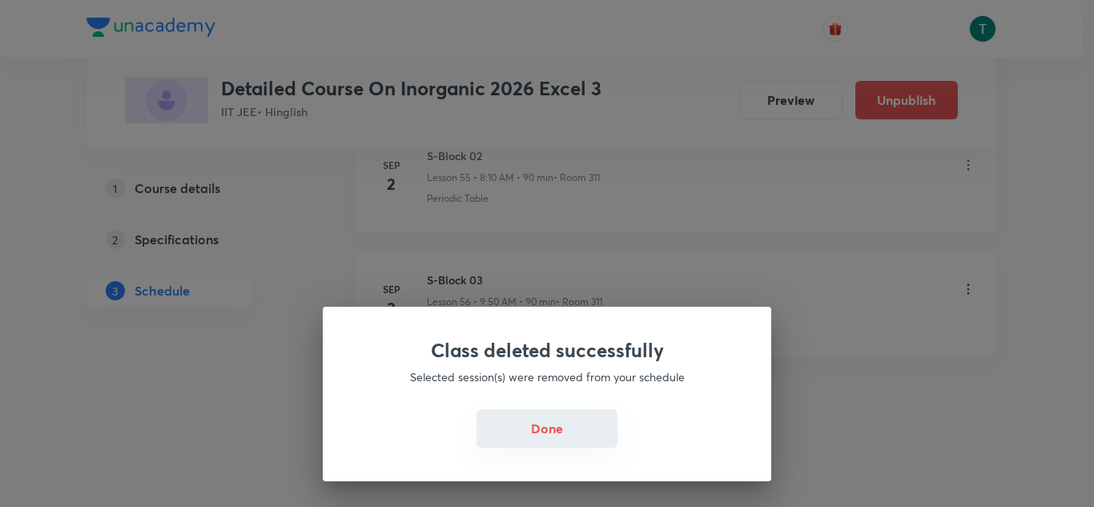
click at [577, 435] on button "Done" at bounding box center [547, 428] width 141 height 38
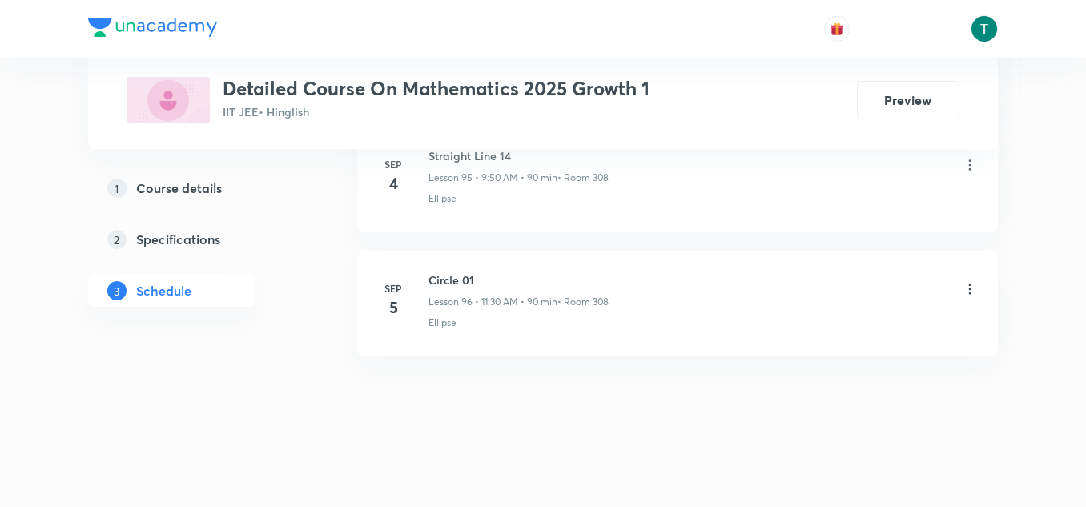
click at [969, 284] on icon at bounding box center [970, 289] width 2 height 10
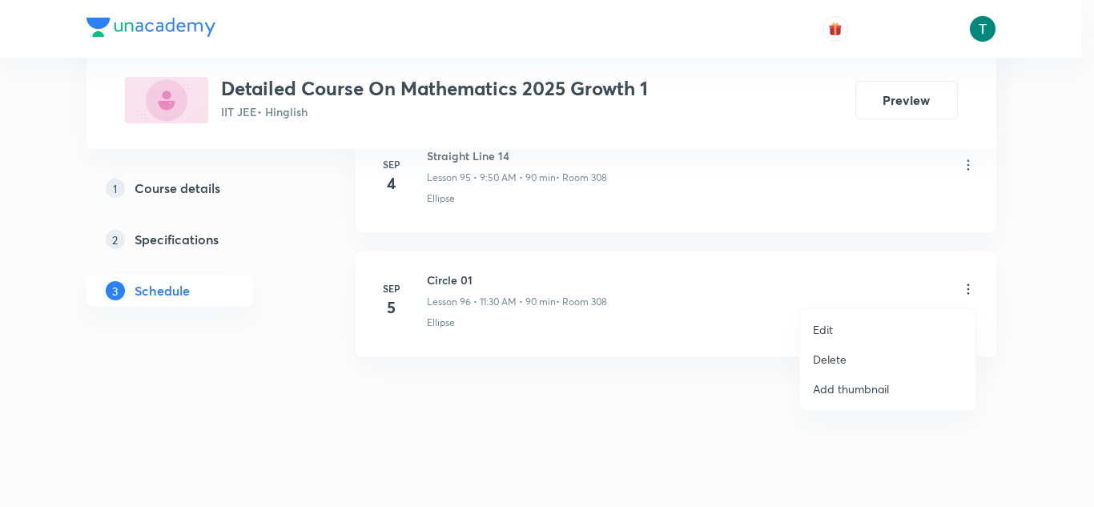
click at [850, 347] on li "Delete" at bounding box center [887, 359] width 175 height 30
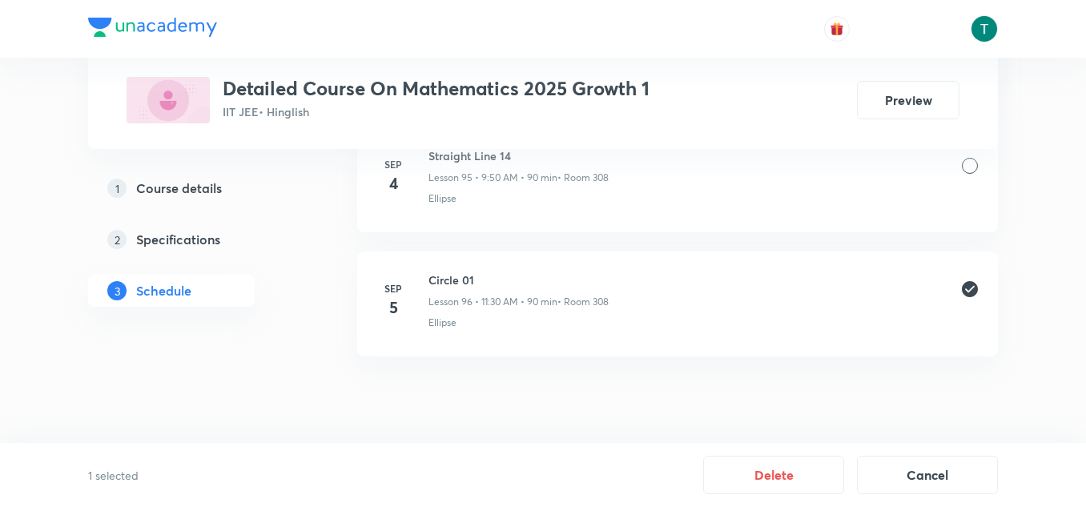
click at [814, 480] on button "Delete" at bounding box center [773, 475] width 141 height 38
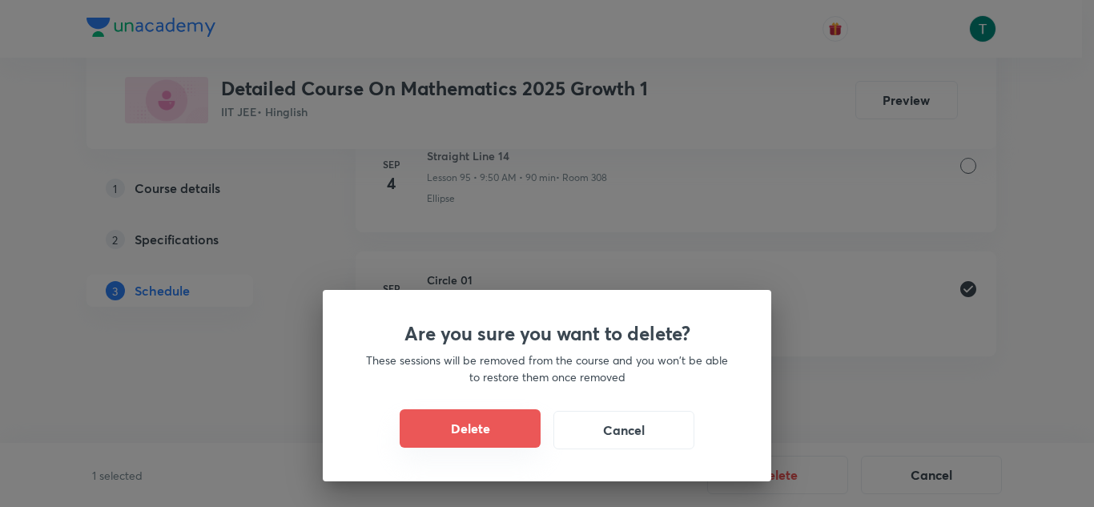
click at [485, 431] on button "Delete" at bounding box center [470, 428] width 141 height 38
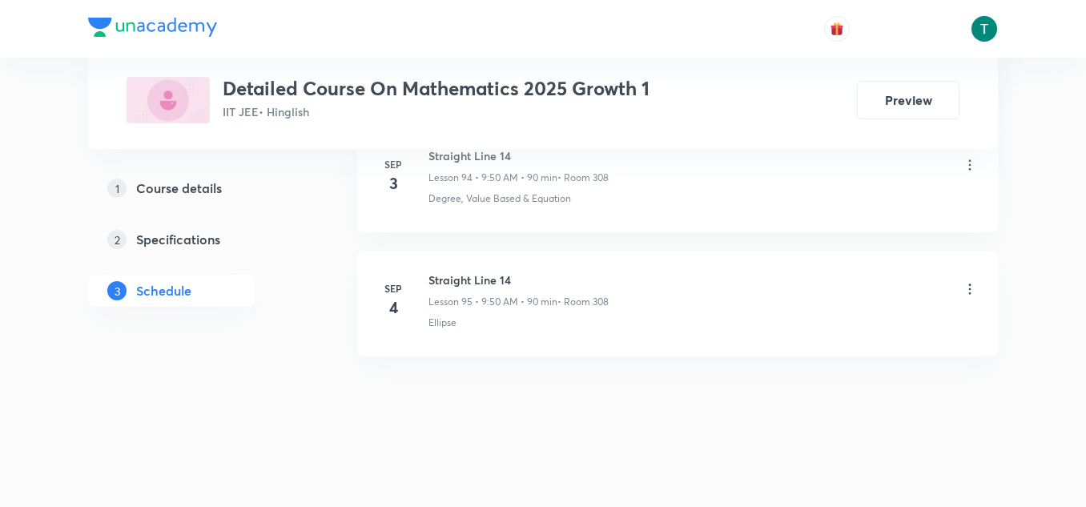
scroll to position [12675, 0]
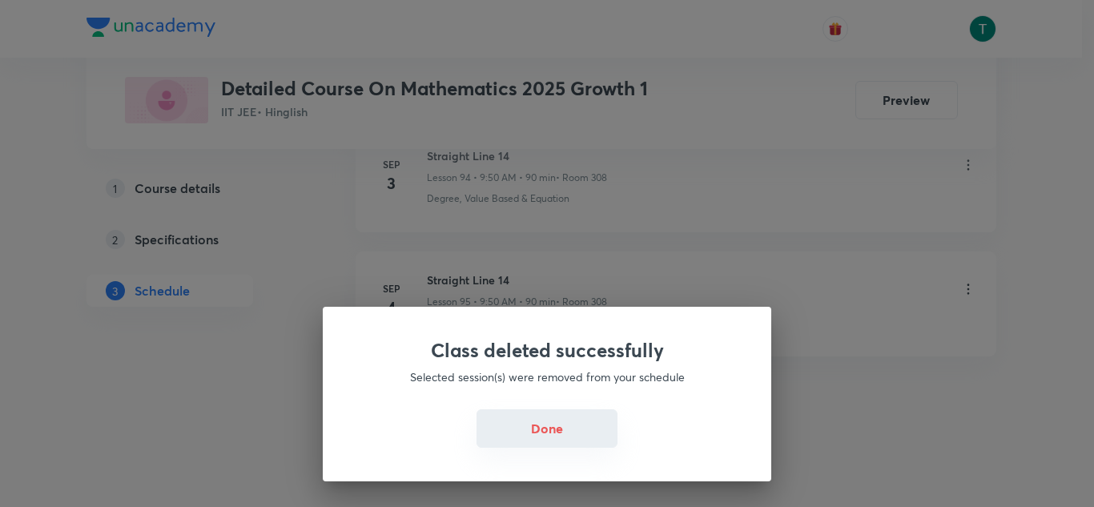
click at [541, 410] on button "Done" at bounding box center [547, 428] width 141 height 38
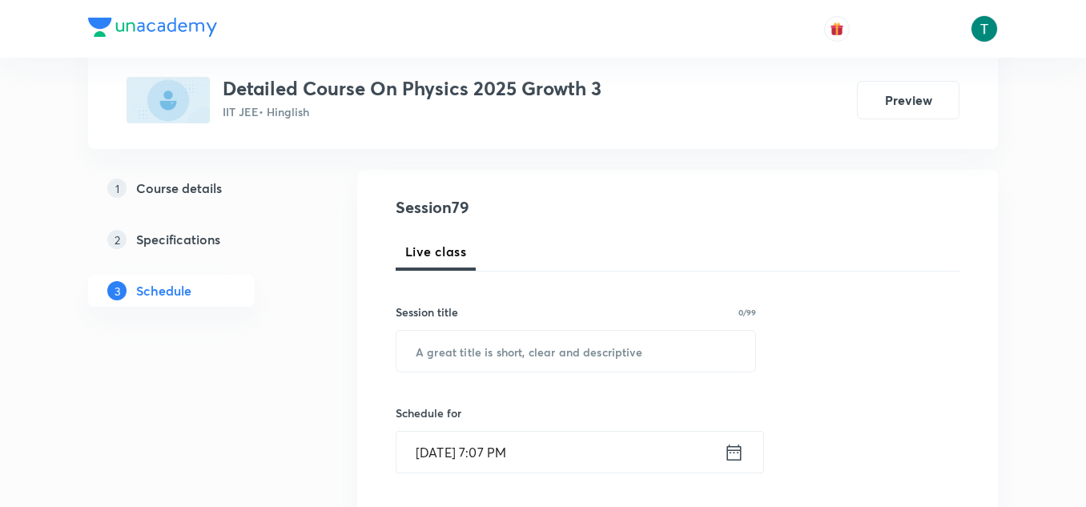
scroll to position [10460, 0]
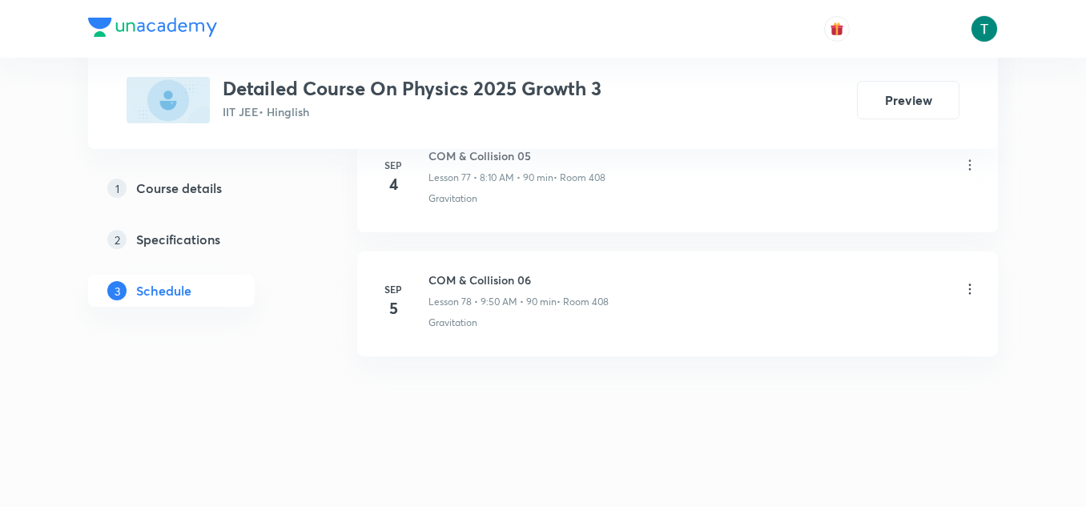
click at [726, 272] on div "COM & Collision 06 Lesson 78 • 9:50 AM • 90 min • Room 408" at bounding box center [702, 291] width 549 height 38
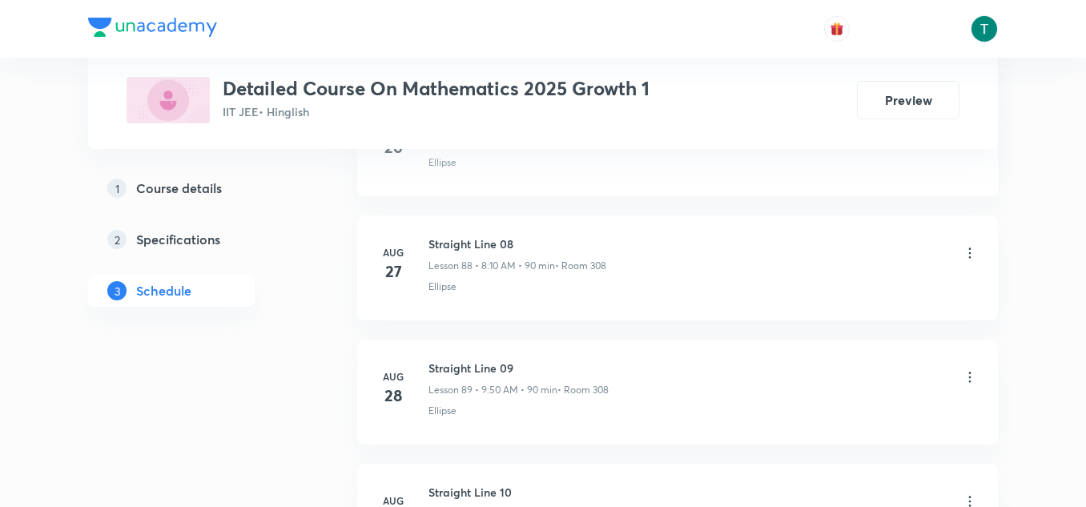
scroll to position [12675, 0]
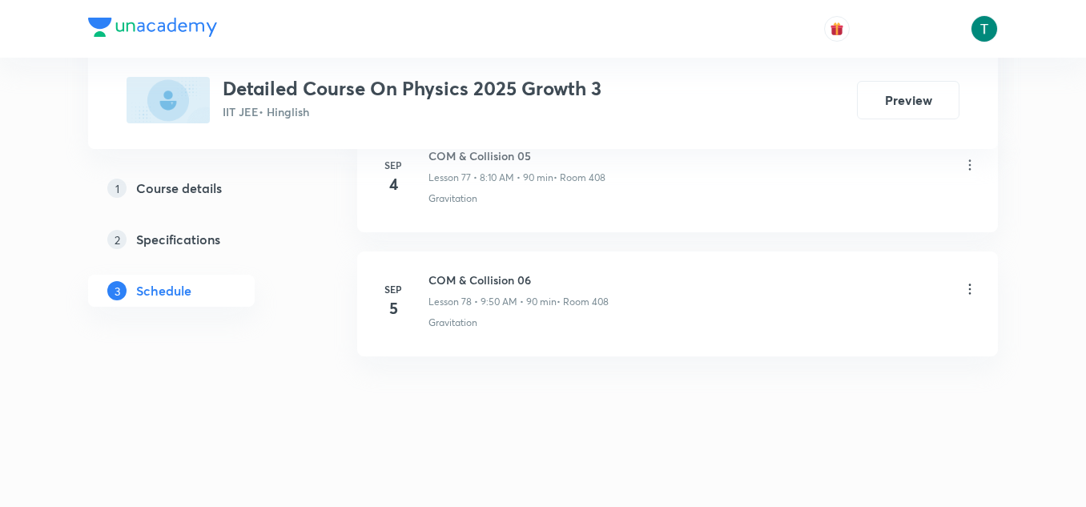
scroll to position [10187, 0]
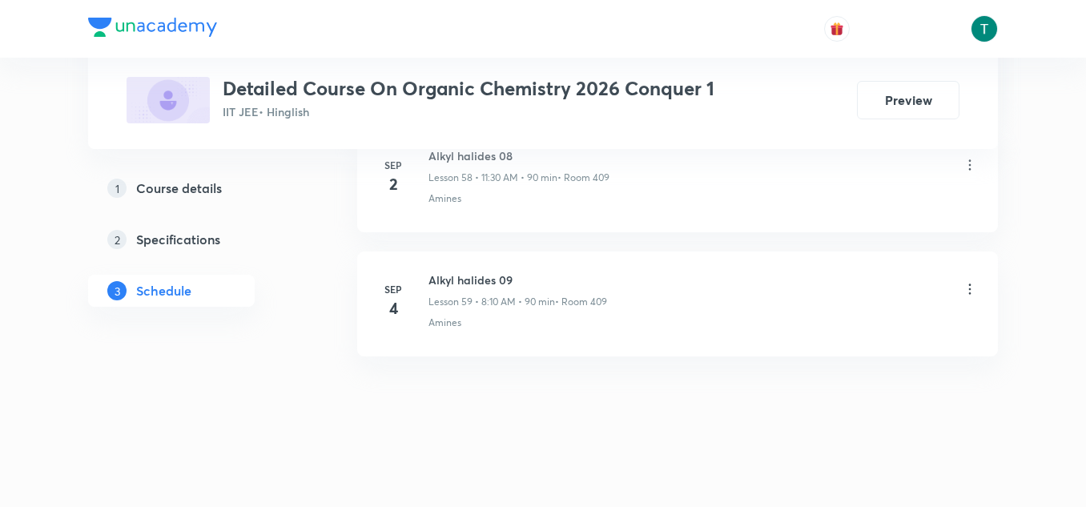
scroll to position [8101, 0]
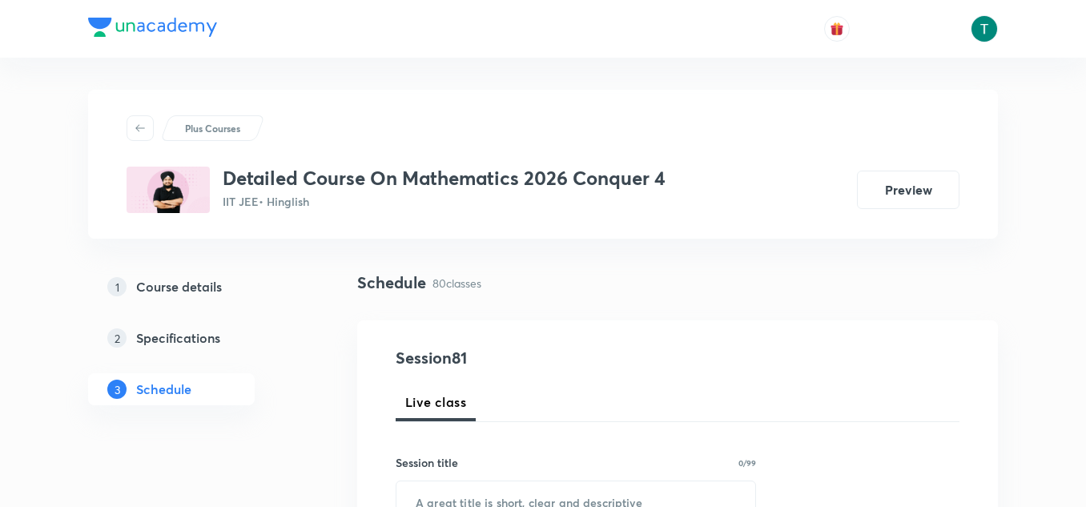
scroll to position [10812, 0]
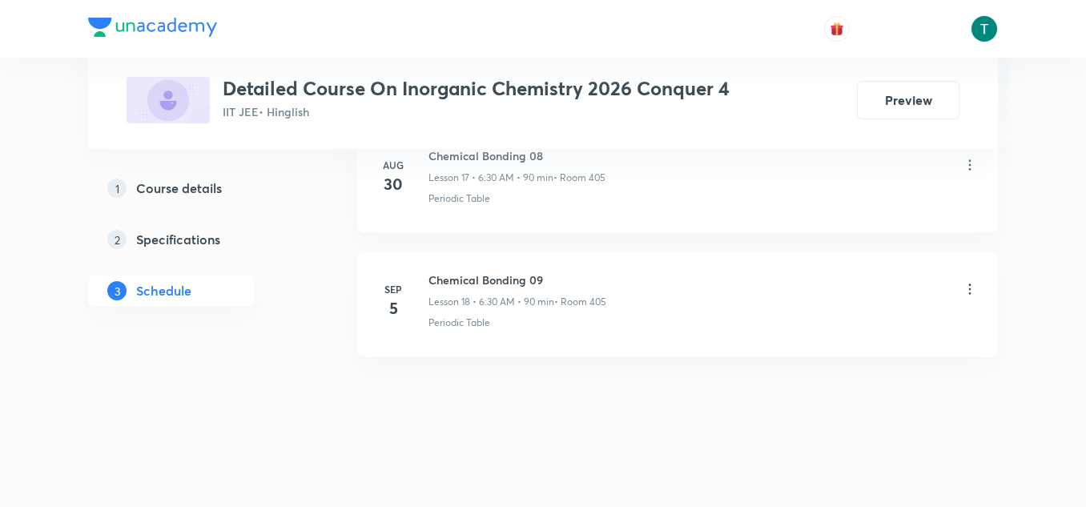
scroll to position [3012, 0]
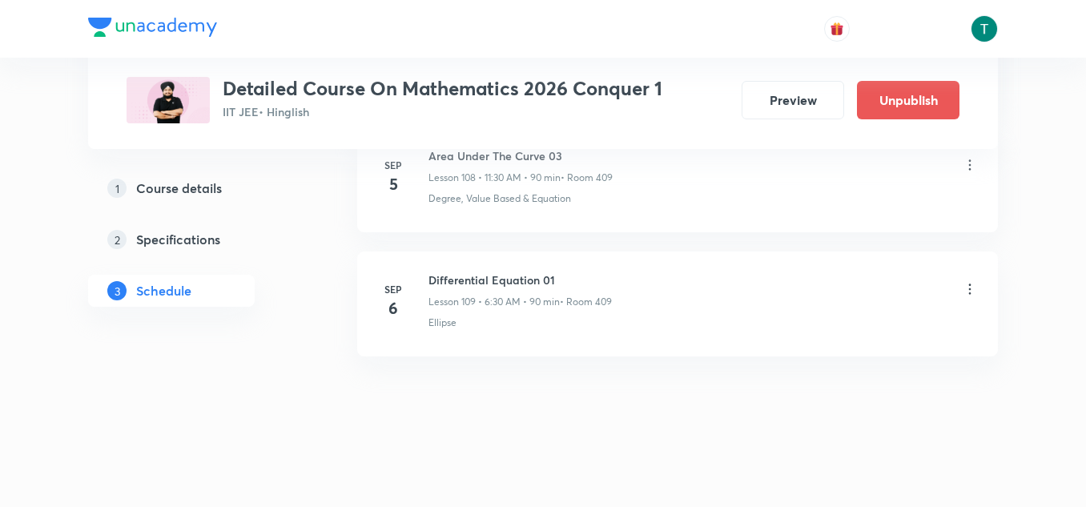
scroll to position [14412, 0]
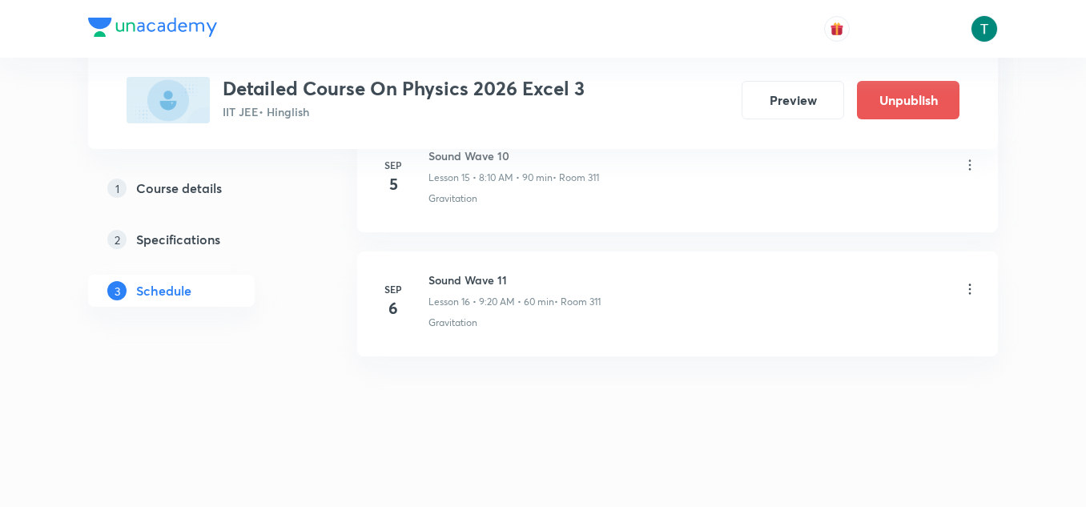
scroll to position [2763, 0]
